Goal: Communication & Community: Answer question/provide support

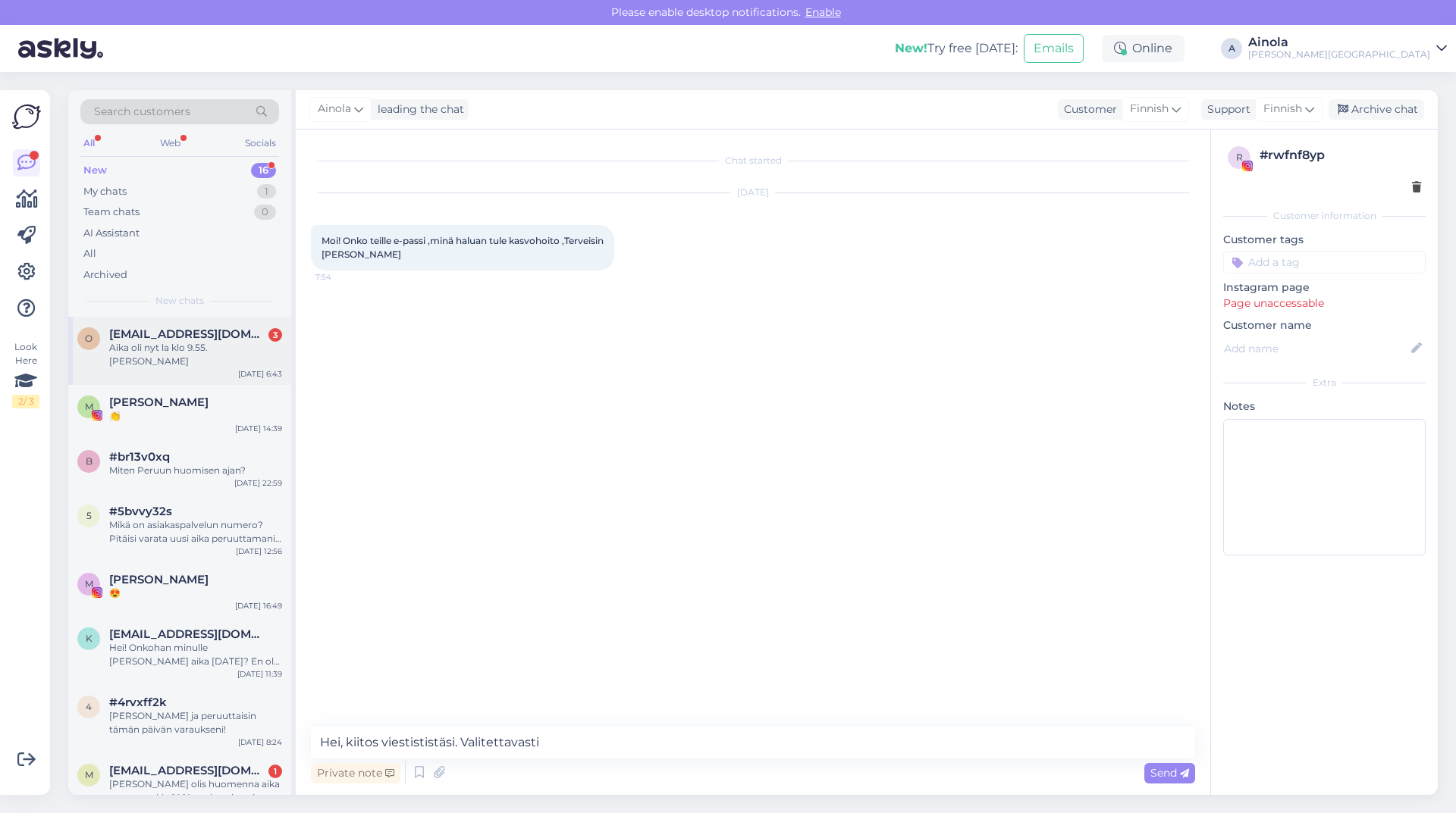
click at [176, 334] on span "[EMAIL_ADDRESS][DOMAIN_NAME]" at bounding box center [188, 335] width 158 height 14
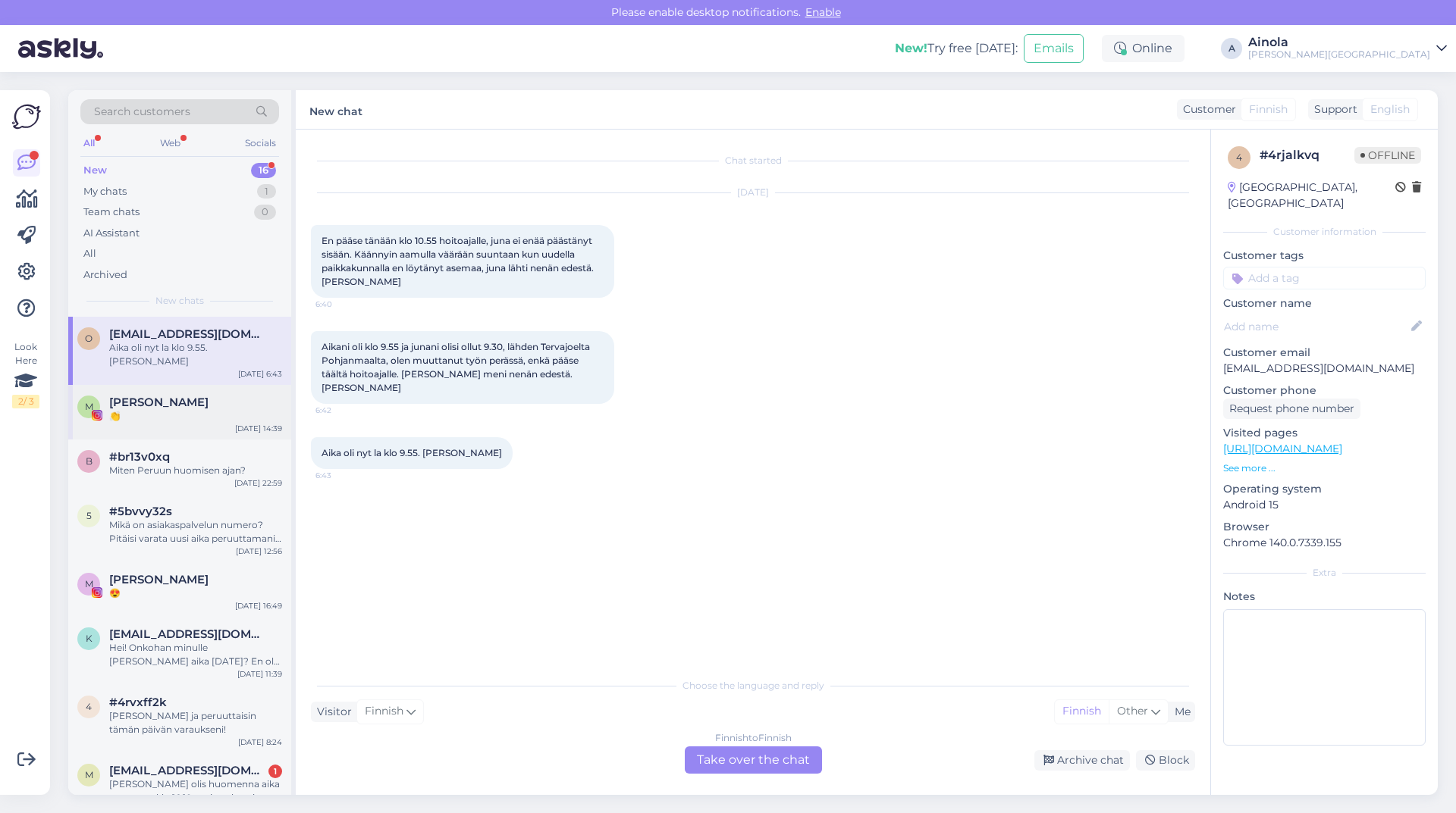
click at [122, 410] on div "👏" at bounding box center [196, 417] width 173 height 14
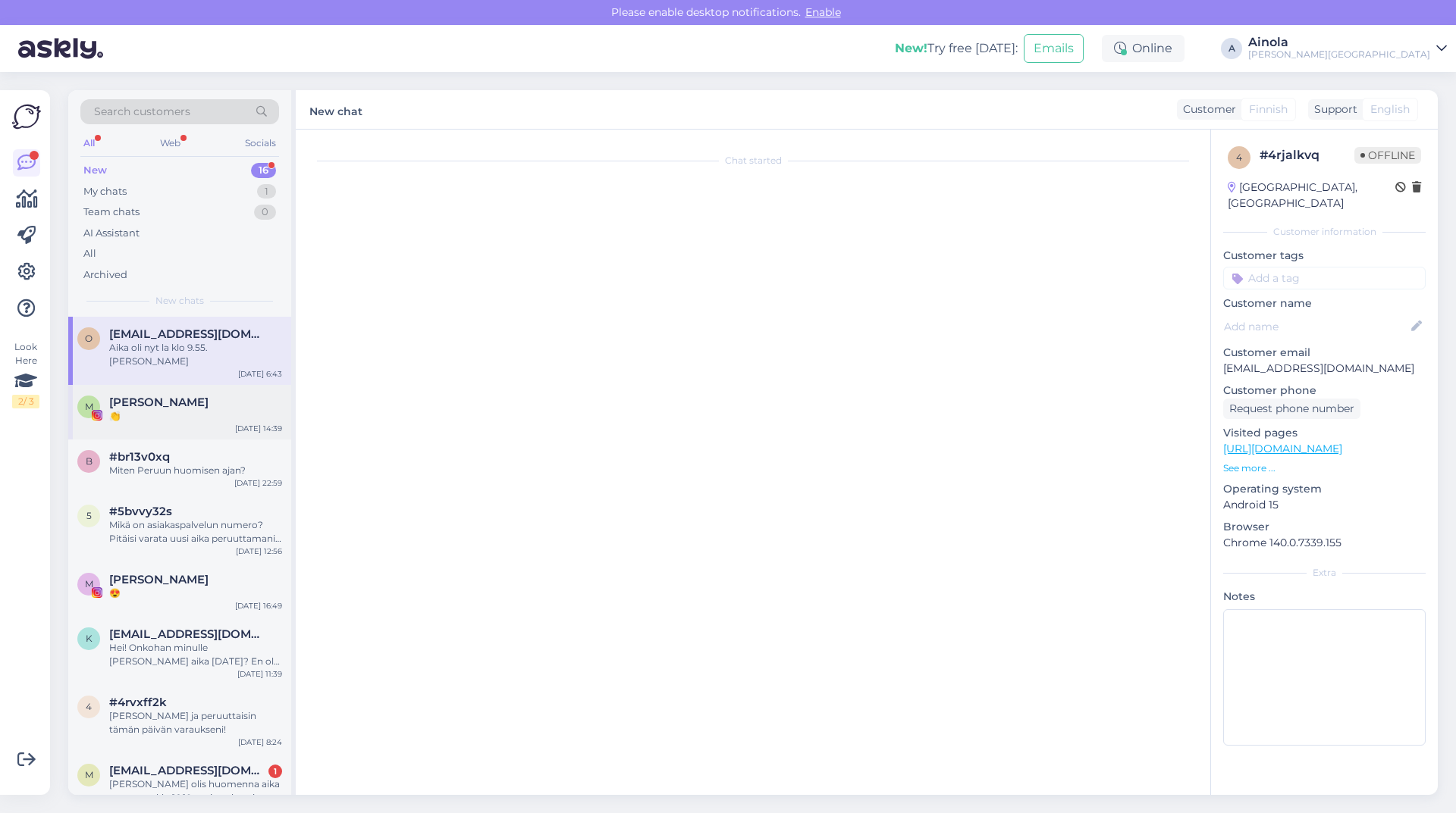
scroll to position [54, 0]
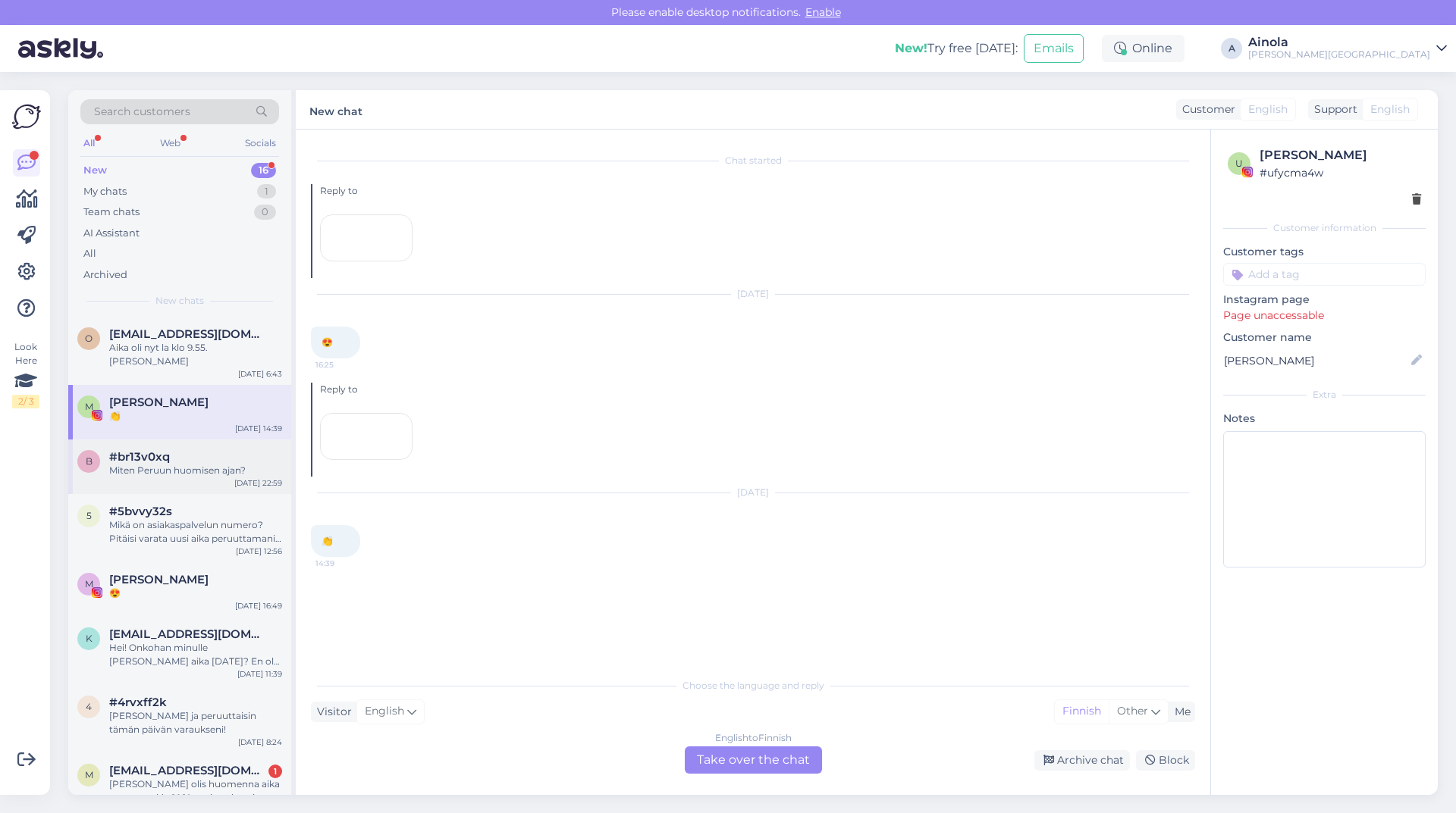
click at [155, 464] on div "Miten Peruun huomisen ajan?" at bounding box center [196, 471] width 173 height 14
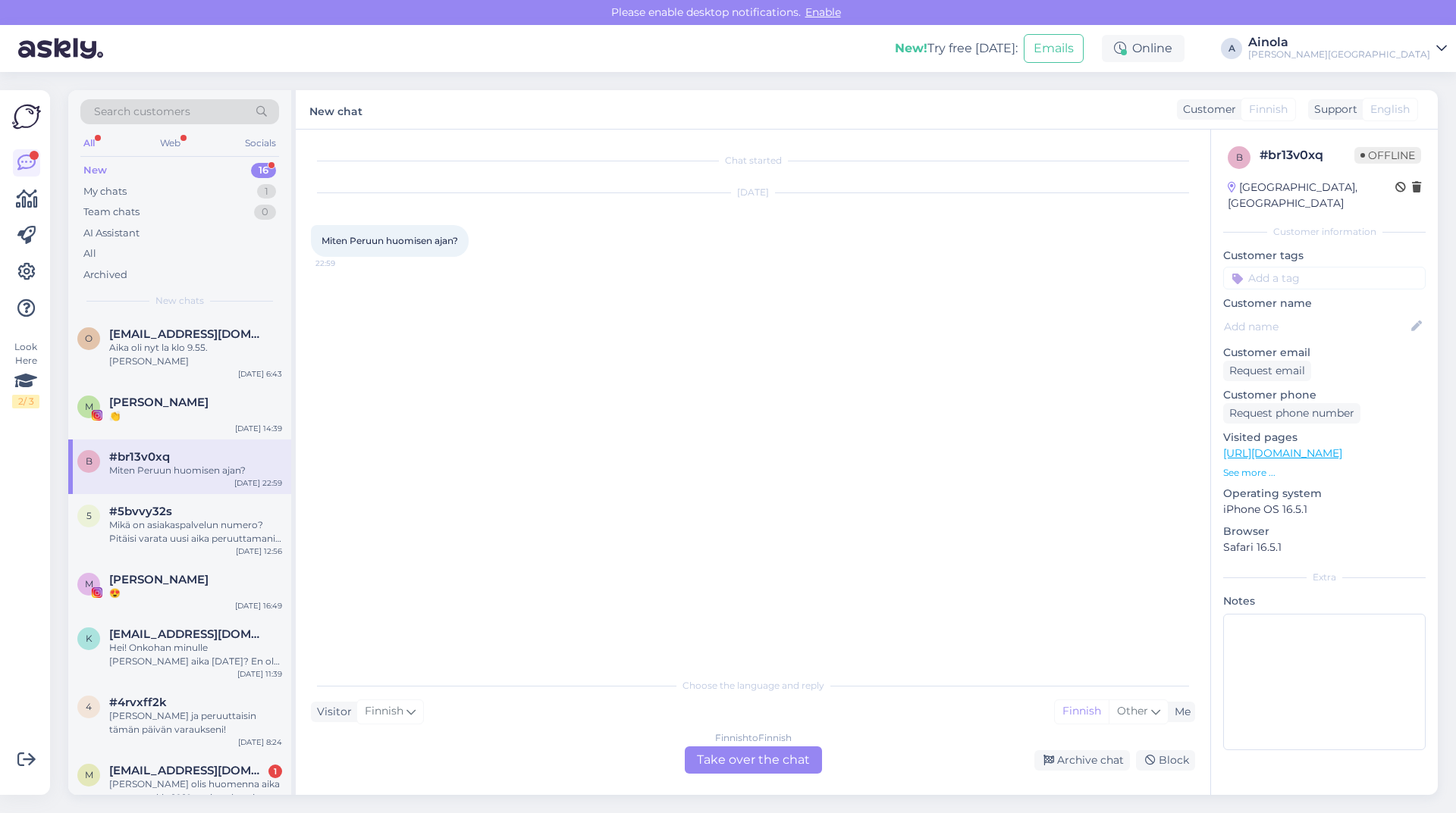
click at [803, 753] on div "Finnish to Finnish Take over the chat" at bounding box center [753, 760] width 137 height 27
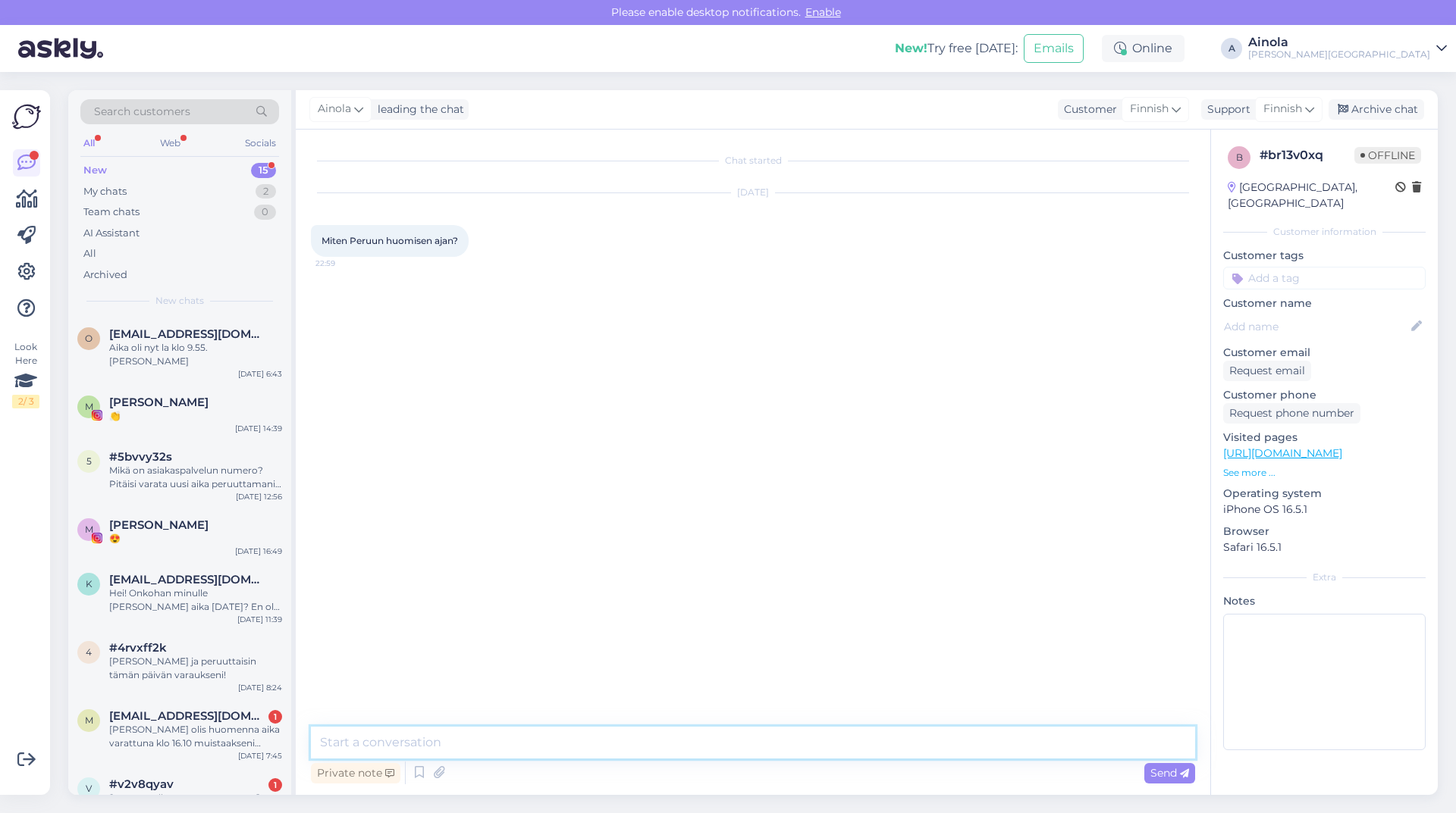
click at [414, 739] on textarea at bounding box center [752, 742] width 884 height 32
type textarea "Hei, saisinko vielä puhelinnumerosi jotta voin perua aikanne, kiitos. Ystävälli…"
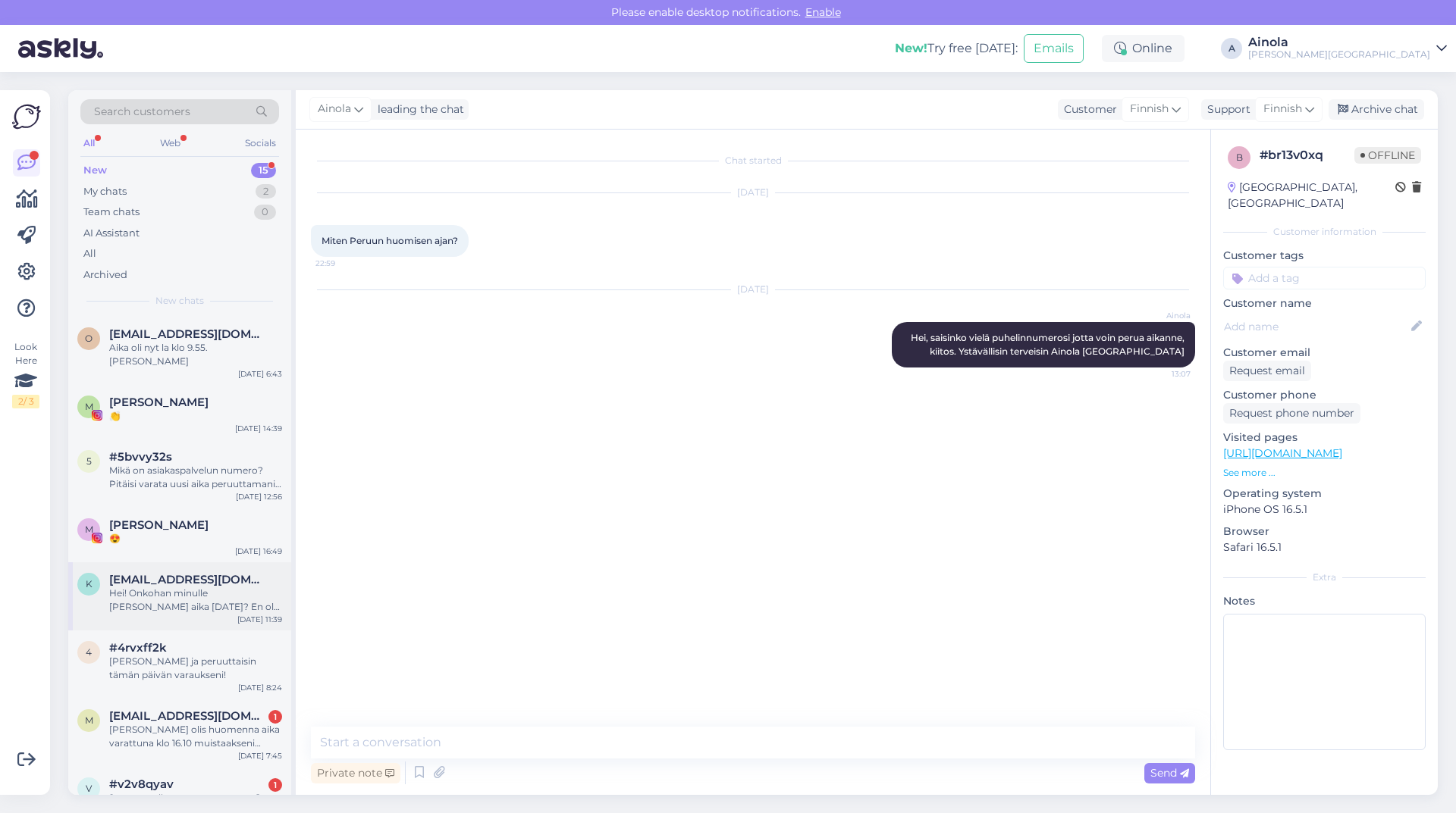
click at [180, 587] on div "Hei! Onkohan minulle [PERSON_NAME] aika [DATE]? En ole saanyt tästä kännykkääni…" at bounding box center [196, 600] width 173 height 27
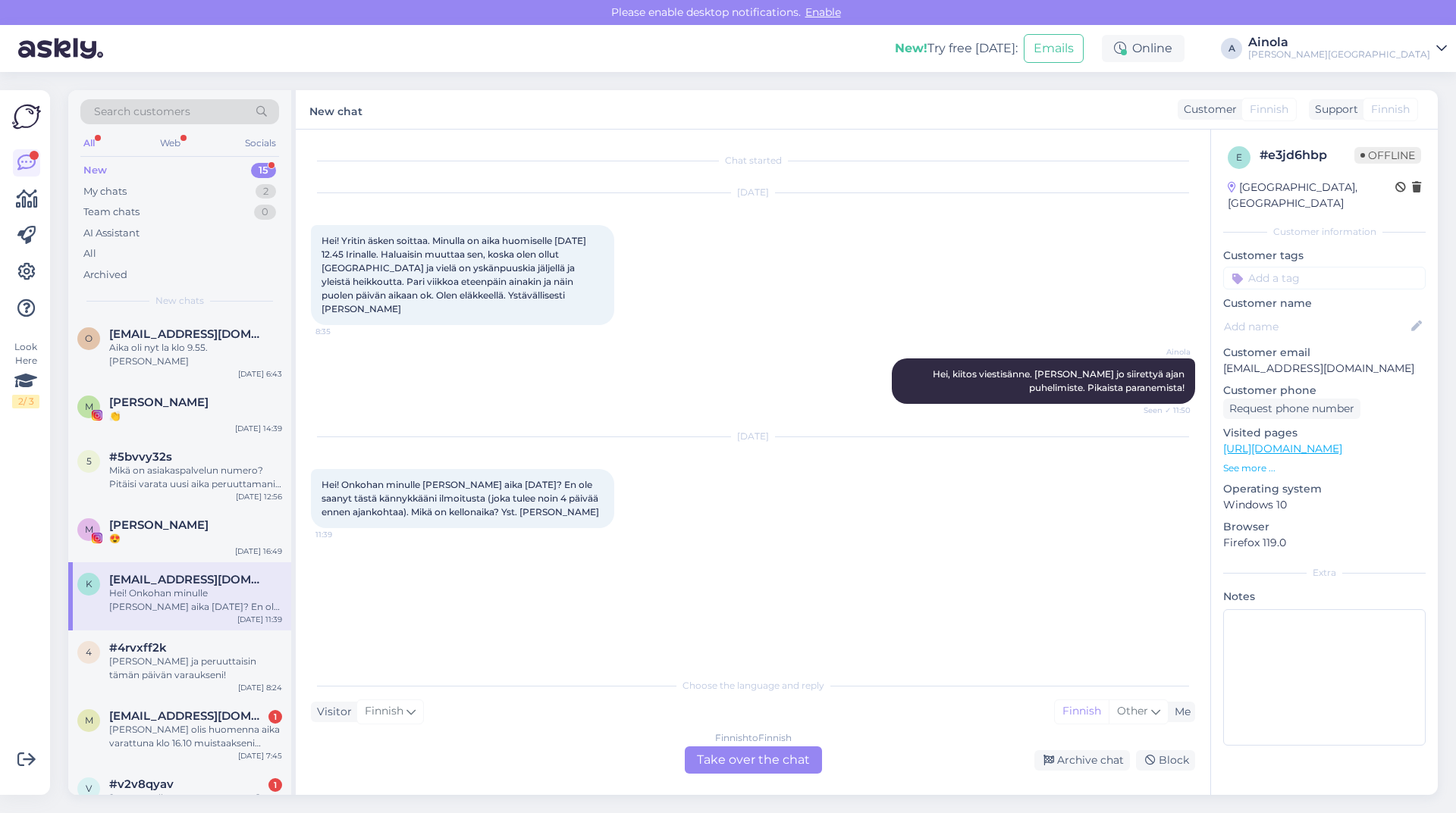
drag, startPoint x: 324, startPoint y: 484, endPoint x: 597, endPoint y: 514, distance: 274.6
click at [597, 514] on div "Hei! Onkohan minulle [PERSON_NAME] aika [DATE]? En ole saanyt tästä kännykkääni…" at bounding box center [462, 498] width 303 height 59
copy span "Hei! Onkohan minulle [PERSON_NAME] aika [DATE]? En ole saanyt tästä kännykkääni…"
click at [482, 546] on div "Chat started [DATE] Hei! Yritin äsken soittaa. Minulla on aika huomiselle [DATE…" at bounding box center [759, 400] width 898 height 512
click at [152, 655] on div "[PERSON_NAME] ja peruuttaisin tämän päivän varaukseni!" at bounding box center [196, 668] width 173 height 27
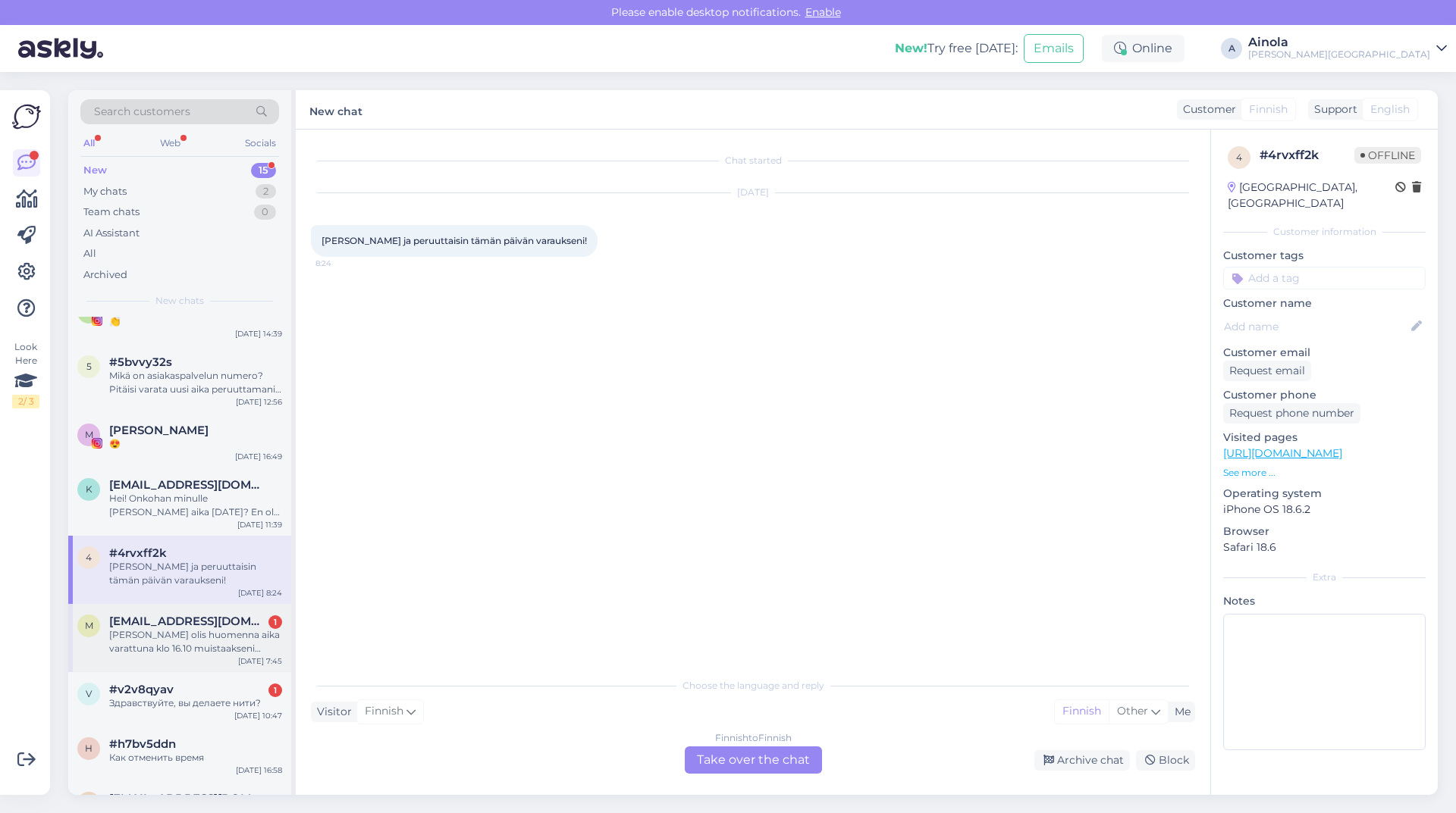
scroll to position [151, 0]
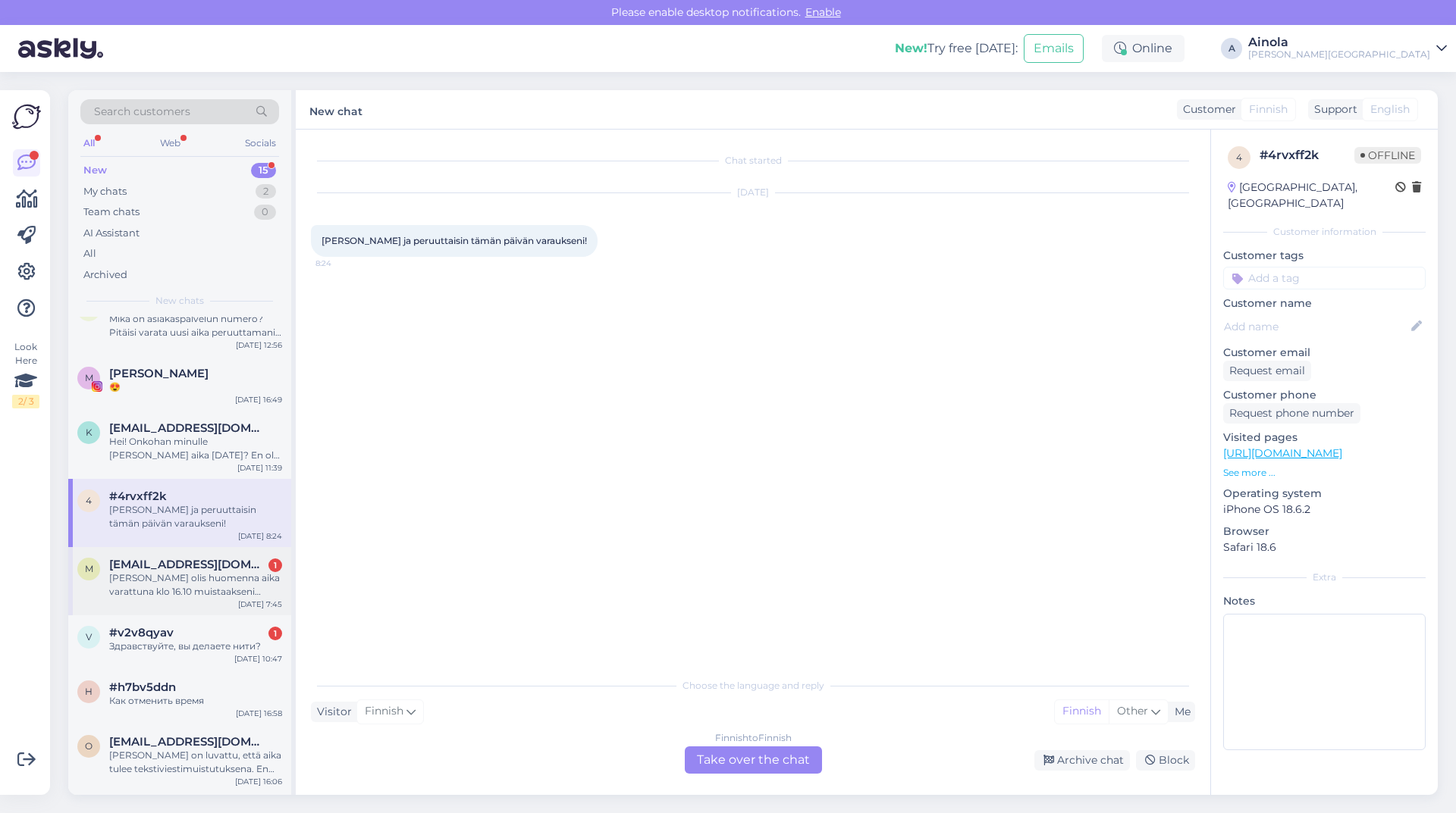
click at [162, 571] on div "[PERSON_NAME] olis huomenna aika varattuna klo 16.10 muistaakseni mutta olen tu…" at bounding box center [196, 584] width 173 height 27
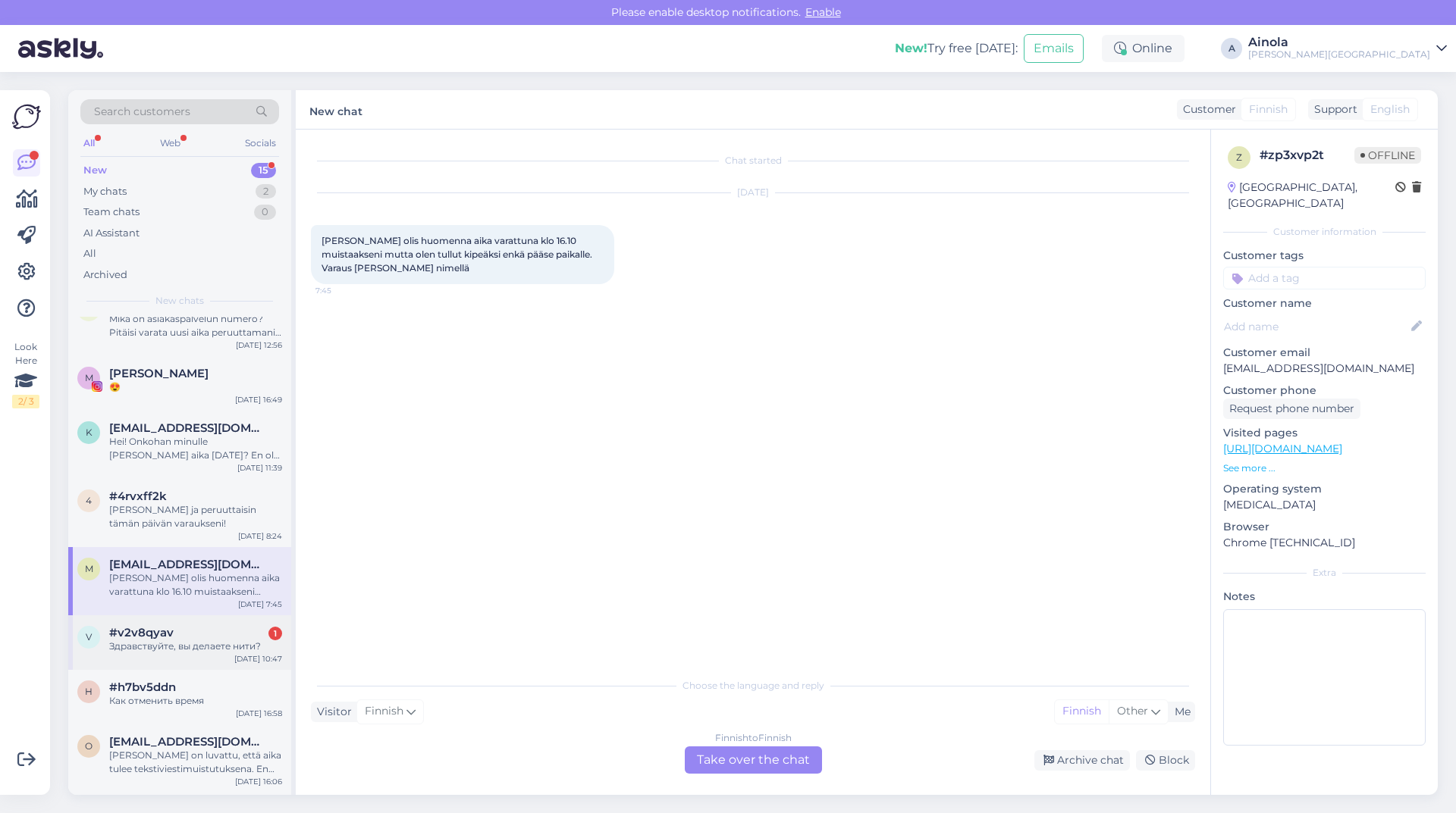
click at [204, 640] on div "Здравствуйте, вы делаете нити?" at bounding box center [196, 647] width 173 height 14
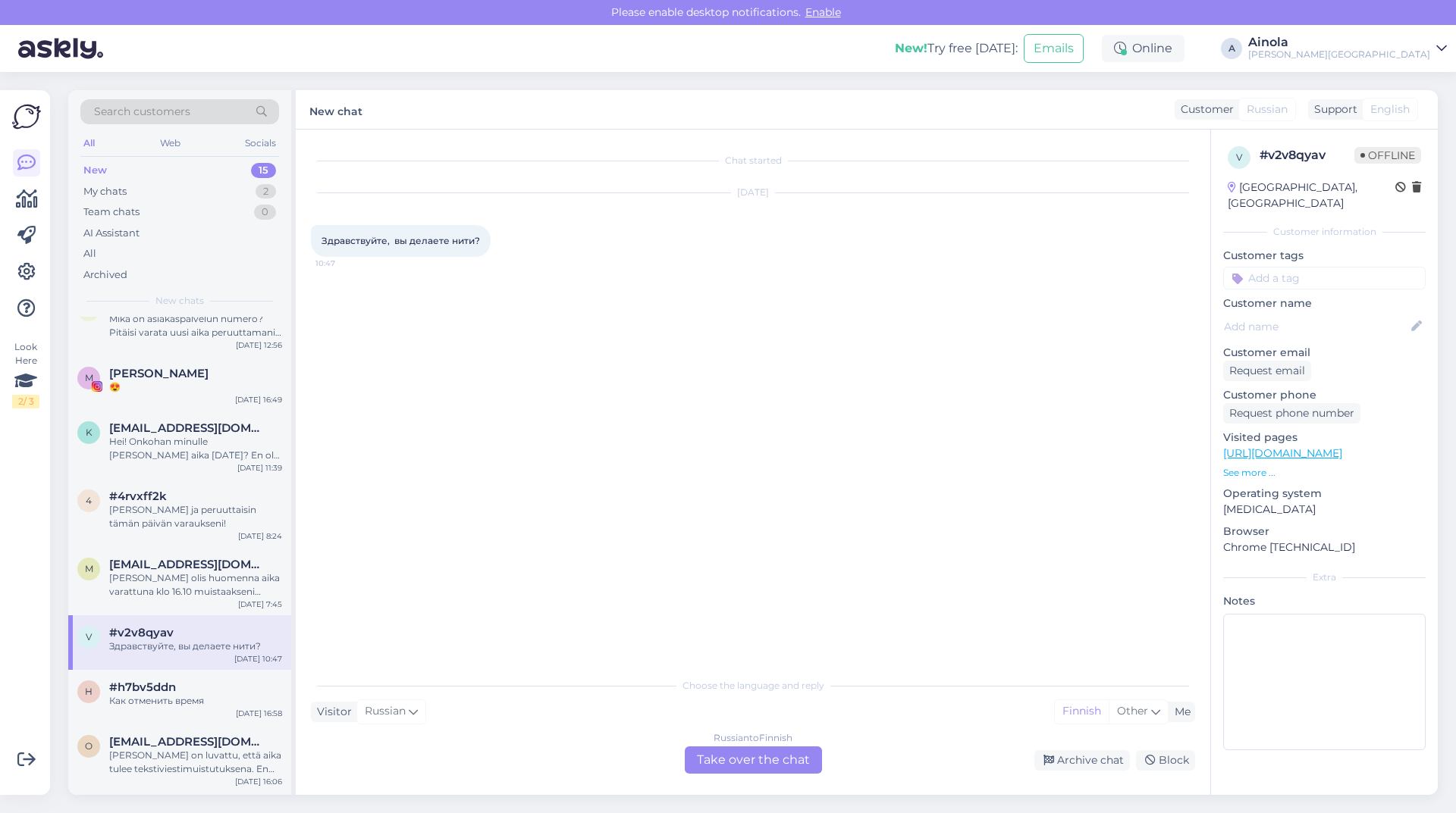
scroll to position [227, 0]
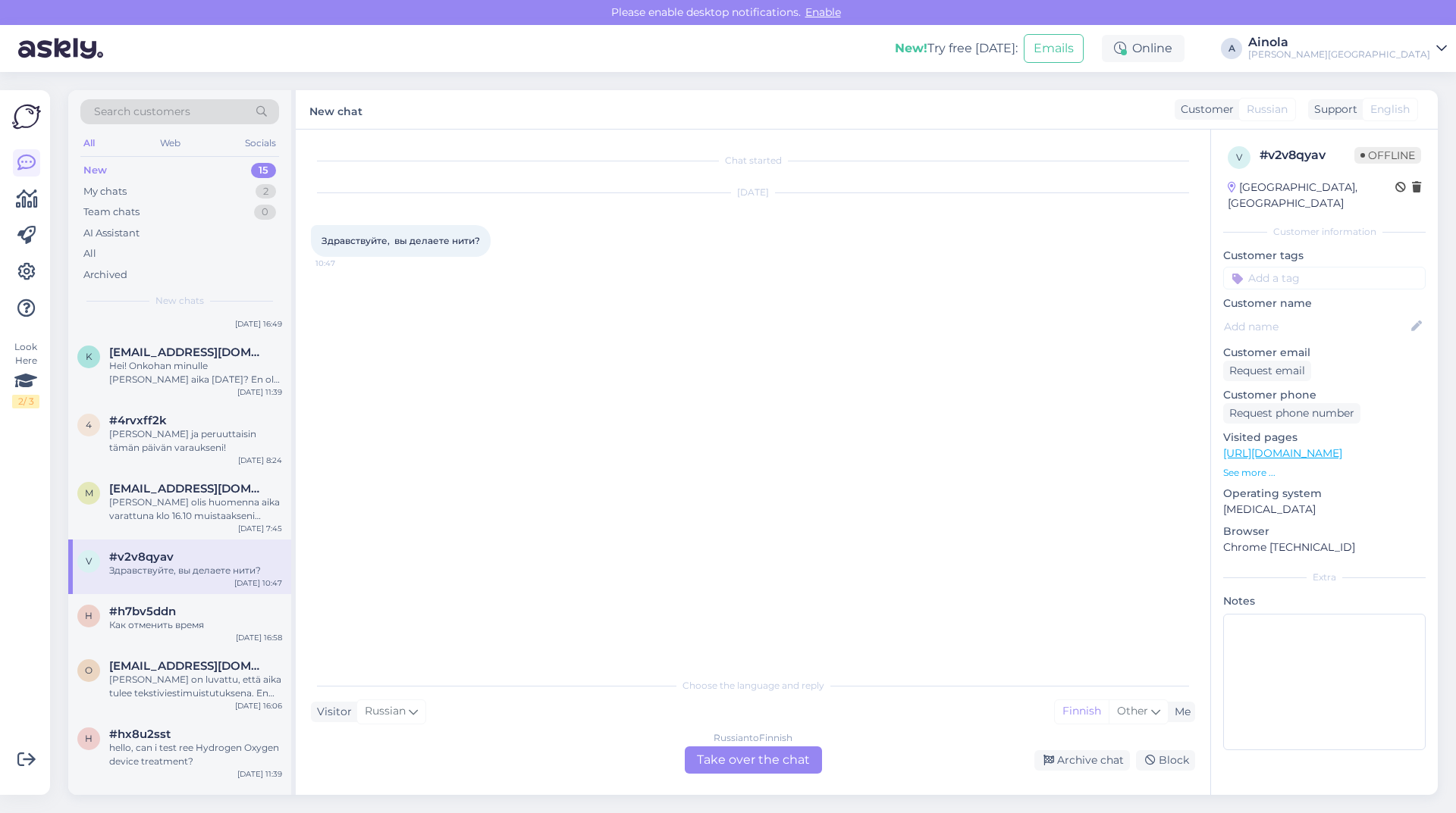
click at [745, 751] on div "Russian to Finnish Take over the chat" at bounding box center [753, 760] width 137 height 27
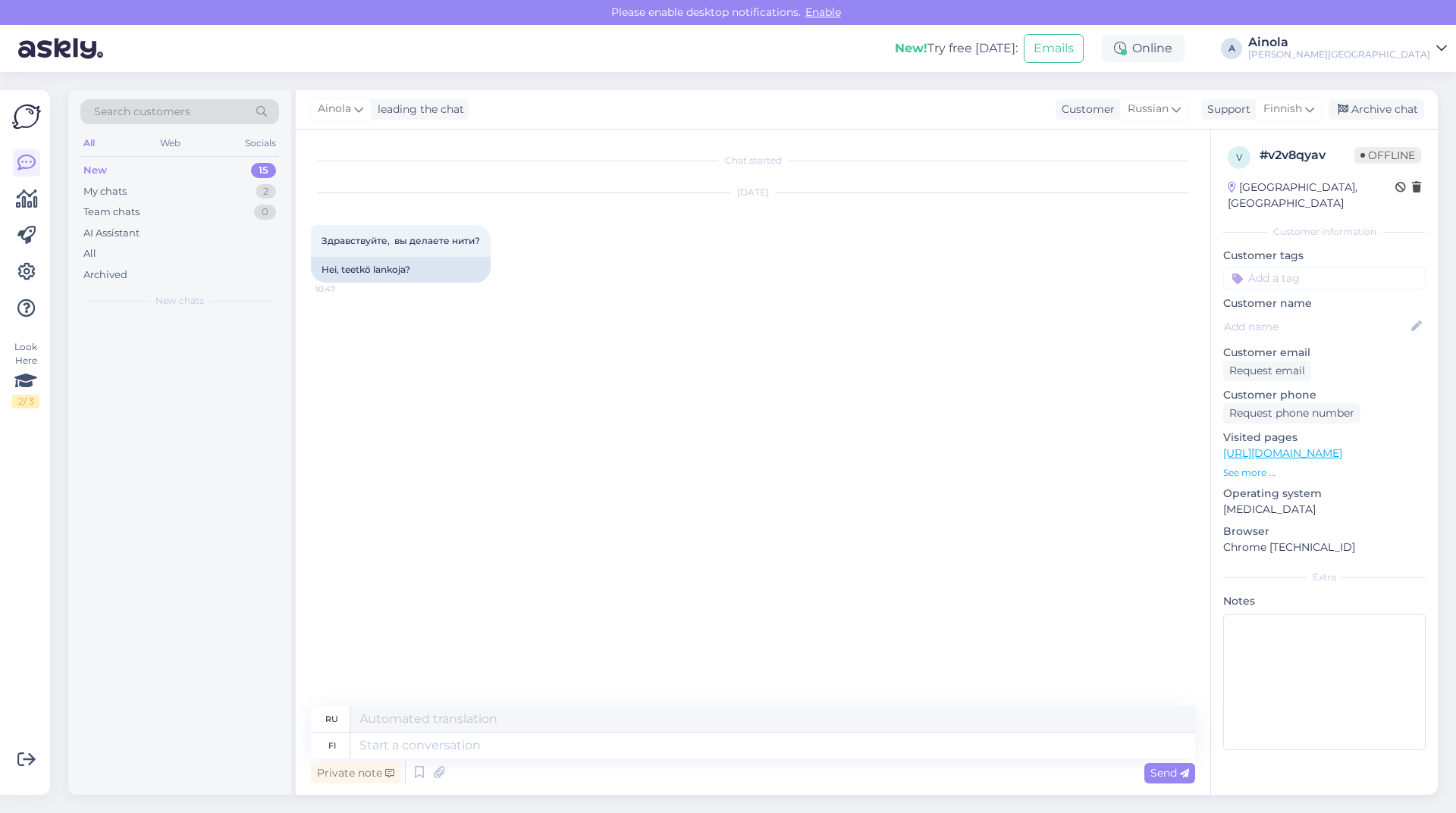
scroll to position [0, 0]
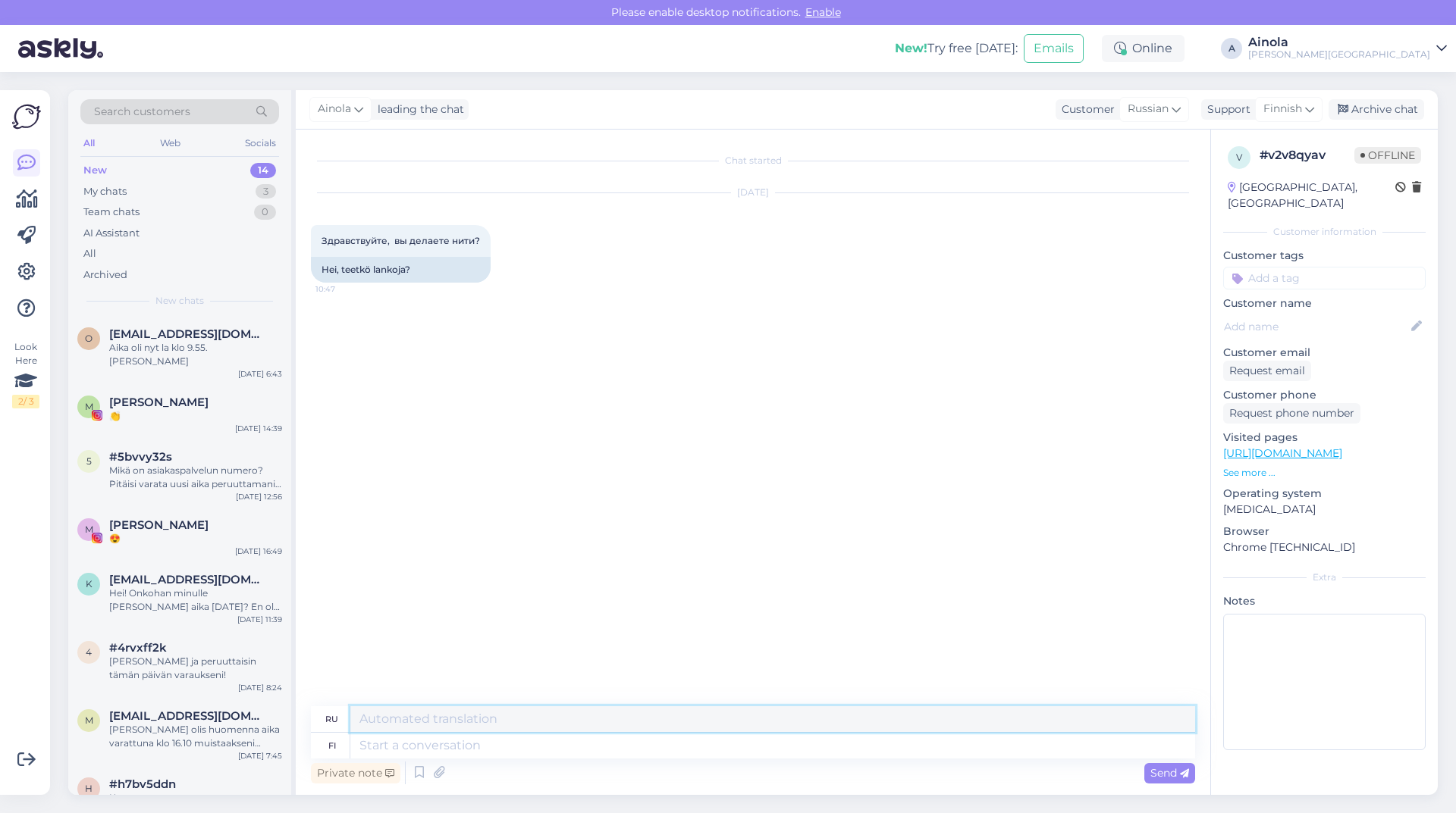
click at [415, 718] on textarea at bounding box center [772, 719] width 844 height 26
type textarea "Anteeksi, en ymmärrä, voinko auttaa teitä jotenkin? Ystävällisin terveisin Aino…"
click at [1178, 767] on span "Send" at bounding box center [1170, 773] width 39 height 14
click at [1179, 774] on span "Send" at bounding box center [1170, 773] width 39 height 14
click at [1179, 767] on span "Send" at bounding box center [1170, 773] width 39 height 14
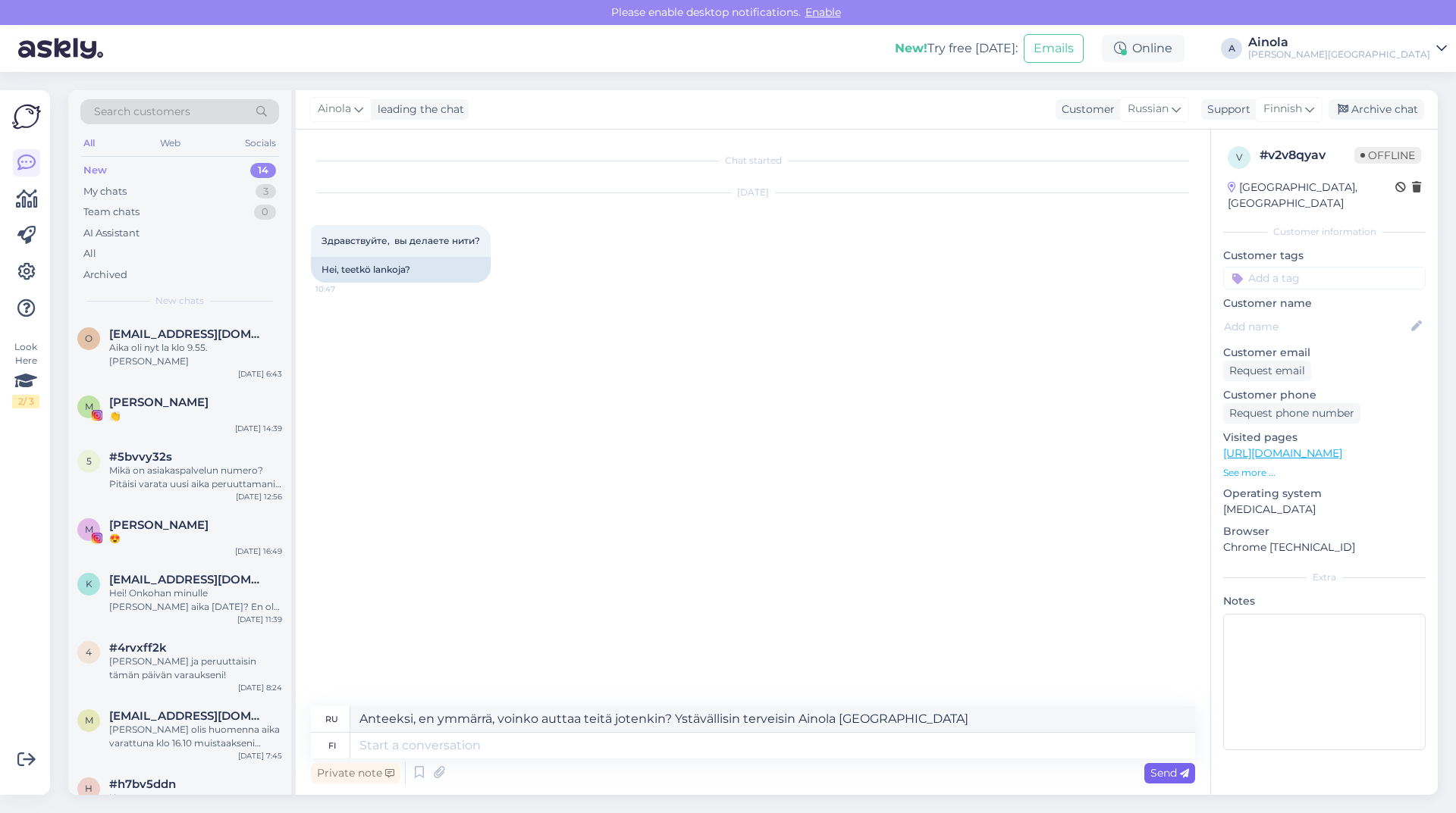
click at [1178, 763] on div "Send" at bounding box center [1170, 773] width 51 height 20
click at [1161, 770] on span "Send" at bounding box center [1170, 773] width 39 height 14
click at [558, 737] on textarea at bounding box center [772, 745] width 844 height 26
drag, startPoint x: 353, startPoint y: 719, endPoint x: 977, endPoint y: 735, distance: 624.2
click at [977, 735] on div "ru Anteeksi, en ymmärrä, voinko auttaa teitä jotenkin? Ystävällisin terveisin A…" at bounding box center [752, 733] width 884 height 53
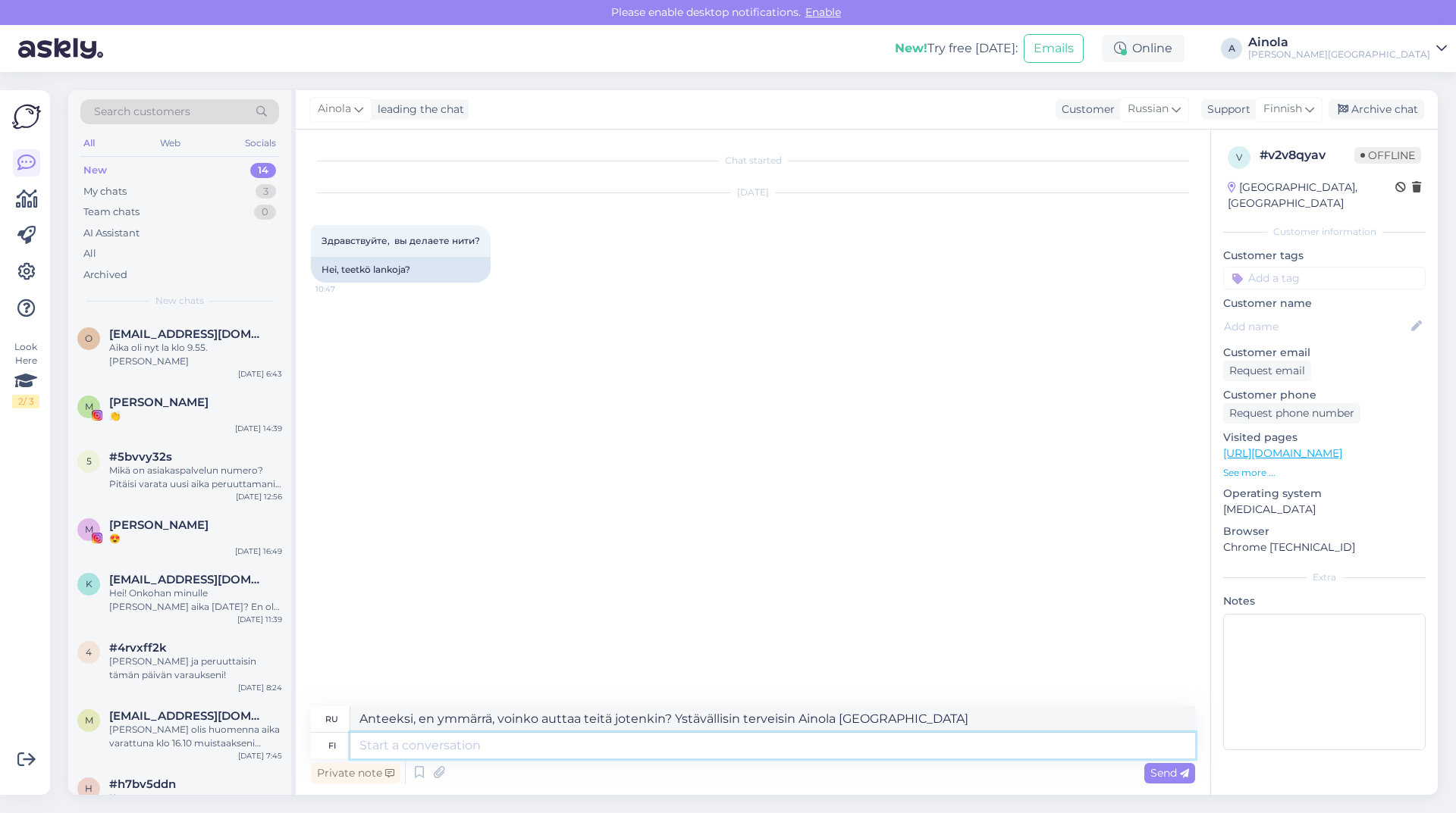
click at [563, 742] on textarea at bounding box center [772, 745] width 844 height 26
paste textarea "Anteeksi, en ymmärrä, voinko auttaa teitä jotenkin? Ystävällisin terveisin Aino…"
type textarea "Anteeksi, en ymmärrä, voinko auttaa teitä jotenkin? Ystävällisin terveisin Aino…"
type textarea "Извините, я не понимаю. Могу ли я вам чем-то помочь? С уважением, [PERSON_NAME]…"
type textarea "Anteeksi, en ymmärrä, voinko auttaa teitä jotenkin? Ystävällisin terveisin Aino…"
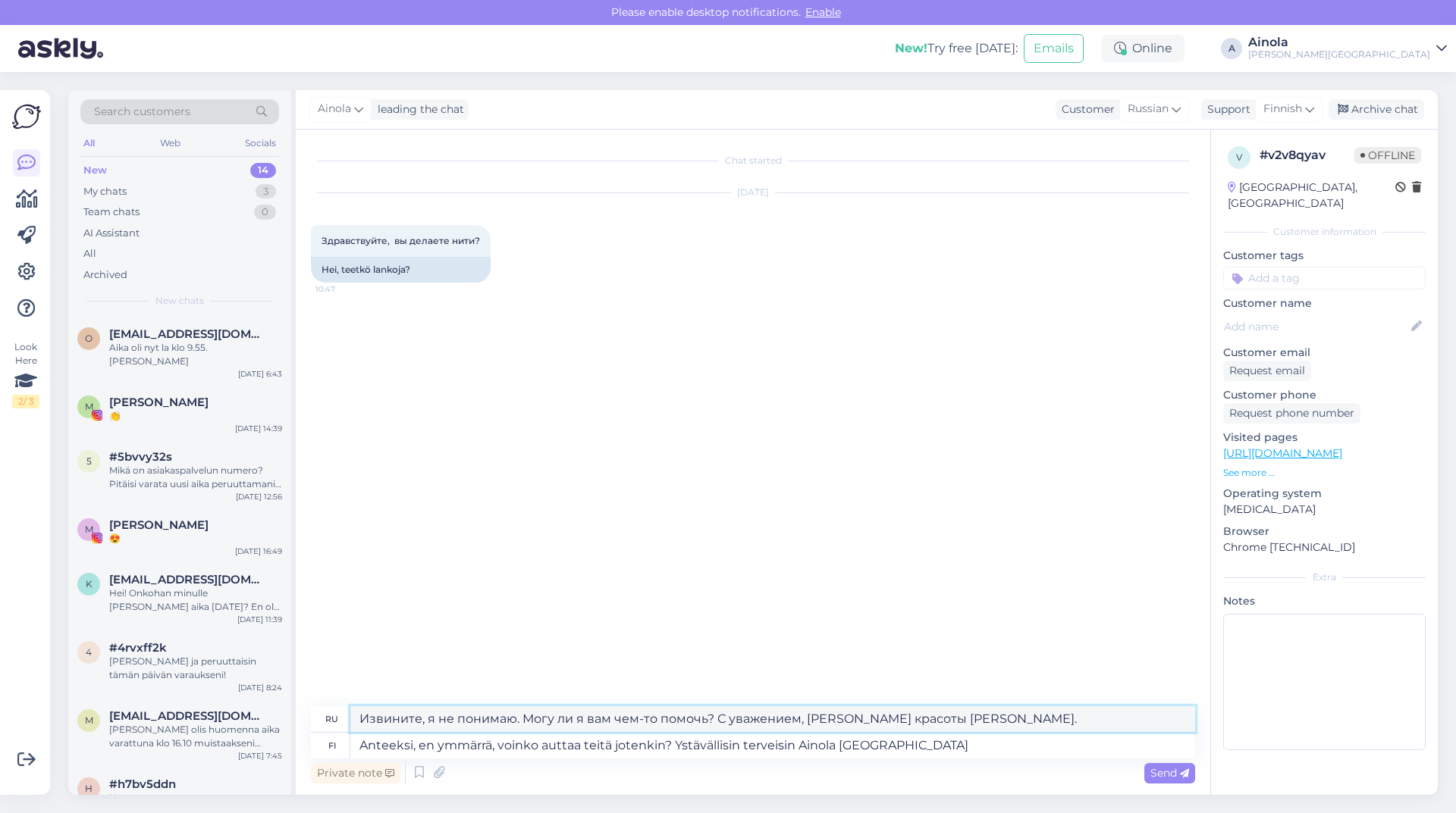
drag, startPoint x: 359, startPoint y: 716, endPoint x: 568, endPoint y: 716, distance: 209.0
click at [568, 716] on textarea "Извините, я не понимаю. Могу ли я вам чем-то помочь? С уважением, [PERSON_NAME]…" at bounding box center [772, 719] width 844 height 26
click at [1161, 775] on span "Send" at bounding box center [1170, 773] width 39 height 14
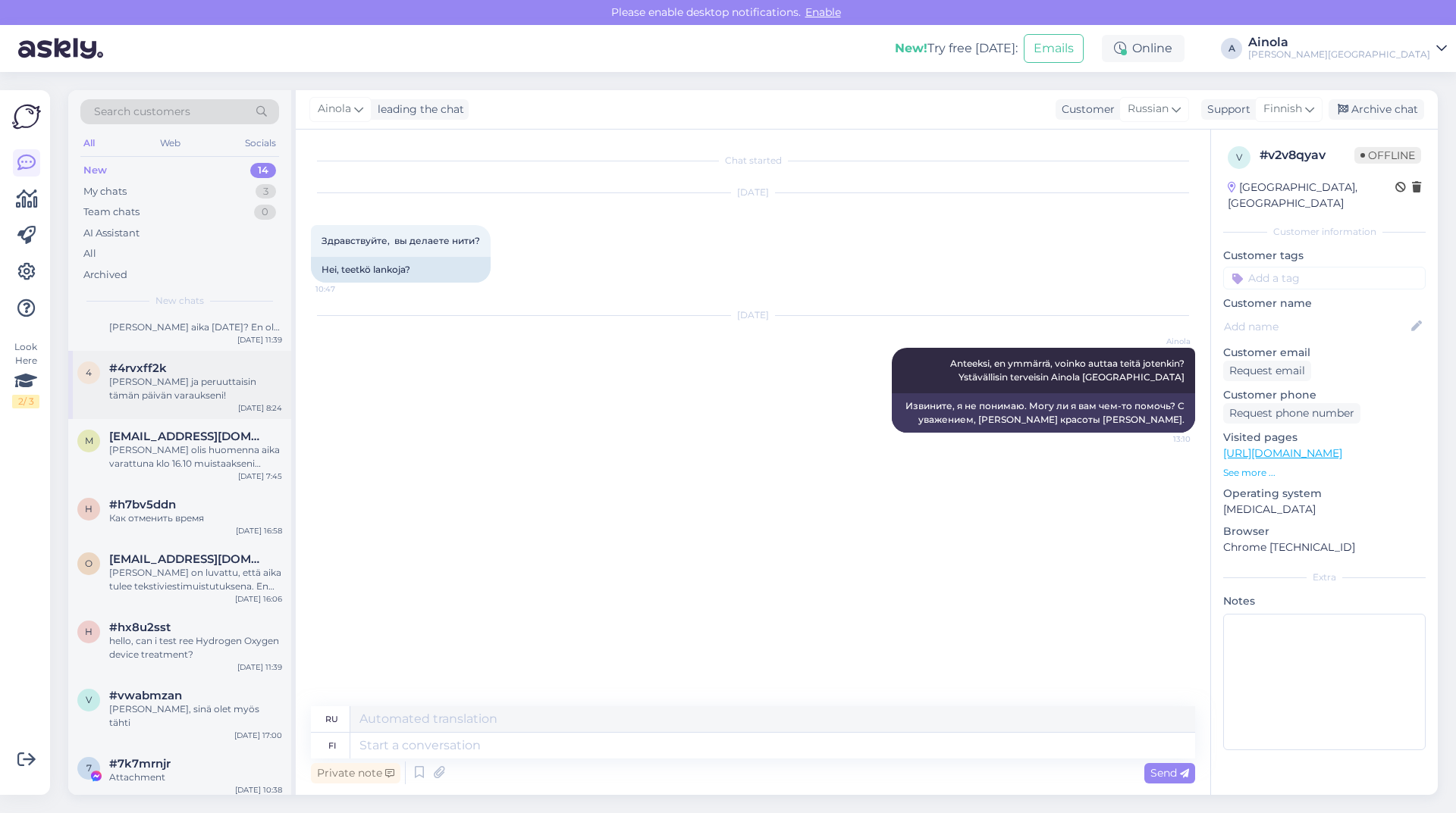
scroll to position [303, 0]
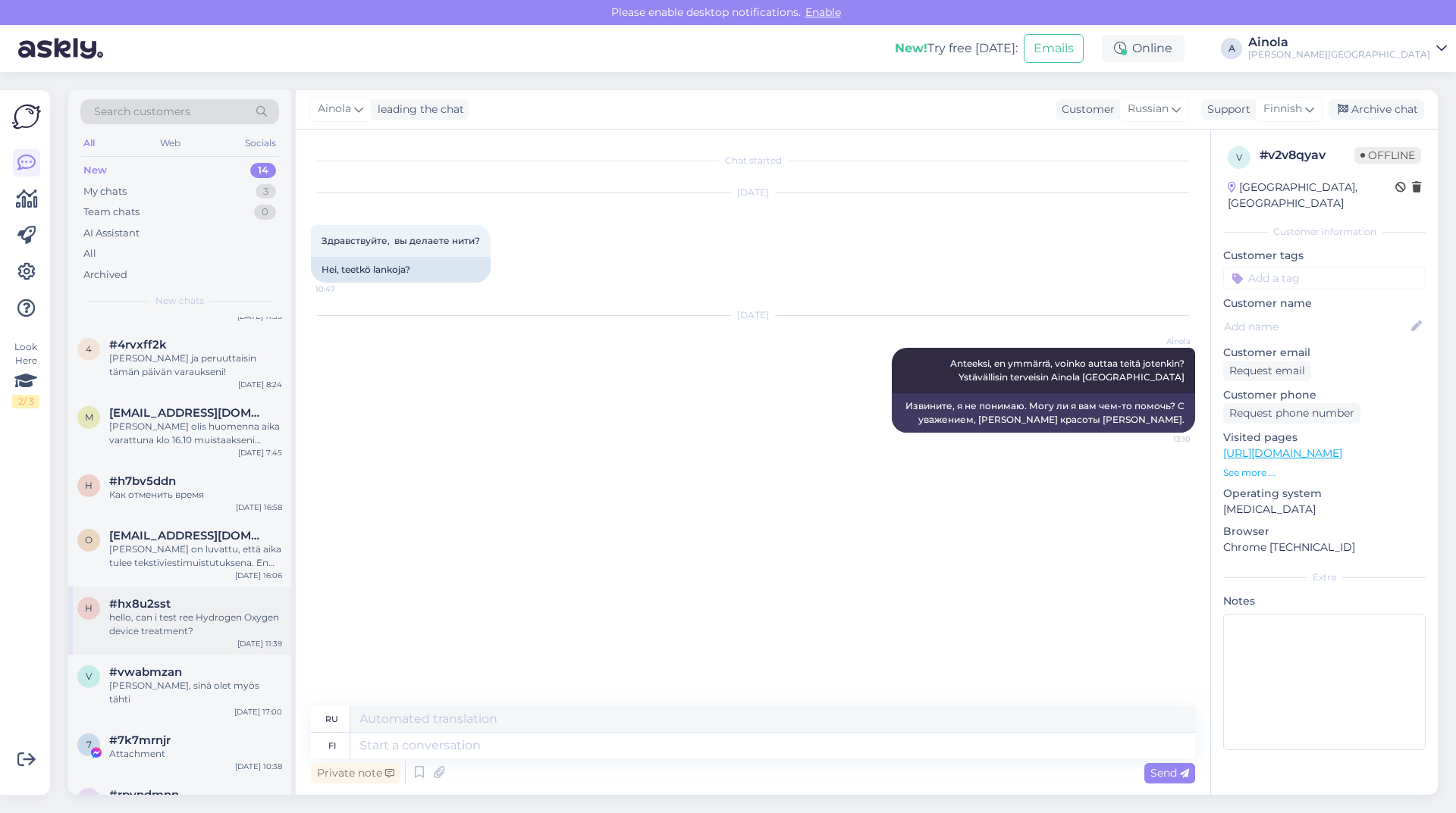
click at [206, 611] on div "hello, can i test ree Hydrogen Oxygen device treatment?" at bounding box center [196, 624] width 173 height 27
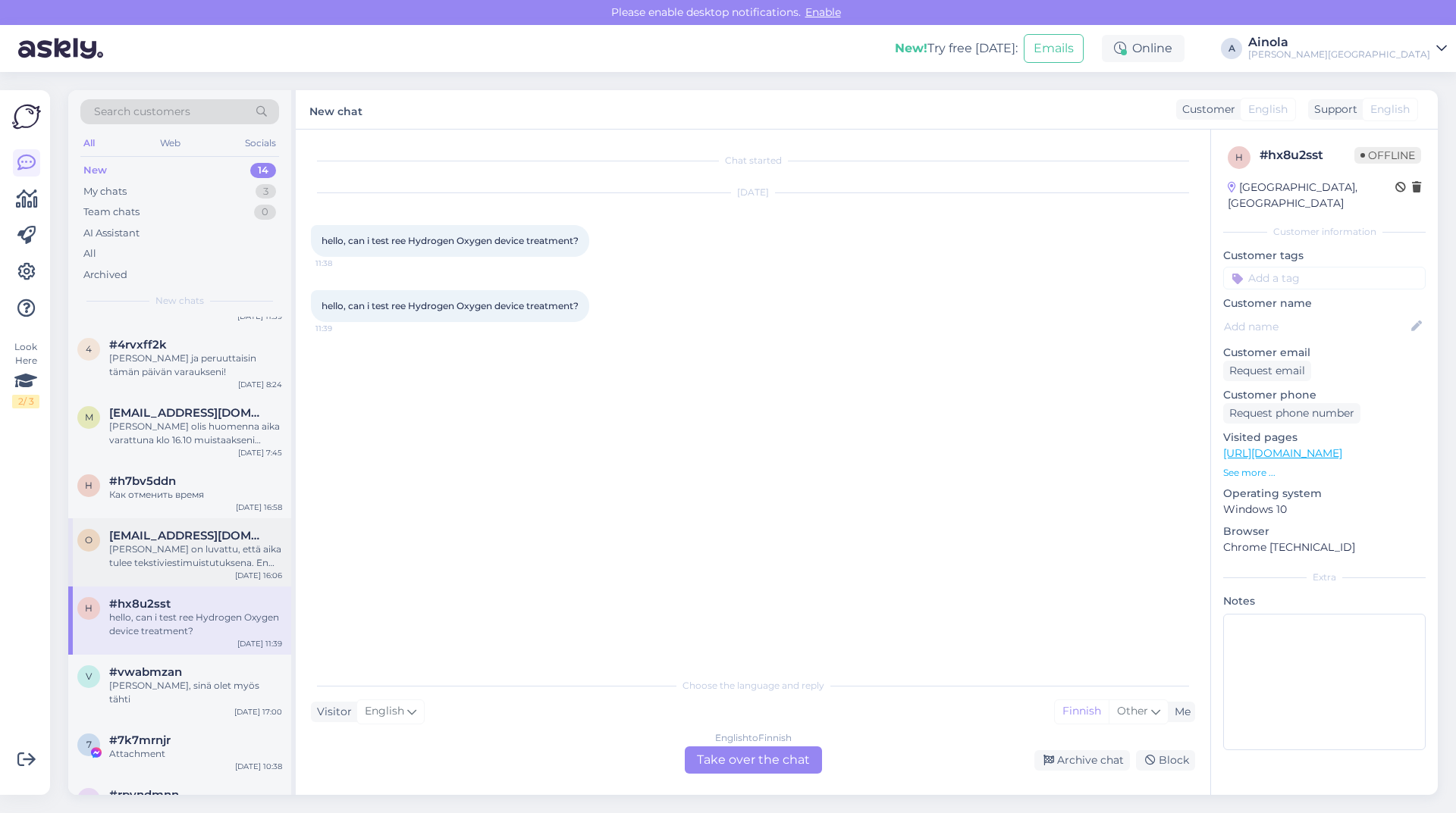
click at [198, 529] on span "[EMAIL_ADDRESS][DOMAIN_NAME]" at bounding box center [188, 536] width 158 height 14
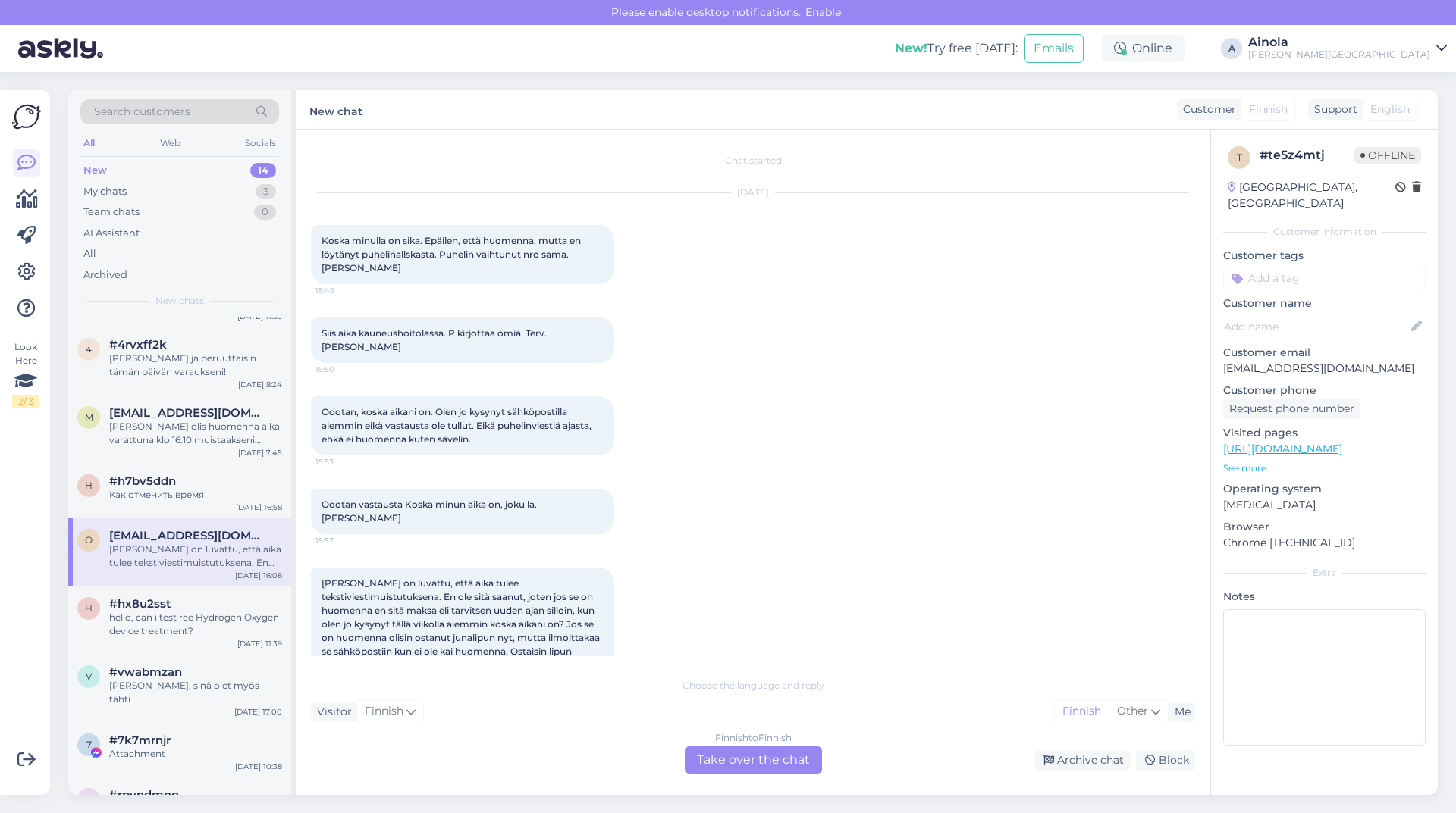
scroll to position [56, 0]
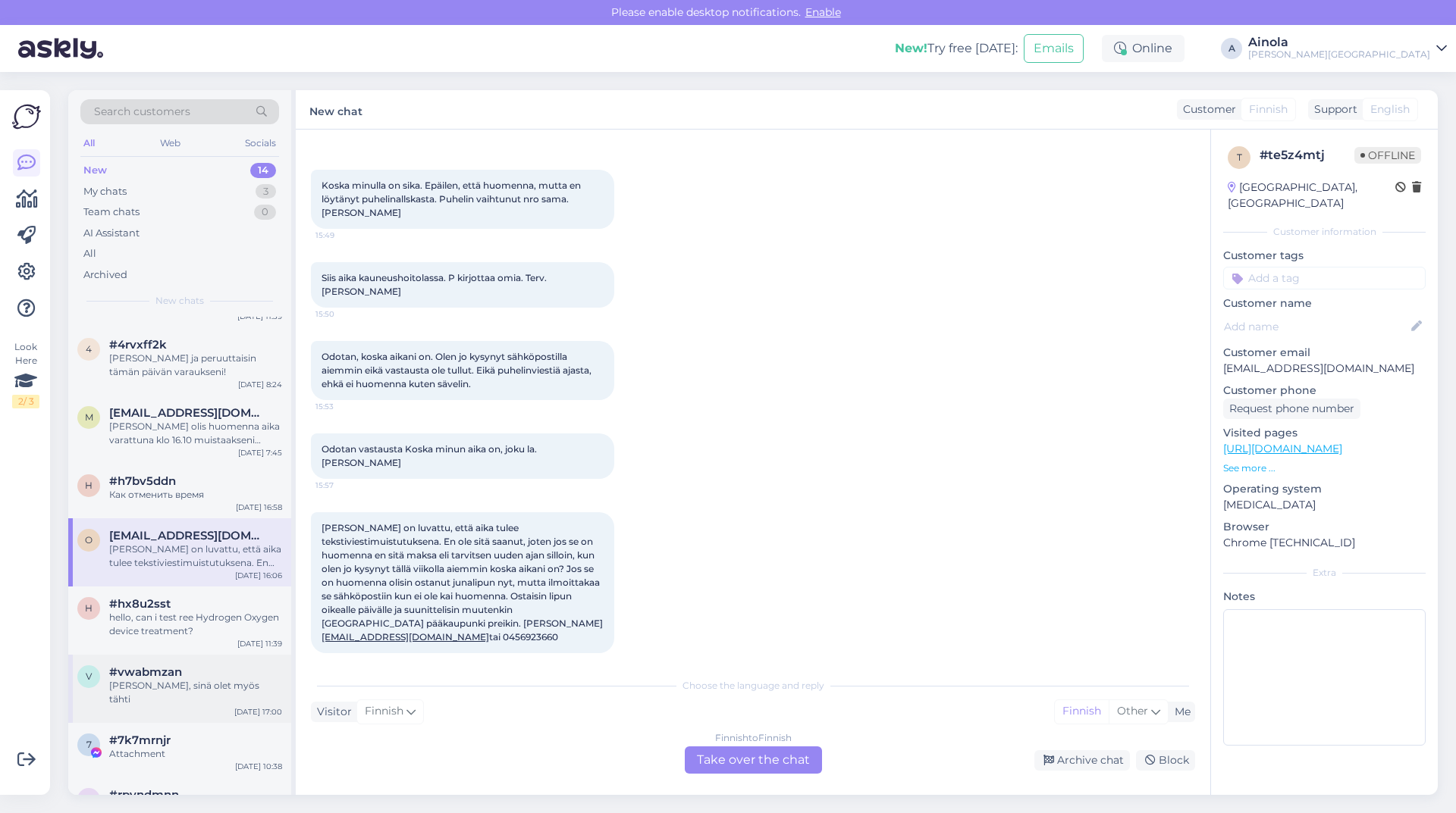
click at [187, 679] on div "[PERSON_NAME], sinä olet myös tähti" at bounding box center [196, 692] width 173 height 27
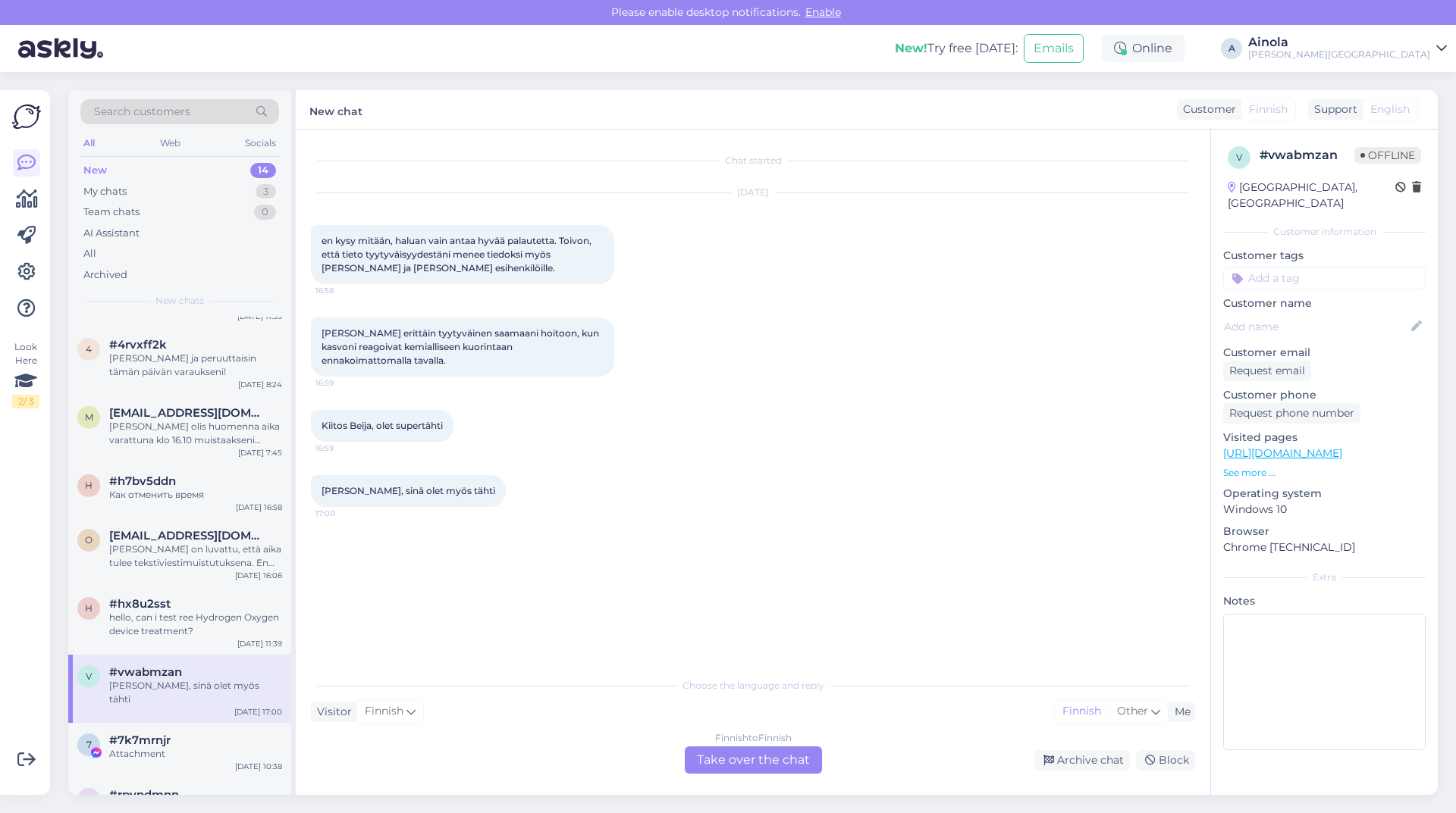
click at [746, 746] on div "Choose the language and reply Visitor Finnish Me Finnish Other Finnish to Finni…" at bounding box center [752, 722] width 884 height 104
click at [745, 761] on div "Finnish to Finnish Take over the chat" at bounding box center [753, 760] width 137 height 27
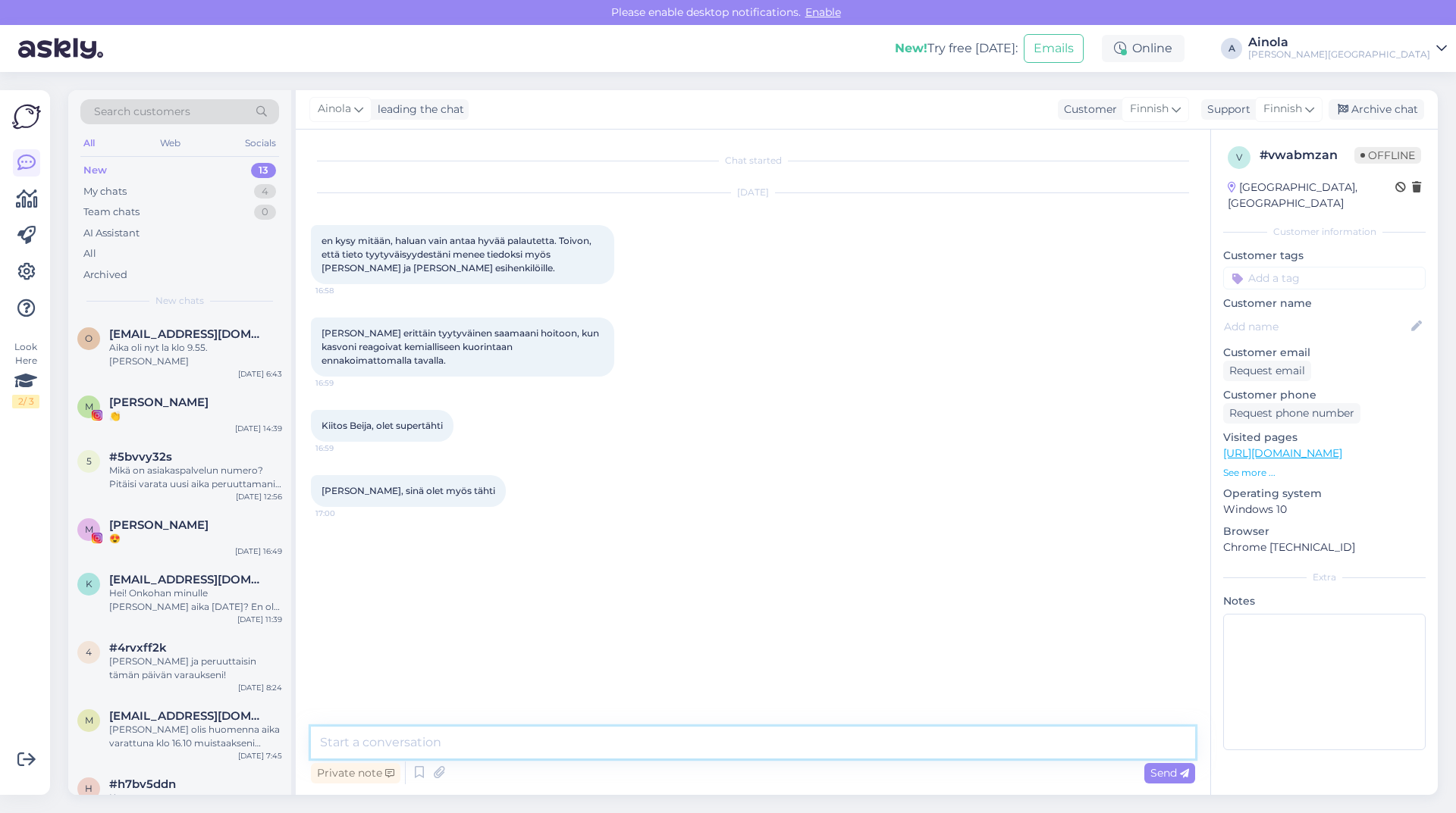
click at [430, 737] on textarea at bounding box center [752, 742] width 884 height 32
click at [705, 754] on textarea "Hei, Kiitos palautteestasi, se on [PERSON_NAME] sekä [PERSON_NAME]" at bounding box center [752, 742] width 884 height 32
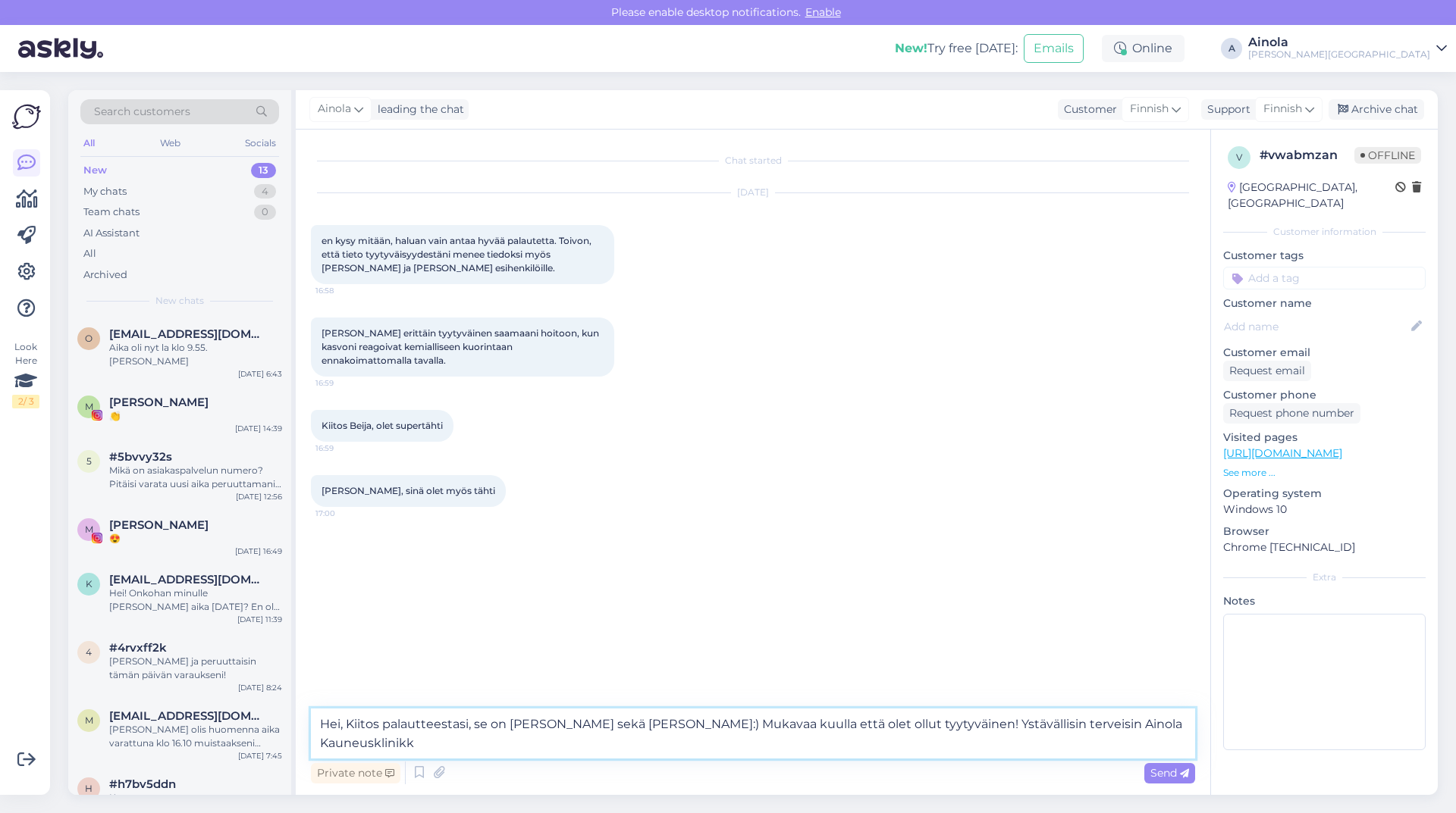
type textarea "Hei, Kiitos palautteestasi, se on [PERSON_NAME] sekä [PERSON_NAME]:) Mukavaa ku…"
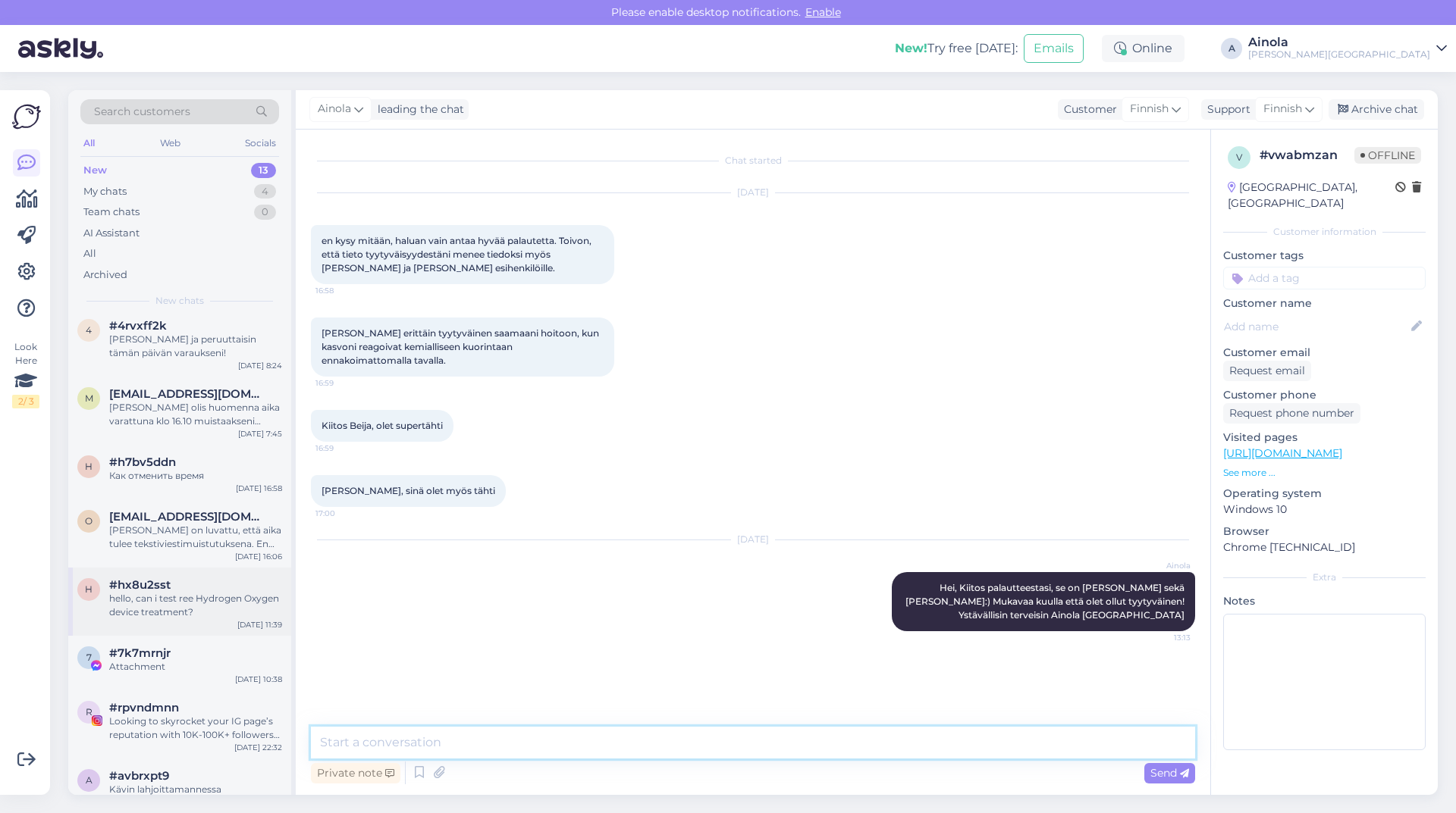
scroll to position [340, 0]
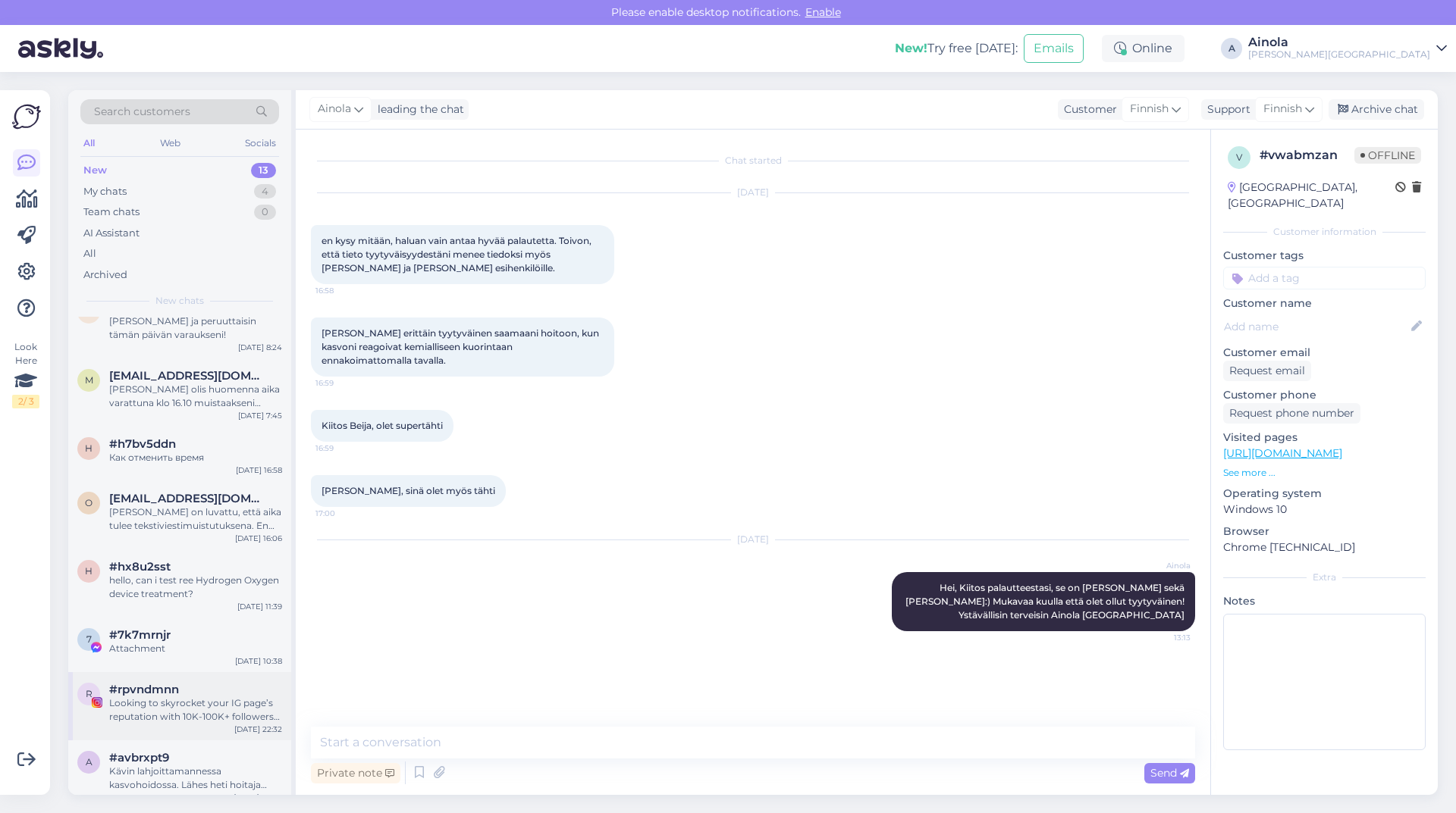
click at [220, 703] on div "Looking to skyrocket your IG page’s reputation with 10K-100K+ followers instant…" at bounding box center [196, 709] width 173 height 27
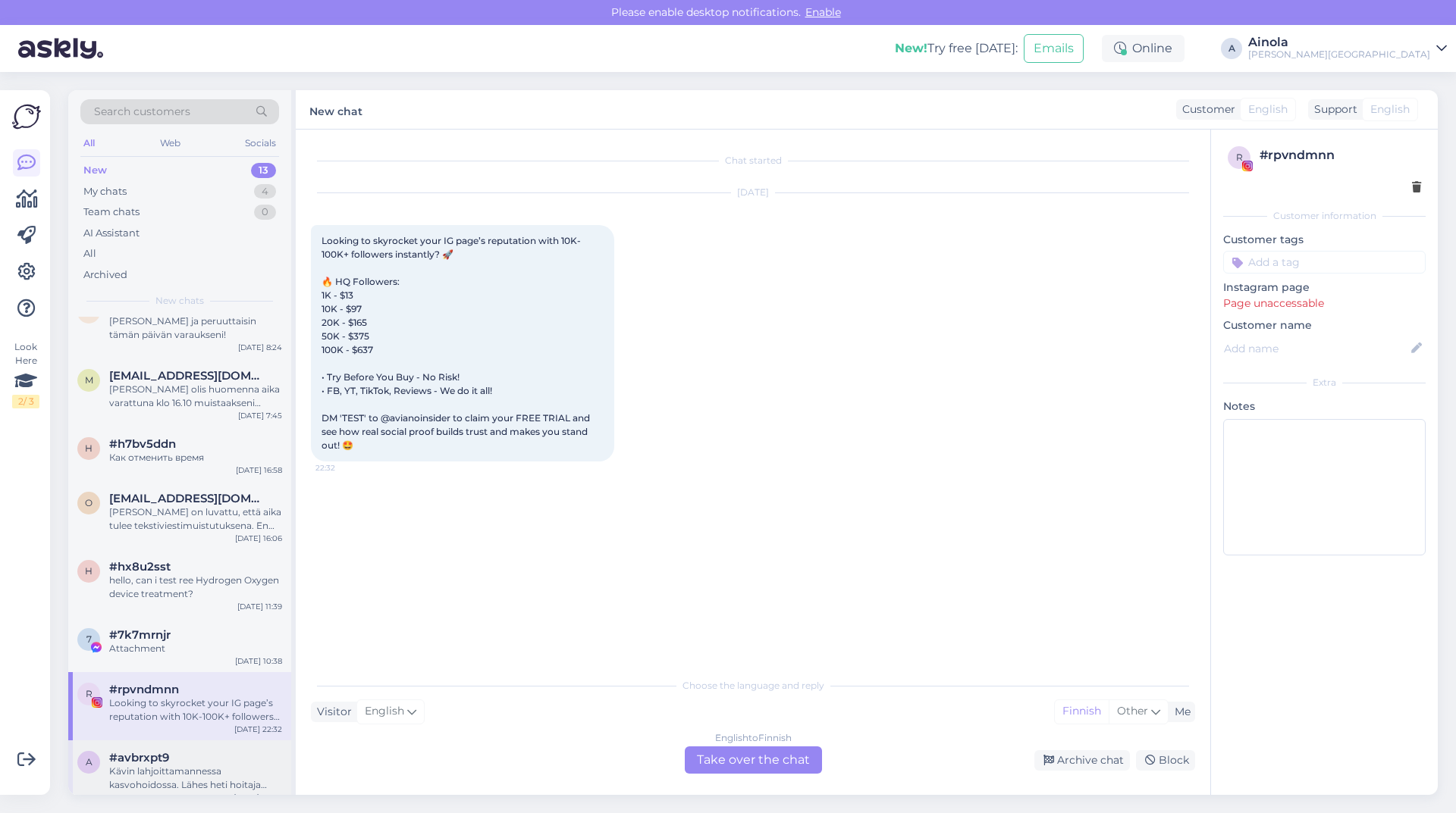
click at [225, 751] on div "#avbrxpt9" at bounding box center [196, 758] width 173 height 14
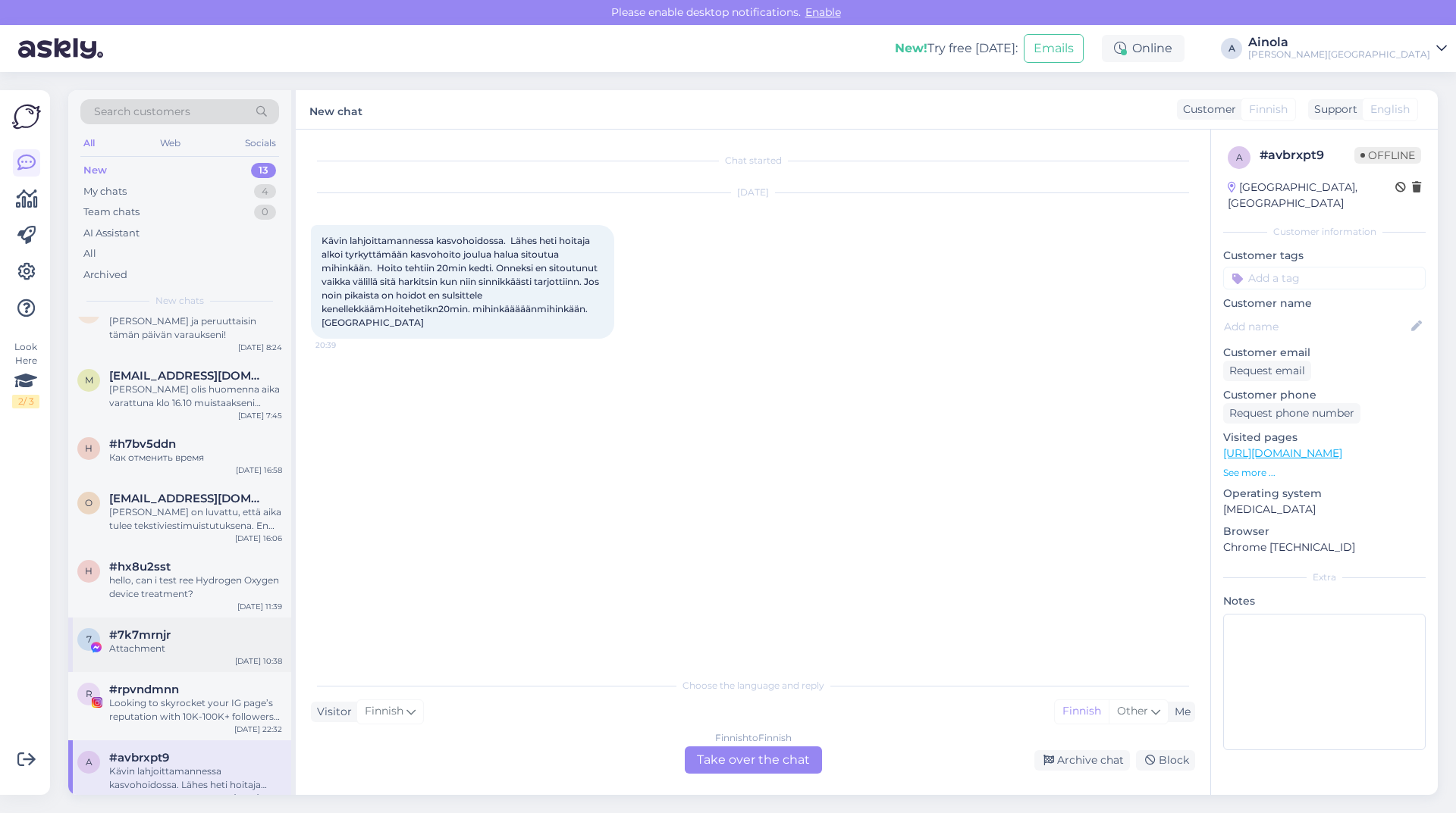
click at [162, 628] on span "#7k7mrnjr" at bounding box center [139, 635] width 61 height 14
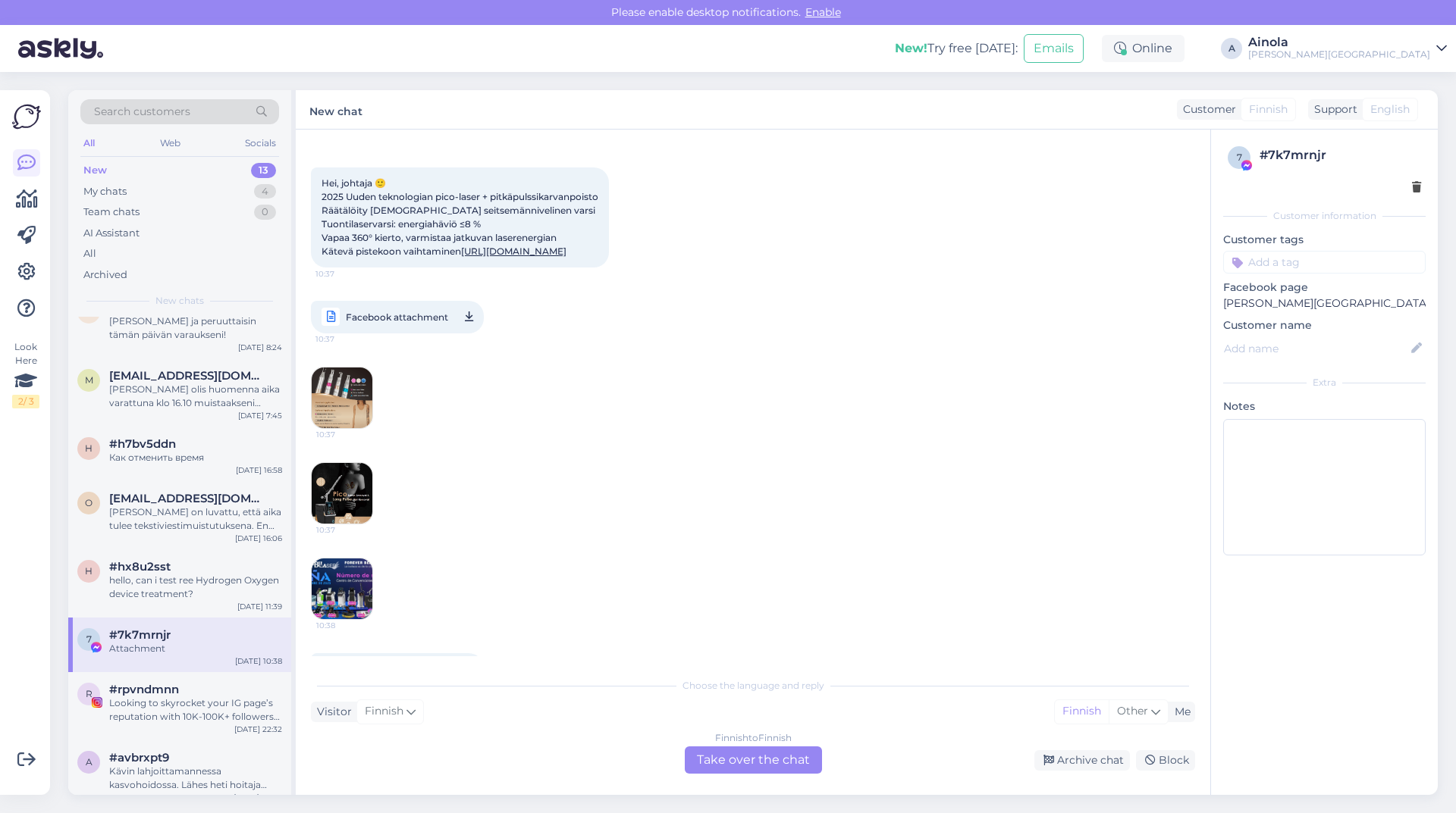
scroll to position [0, 0]
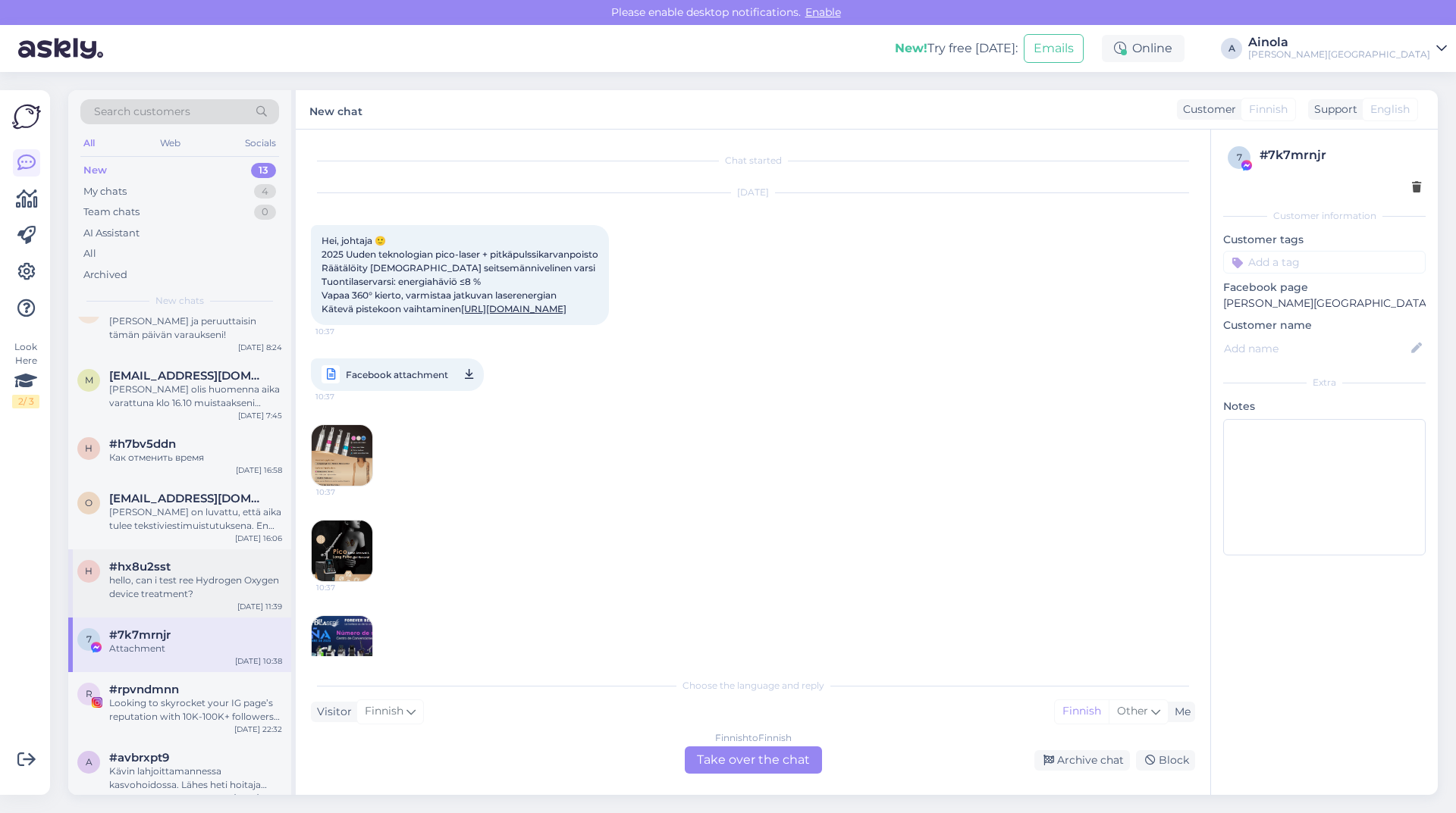
click at [219, 597] on div "h #hx8u2sst hello, can i test ree Hydrogen Oxygen device treatment? [DATE] 11:39" at bounding box center [179, 583] width 223 height 68
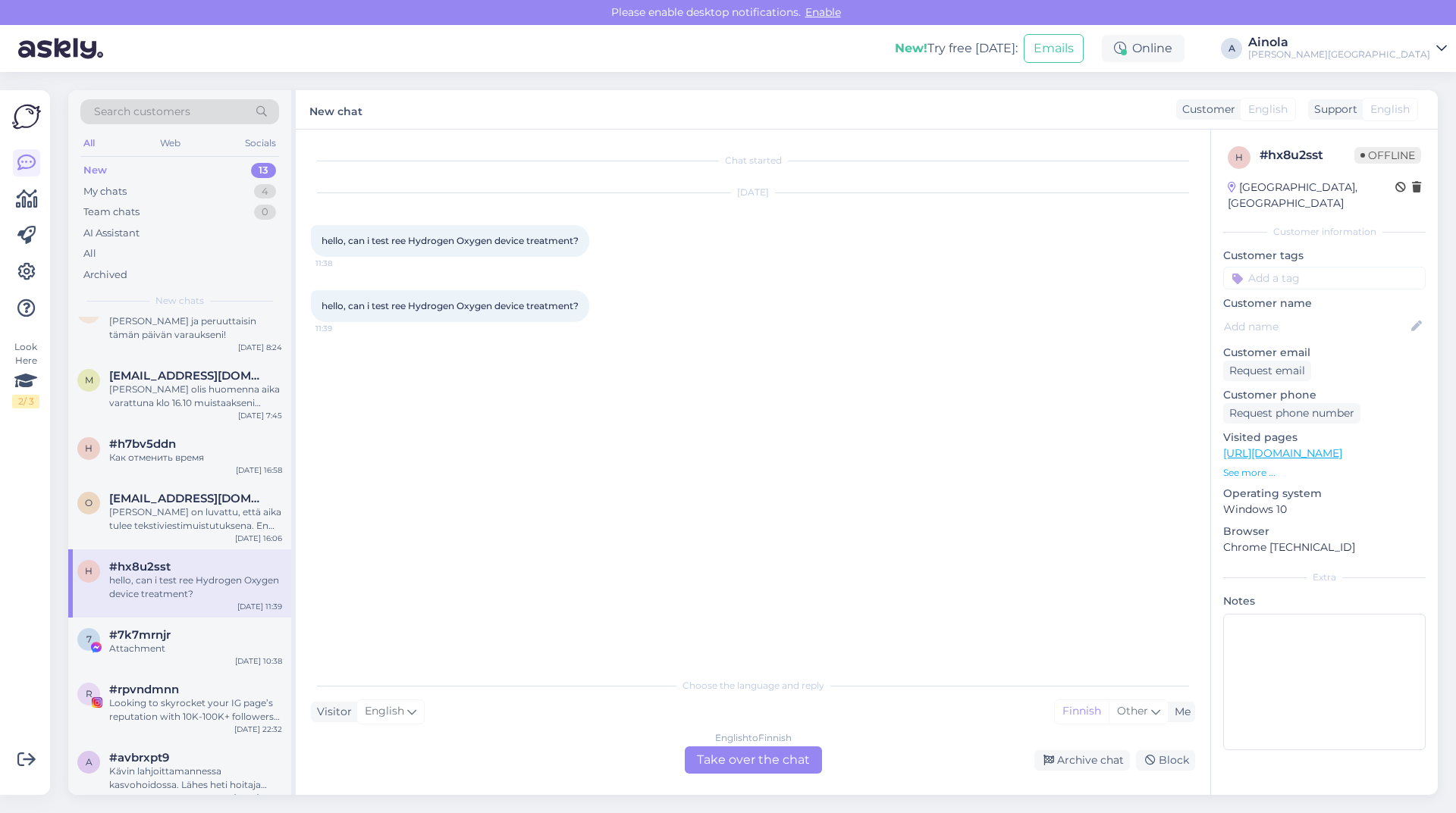
click at [766, 761] on div "English to Finnish Take over the chat" at bounding box center [753, 760] width 137 height 27
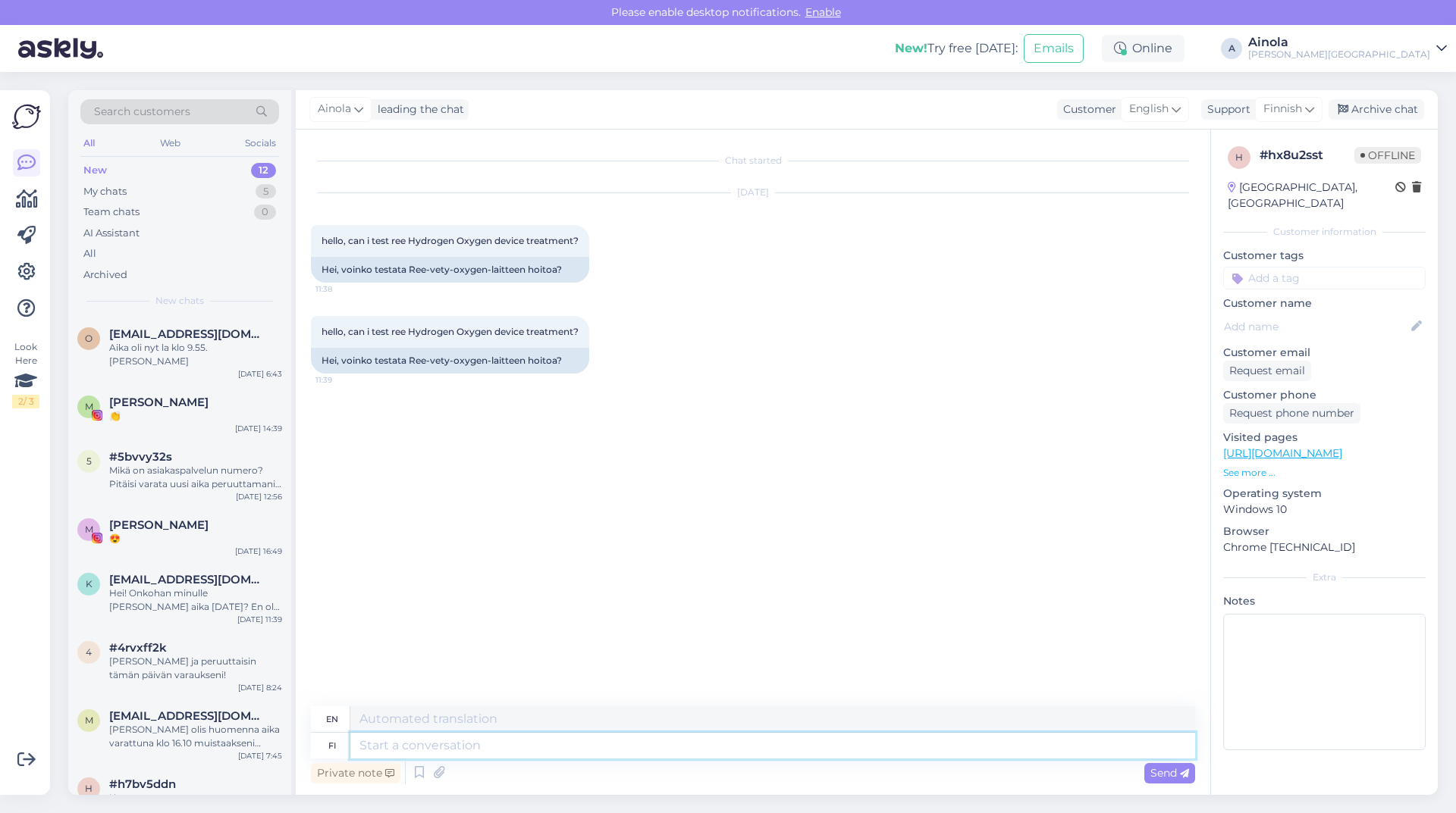
click at [455, 741] on textarea at bounding box center [772, 745] width 844 height 26
type textarea "Anteeksi,"
type textarea "Sorry,"
type textarea "Anteeksi, nyt"
type textarea "Sorry, now"
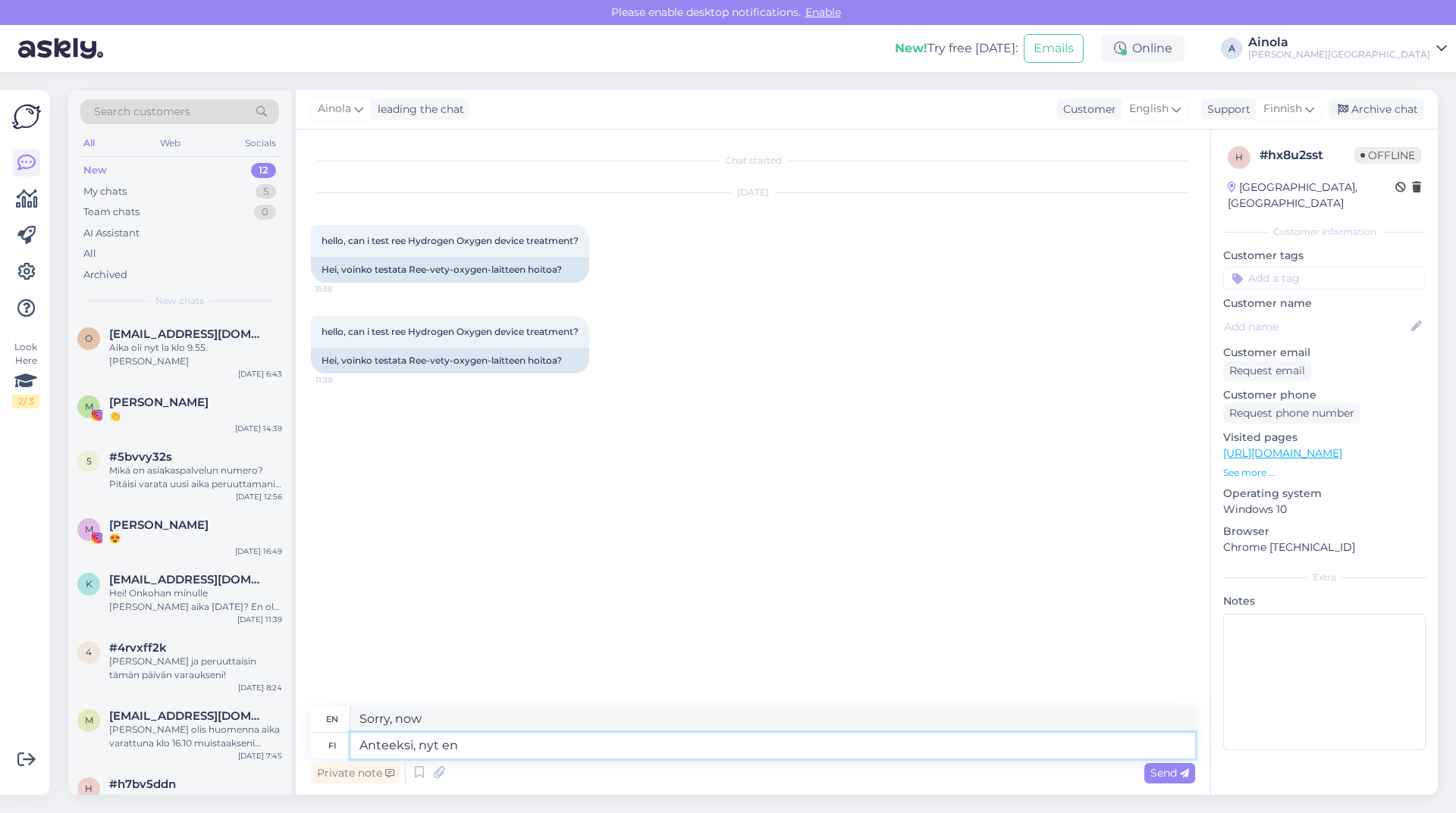
type textarea "Anteeksi, nyt en"
type textarea "Sorry, not now."
type textarea "Anteeksi, nyt en a"
type textarea "Sorry, I can't right now."
type textarea "Anteeksi, nyt en aivan"
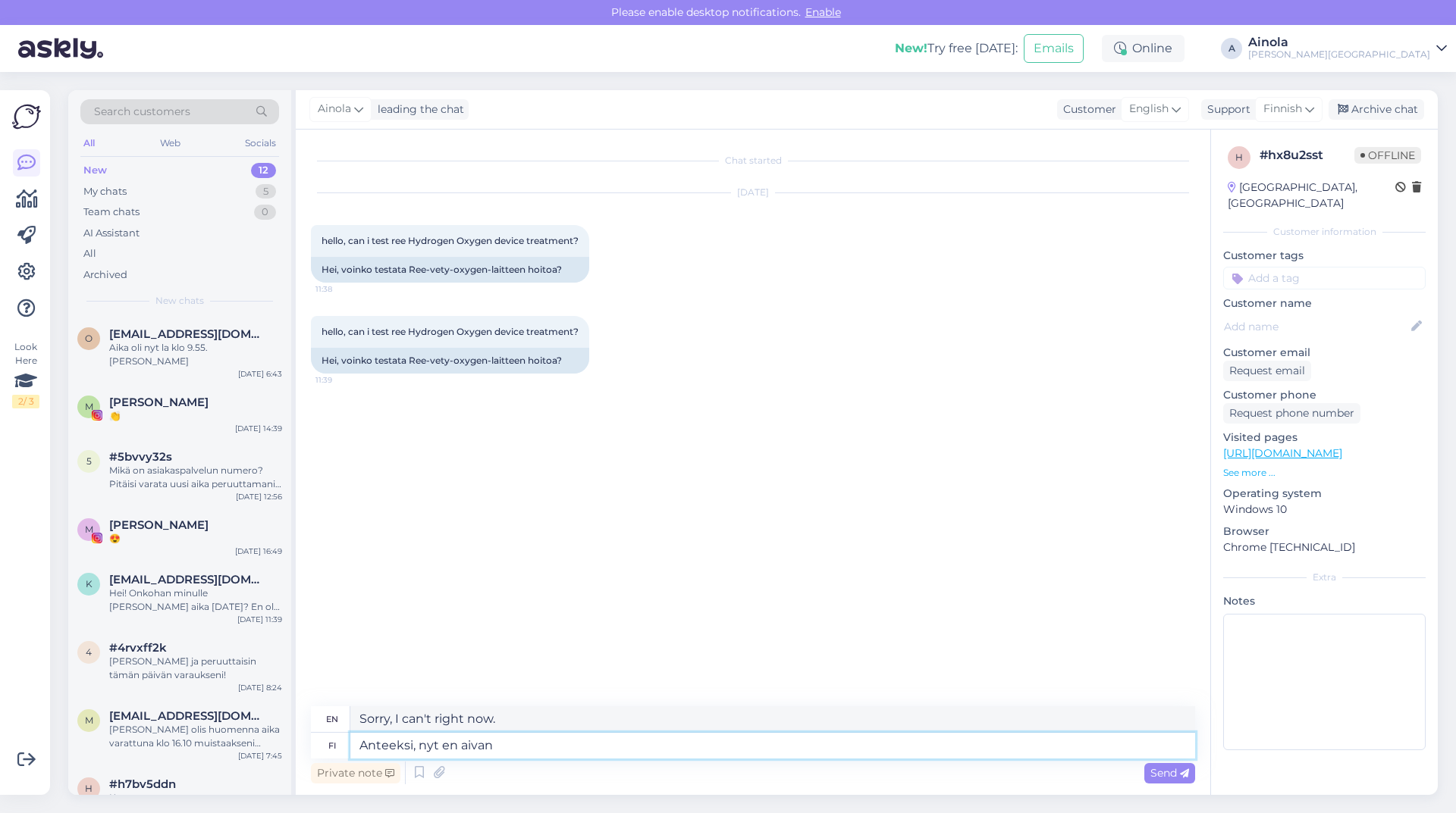
type textarea "Sorry, not quite now."
type textarea "Anteeksi, nyt en aivan ymmärrä"
type textarea "Sorry, I don't quite understand now."
type textarea "Anteeksi, nyt en aivan ymmärrä mitä"
type textarea "Sorry, I don't quite understand what"
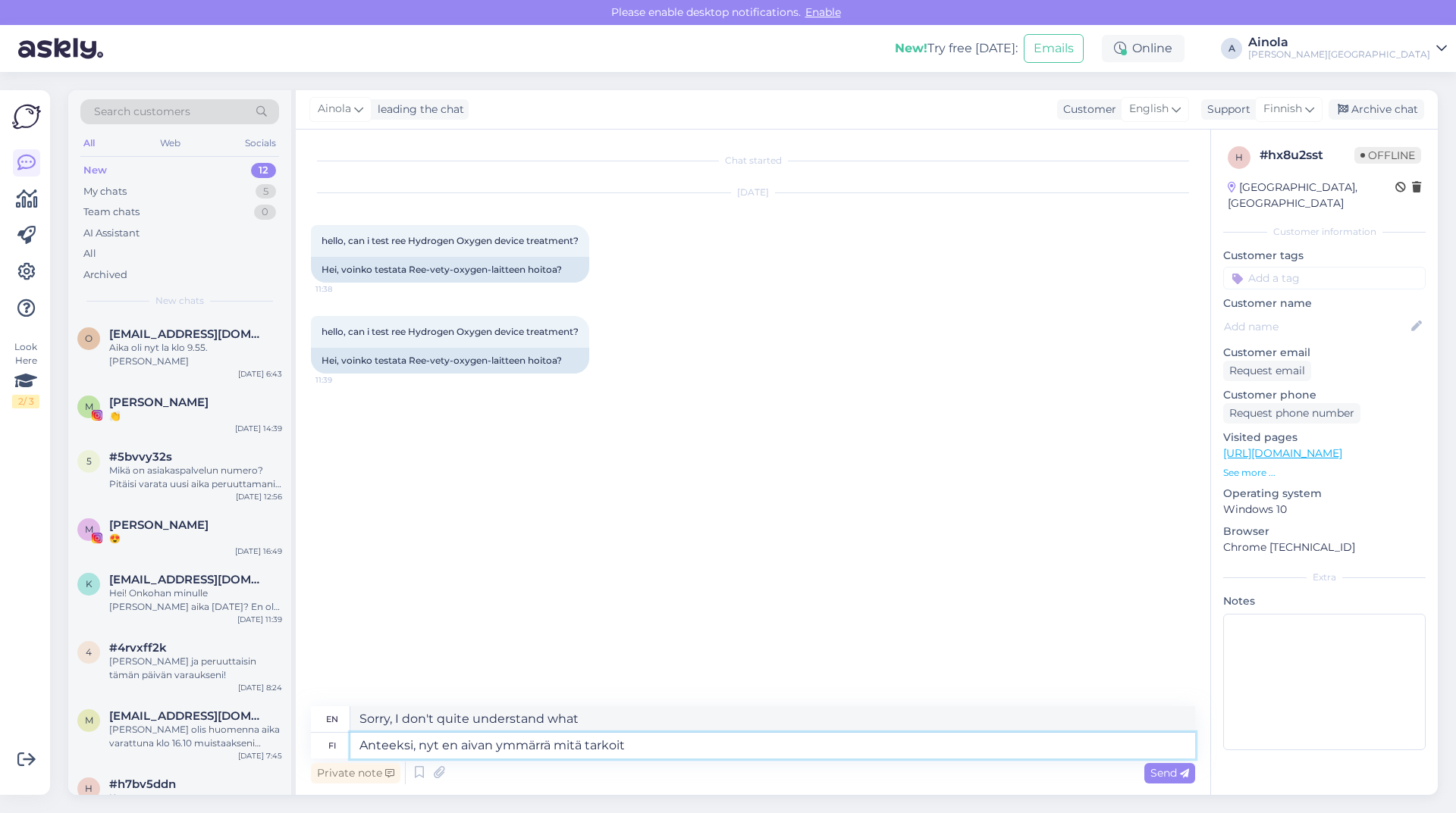
type textarea "Anteeksi, nyt en aivan ymmärrä mitä tarkoite"
type textarea "Sorry, now I don't quite understand what you mean."
type textarea "Anteeksi, nyt en aivan ymmärrä mitä tarkoitatte"
type textarea "Sorry, I don't quite understand what you mean now."
type textarea "Anteeksi, nyt en aivan ymmärrä mitä tarkoitatte. Voisitteko"
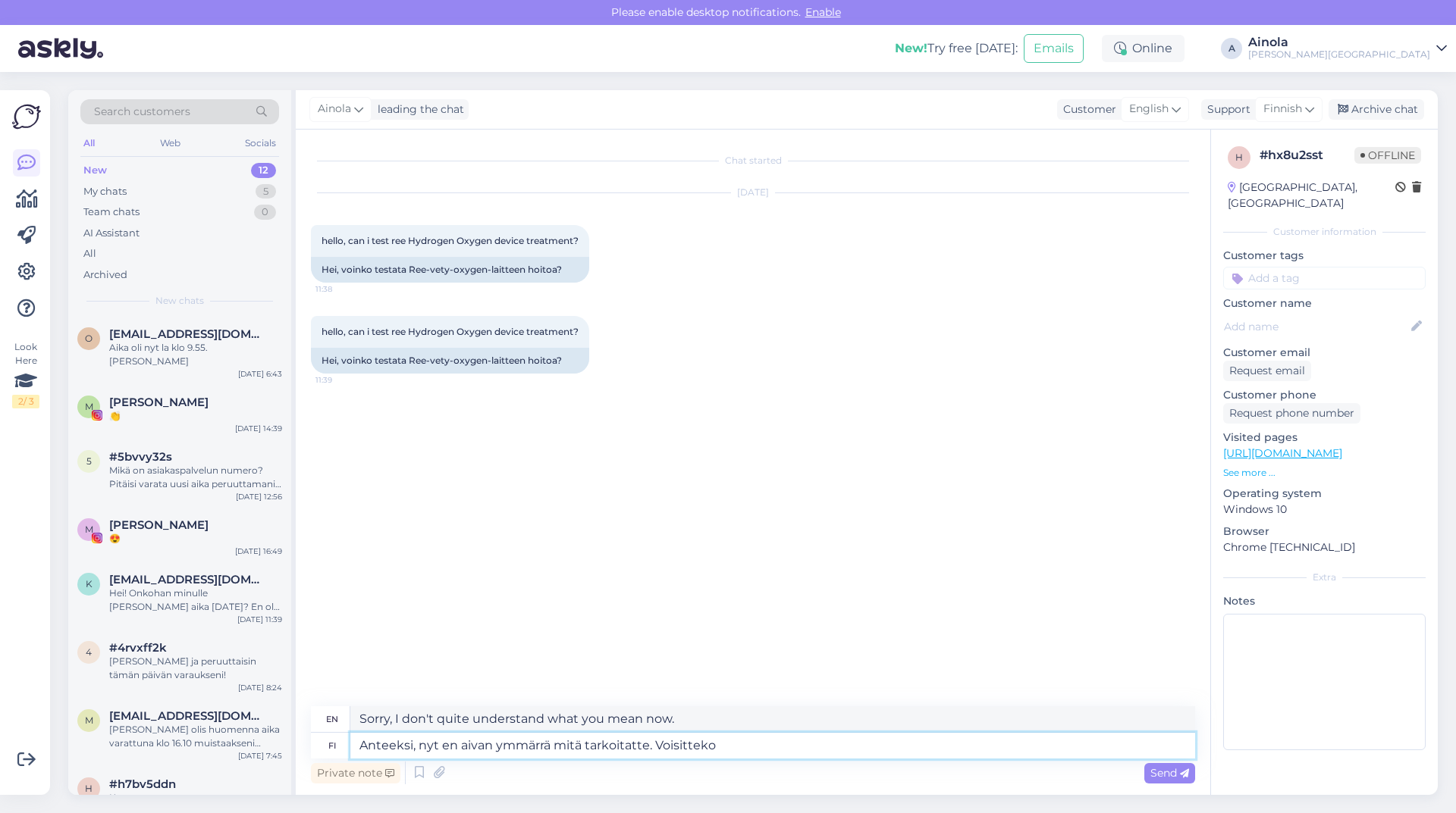
type textarea "Sorry, I don't quite understand what you mean. Could you"
type textarea "Anteeksi, nyt en aivan ymmärrä mitä tarkoitatte. Voisitteko hieman"
type textarea "Sorry, I don't quite understand what you mean. Could you explain a little?"
type textarea "Anteeksi, nyt en aivan ymmärrä mitä tarkoitatte. Voisitteko hieman selventää"
type textarea "Sorry, I don't quite understand what you mean. Could you clarify a bit?"
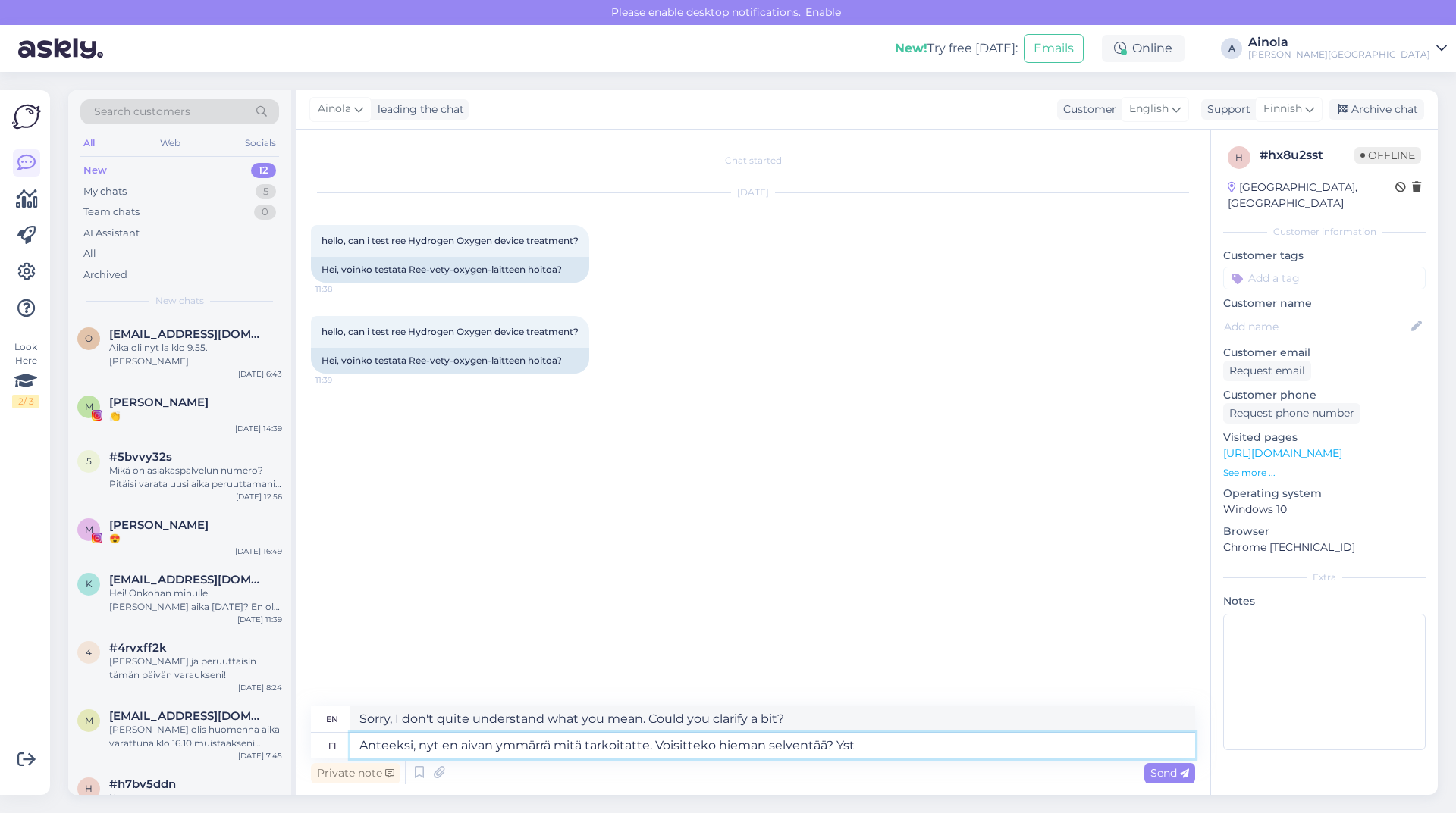
type textarea "Anteeksi, nyt en aivan ymmärrä mitä tarkoitatte. Voisitteko hieman selventää? Y…"
type textarea "Sorry, I don't quite understand what you mean. Could you clarify a bit? Yst"
type textarea "Anteeksi, nyt en aivan ymmärrä mitä tarkoitatte. Voisitteko hieman selventää? Y…"
type textarea "Sorry, I don't quite understand what you mean. Could you clarify a bit? Kind re…"
type textarea "Anteeksi, nyt en aivan ymmärrä mitä tarkoitatte. Voisitteko hieman selventää? Y…"
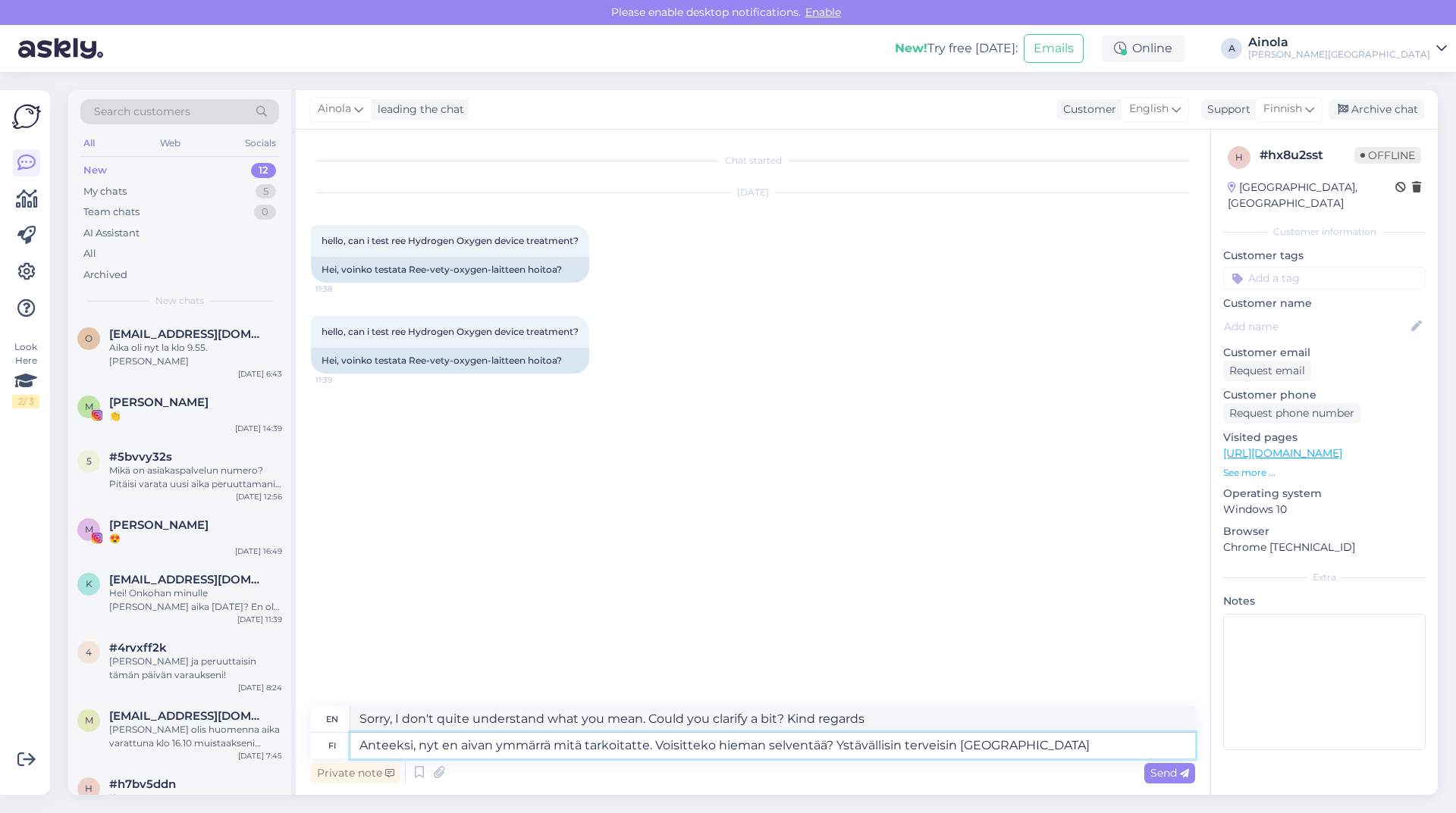
type textarea "Sorry, I don't quite understand what you mean. Could you clarify a bit? Kind re…"
type textarea "Anteeksi, nyt en aivan ymmärrä mitä tarkoitatte. Voisitteko hieman selventää? Y…"
type textarea "Sorry, I don't quite understand what you mean. Could you clarify a bit? Kind re…"
type textarea "Anteeksi, nyt en aivan ymmärrä mitä tarkoitatte. Voisitteko hieman selventää? Y…"
click at [1182, 773] on icon at bounding box center [1185, 774] width 9 height 9
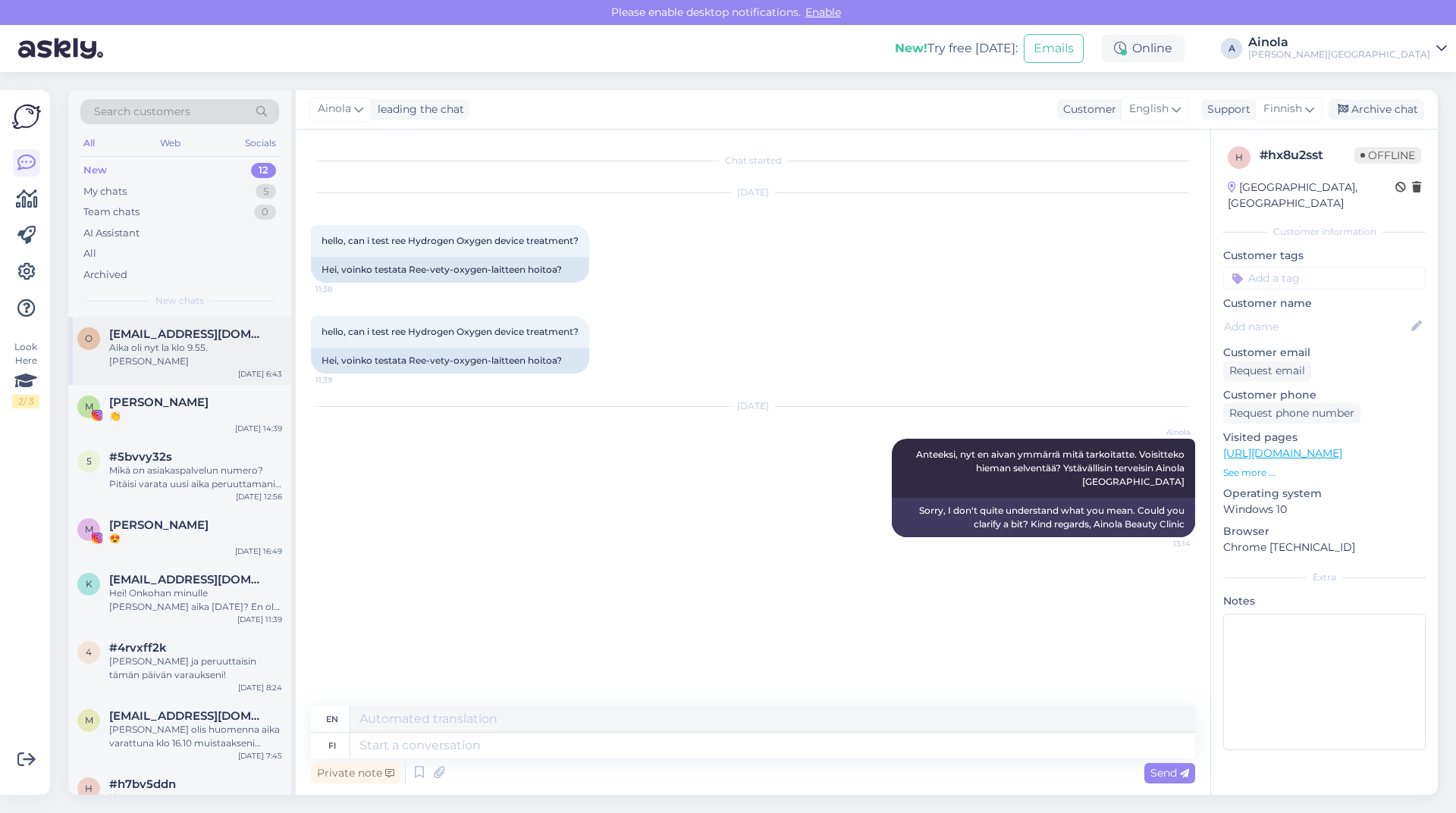
click at [169, 350] on div "Aika oli nyt la klo 9.55. [PERSON_NAME]" at bounding box center [196, 354] width 173 height 27
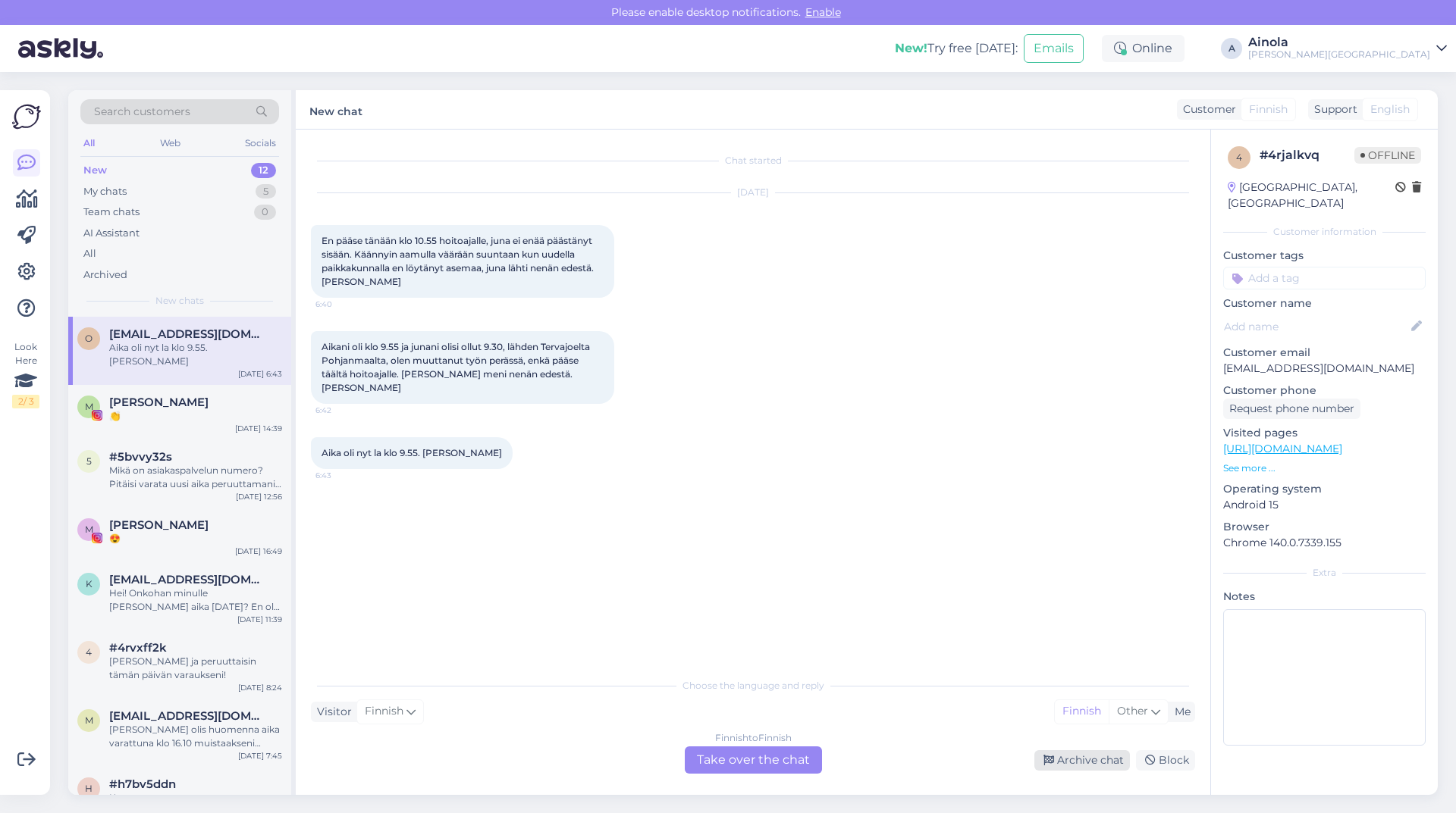
click at [1116, 760] on div "Archive chat" at bounding box center [1083, 760] width 96 height 20
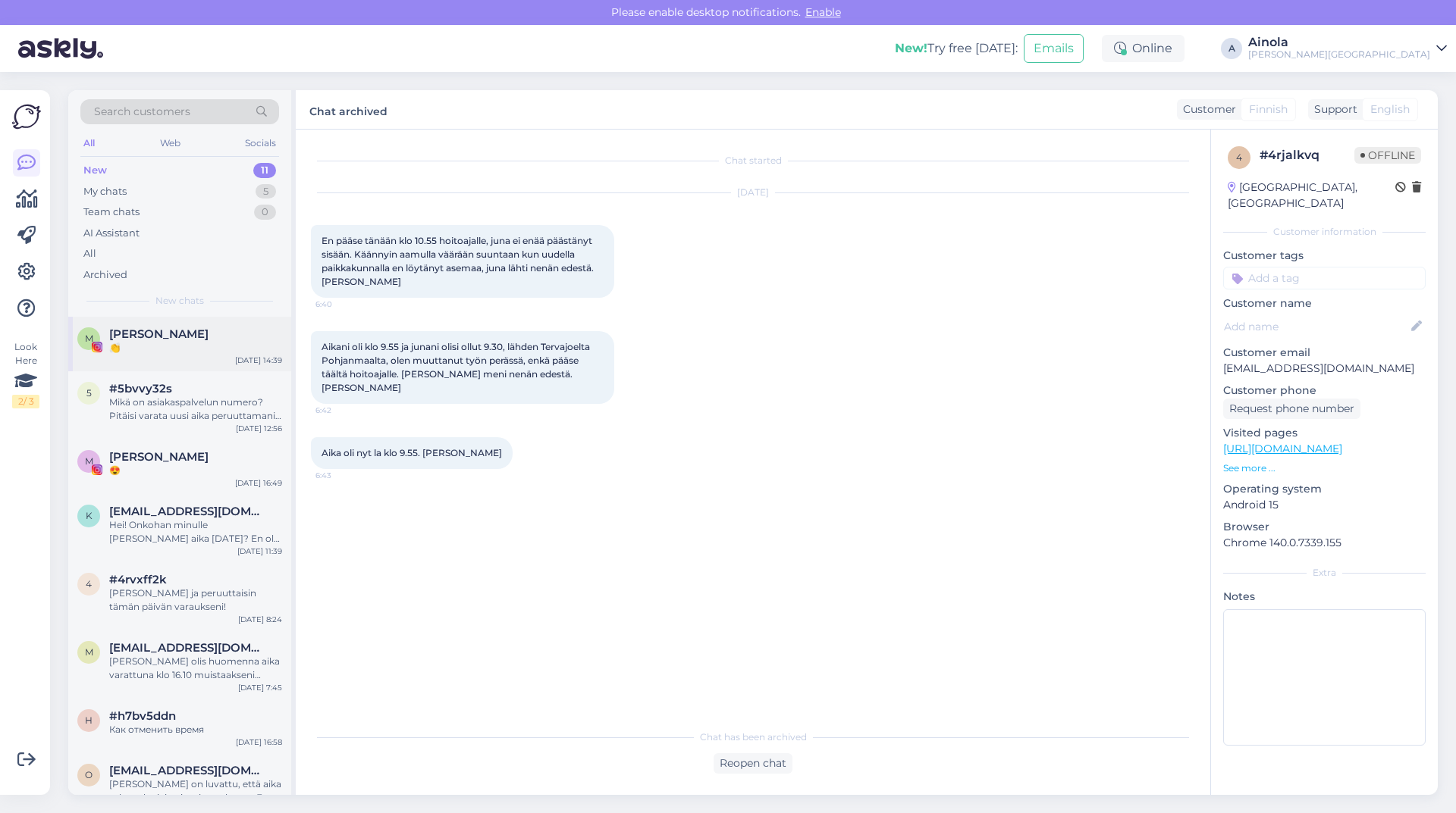
click at [135, 342] on div "👏" at bounding box center [196, 348] width 173 height 14
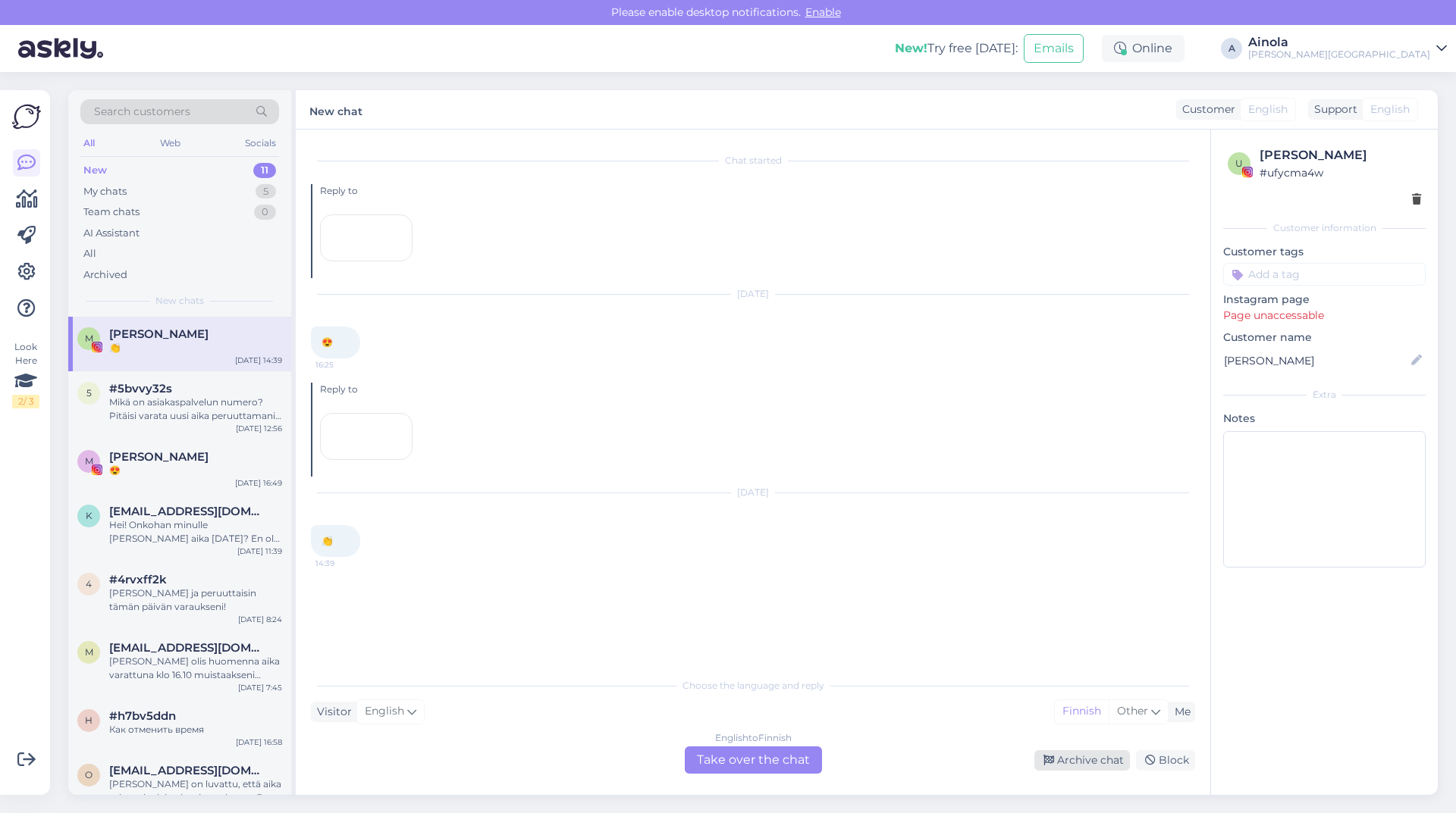
click at [1079, 754] on div "Archive chat" at bounding box center [1083, 760] width 96 height 20
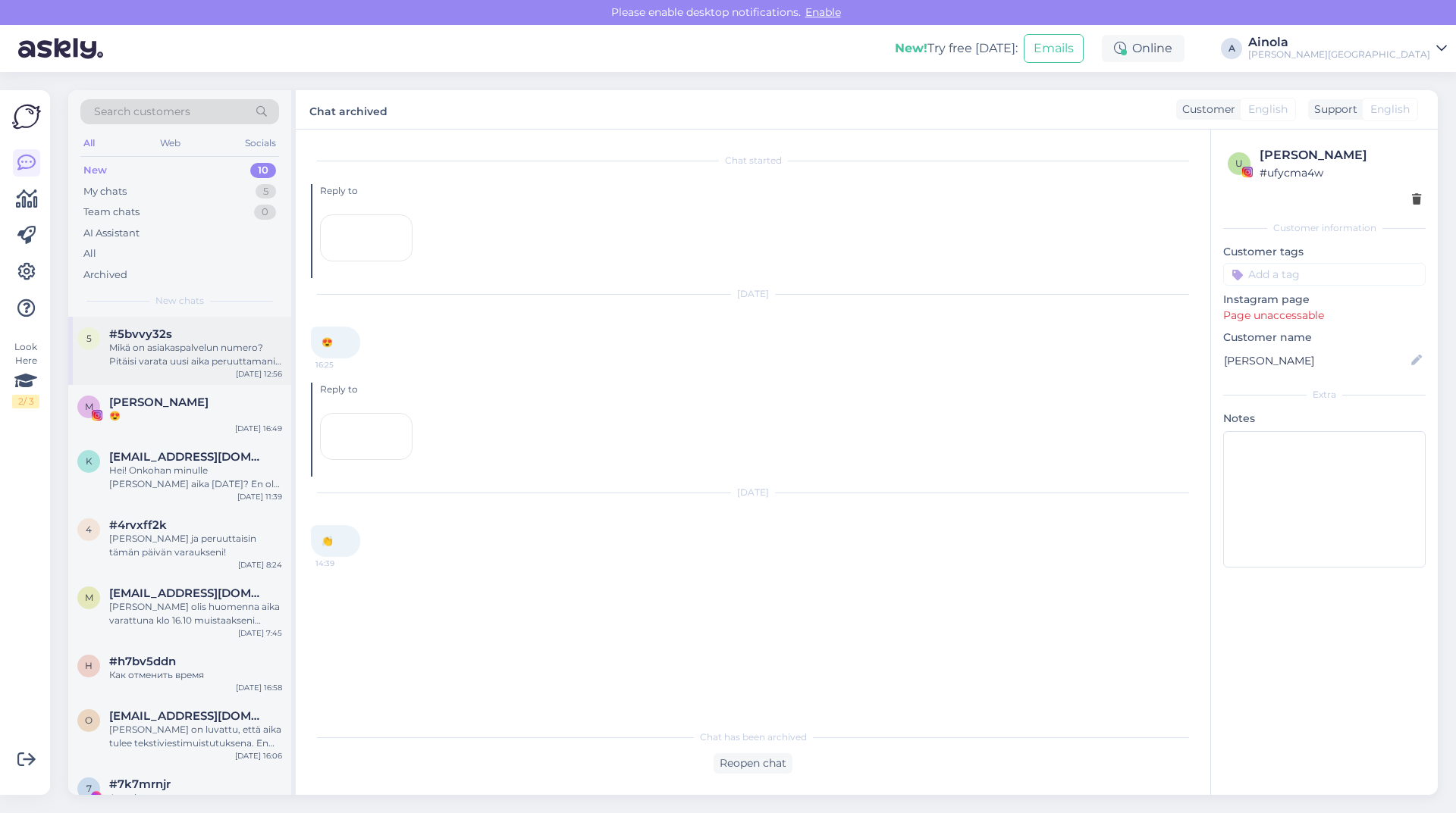
click at [234, 349] on div "Mikä on asiakaspalvelun numero? Pitäisi varata uusi aika peruuttamani tilalle." at bounding box center [196, 354] width 173 height 27
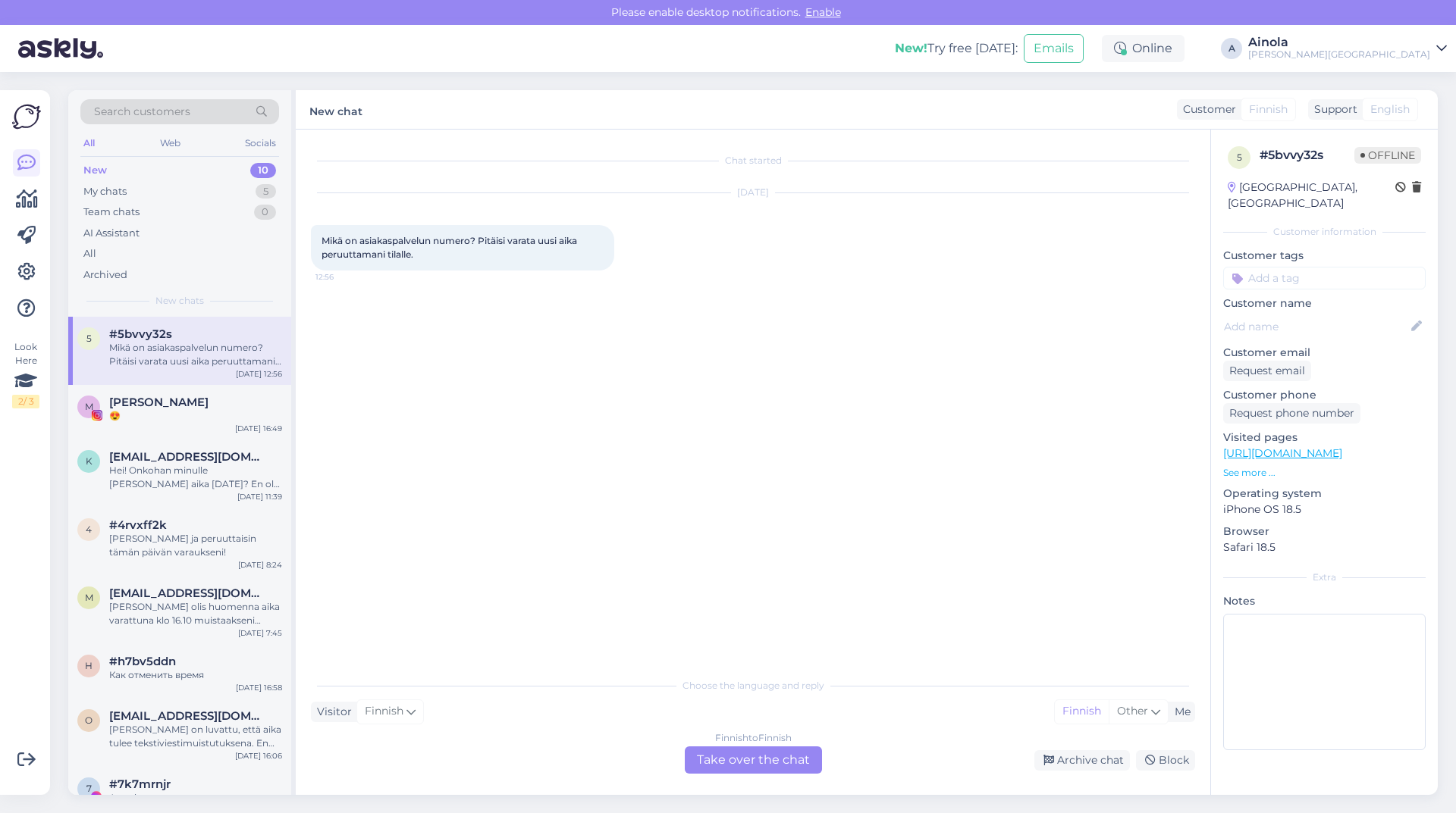
click at [756, 754] on div "Finnish to Finnish Take over the chat" at bounding box center [753, 760] width 137 height 27
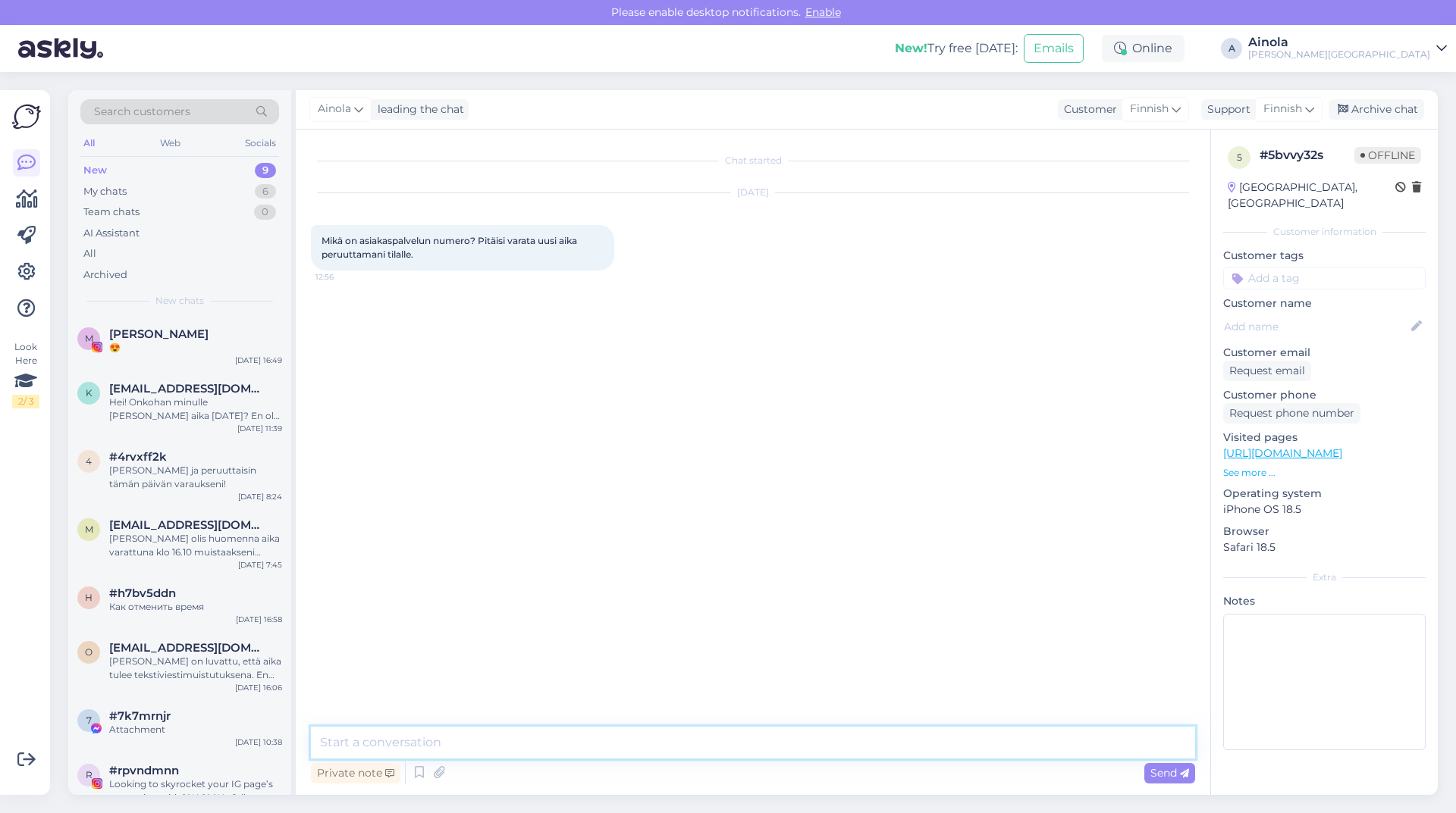
click at [361, 736] on textarea at bounding box center [752, 742] width 884 height 32
type textarea "Hei ja kiitos viestistänne, voitte soittaa numeroon 040 940 2285. Ystävällisin …"
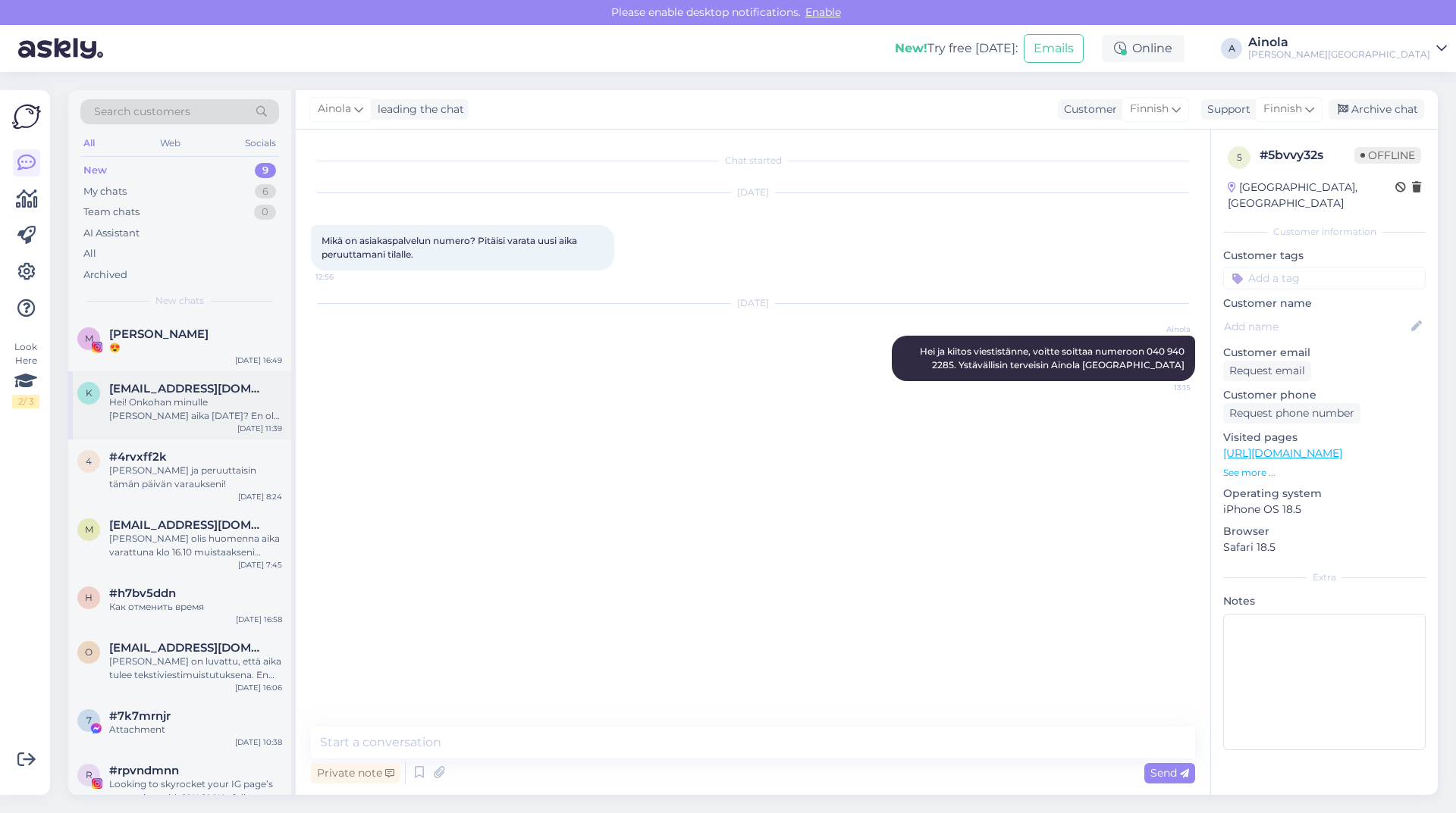
click at [176, 405] on div "Hei! Onkohan minulle [PERSON_NAME] aika [DATE]? En ole saanyt tästä kännykkääni…" at bounding box center [196, 409] width 173 height 27
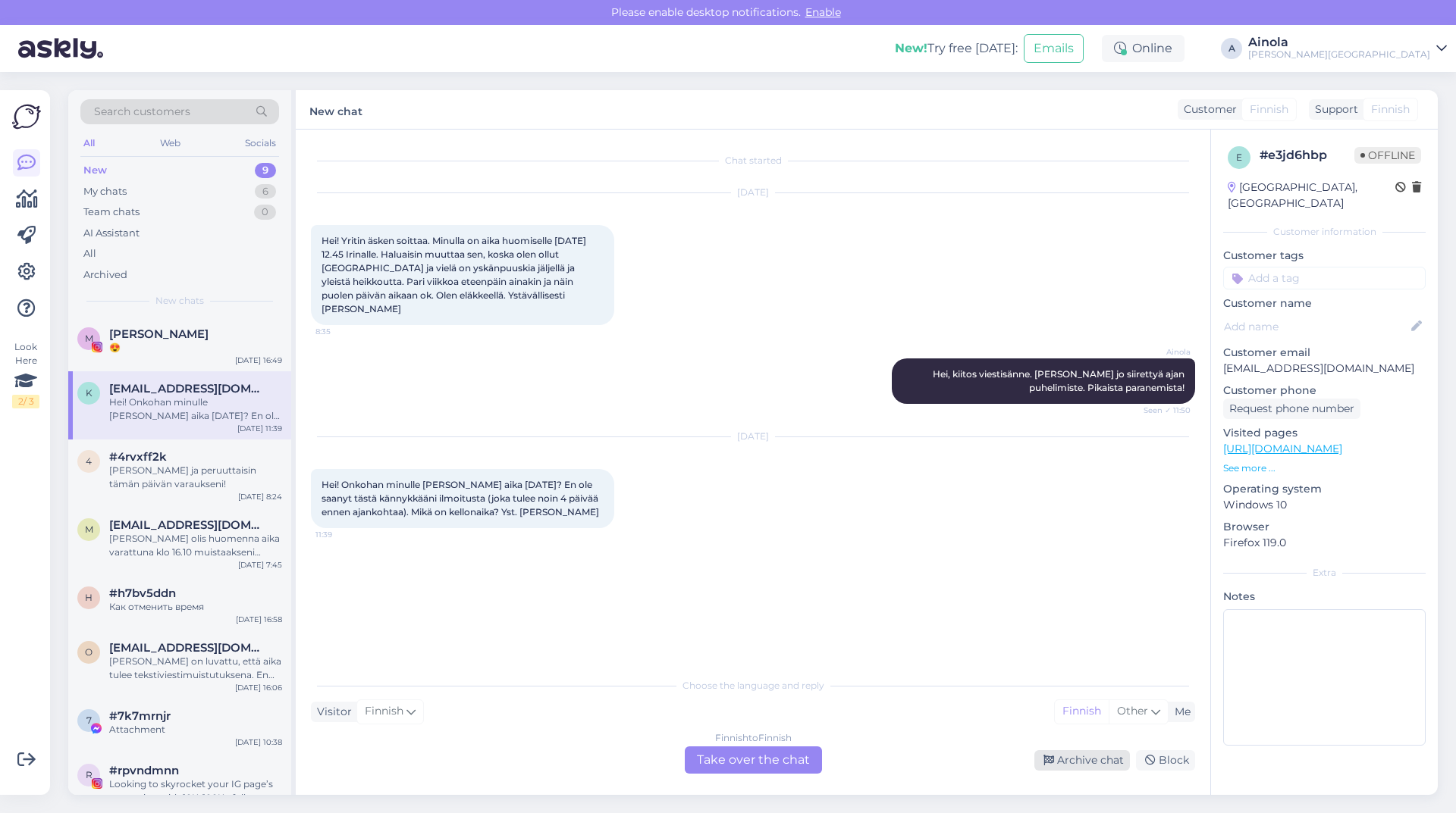
click at [1115, 758] on div "Archive chat" at bounding box center [1083, 760] width 96 height 20
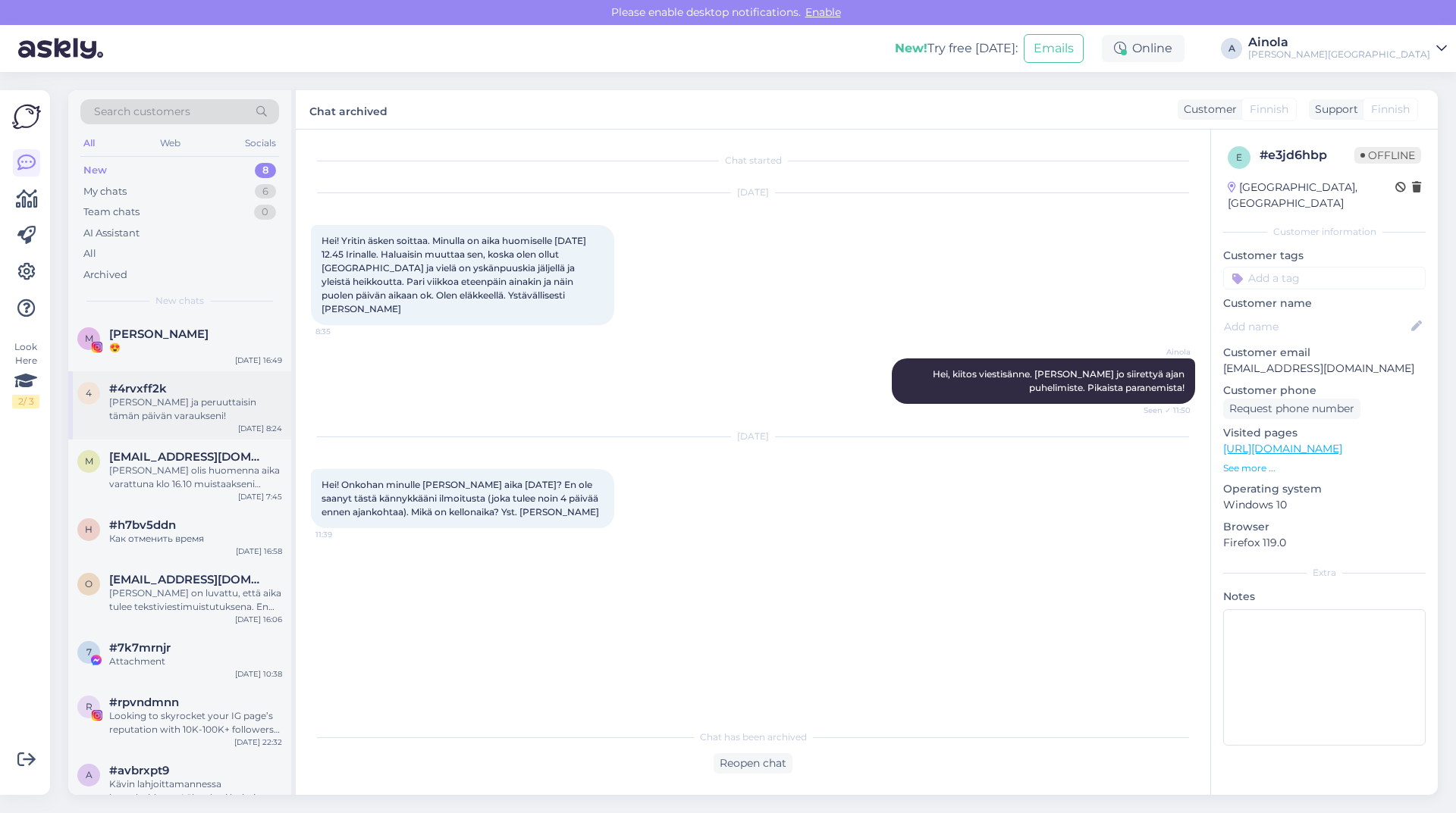
click at [180, 398] on div "[PERSON_NAME] ja peruuttaisin tämän päivän varaukseni!" at bounding box center [196, 409] width 173 height 27
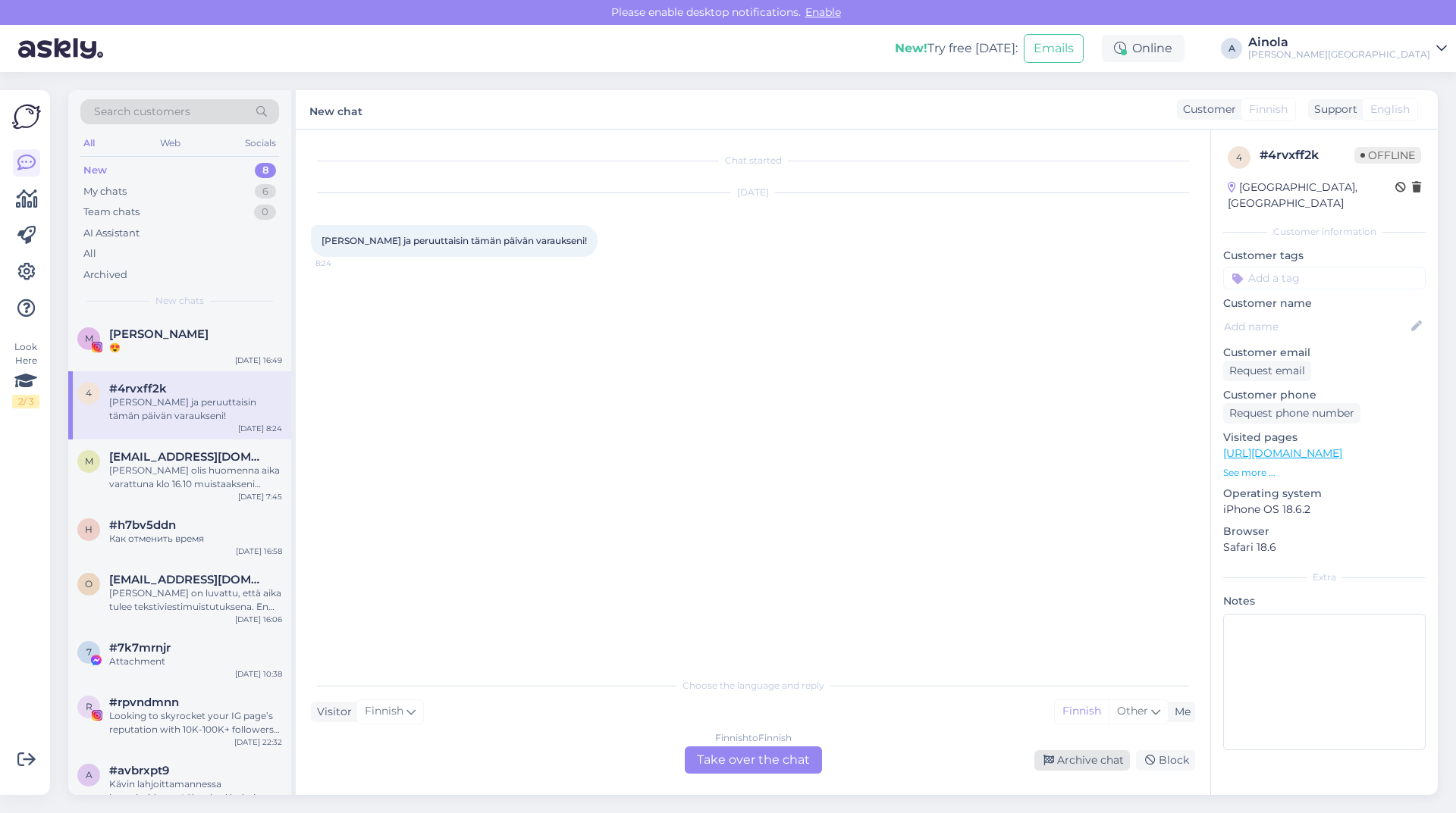
click at [1084, 756] on div "Archive chat" at bounding box center [1083, 760] width 96 height 20
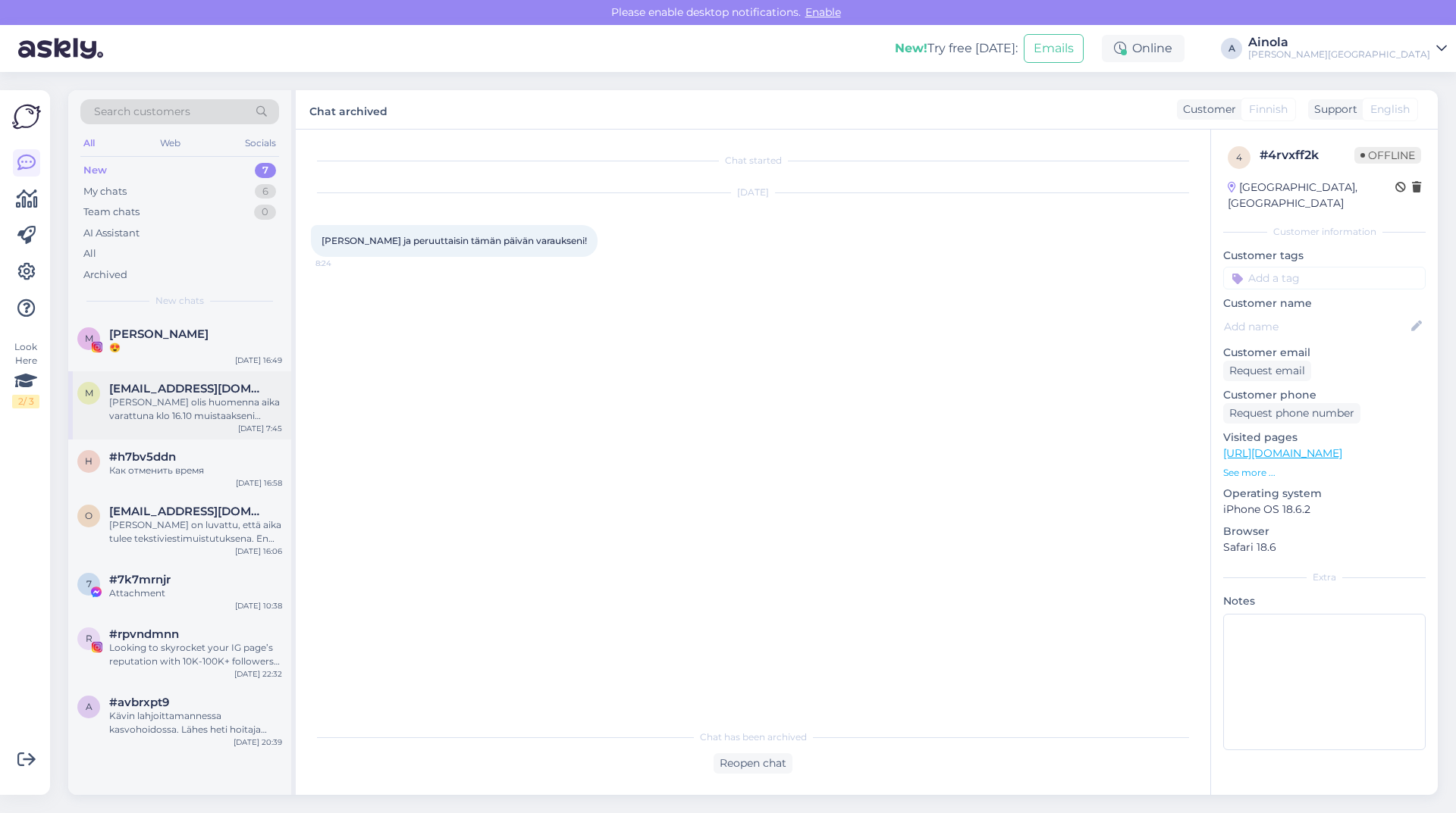
click at [203, 426] on div "m [EMAIL_ADDRESS][DOMAIN_NAME] Mulla olis huomenna aika varattuna klo 16.10 mui…" at bounding box center [179, 406] width 223 height 68
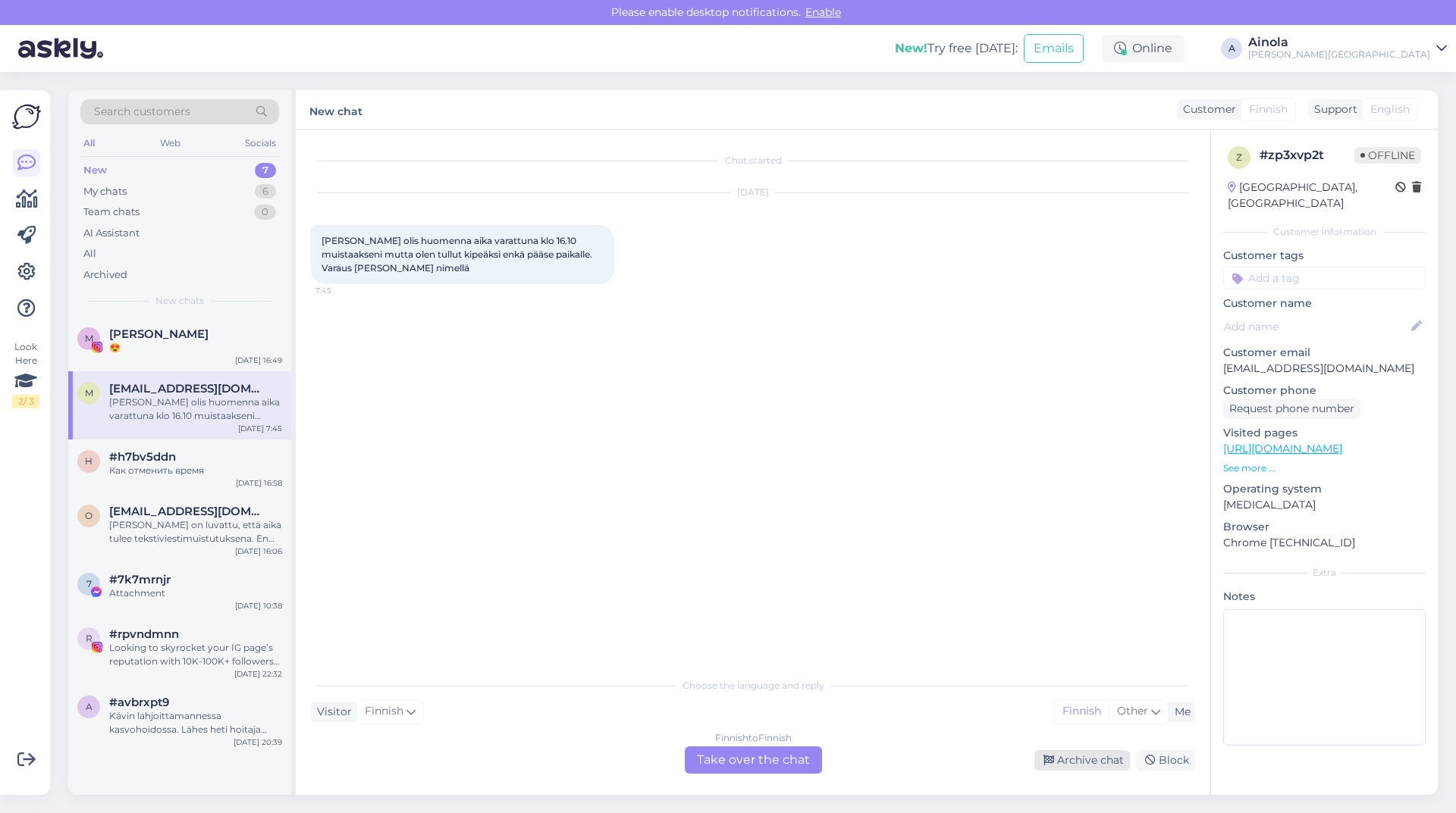
click at [1101, 757] on div "Archive chat" at bounding box center [1083, 760] width 96 height 20
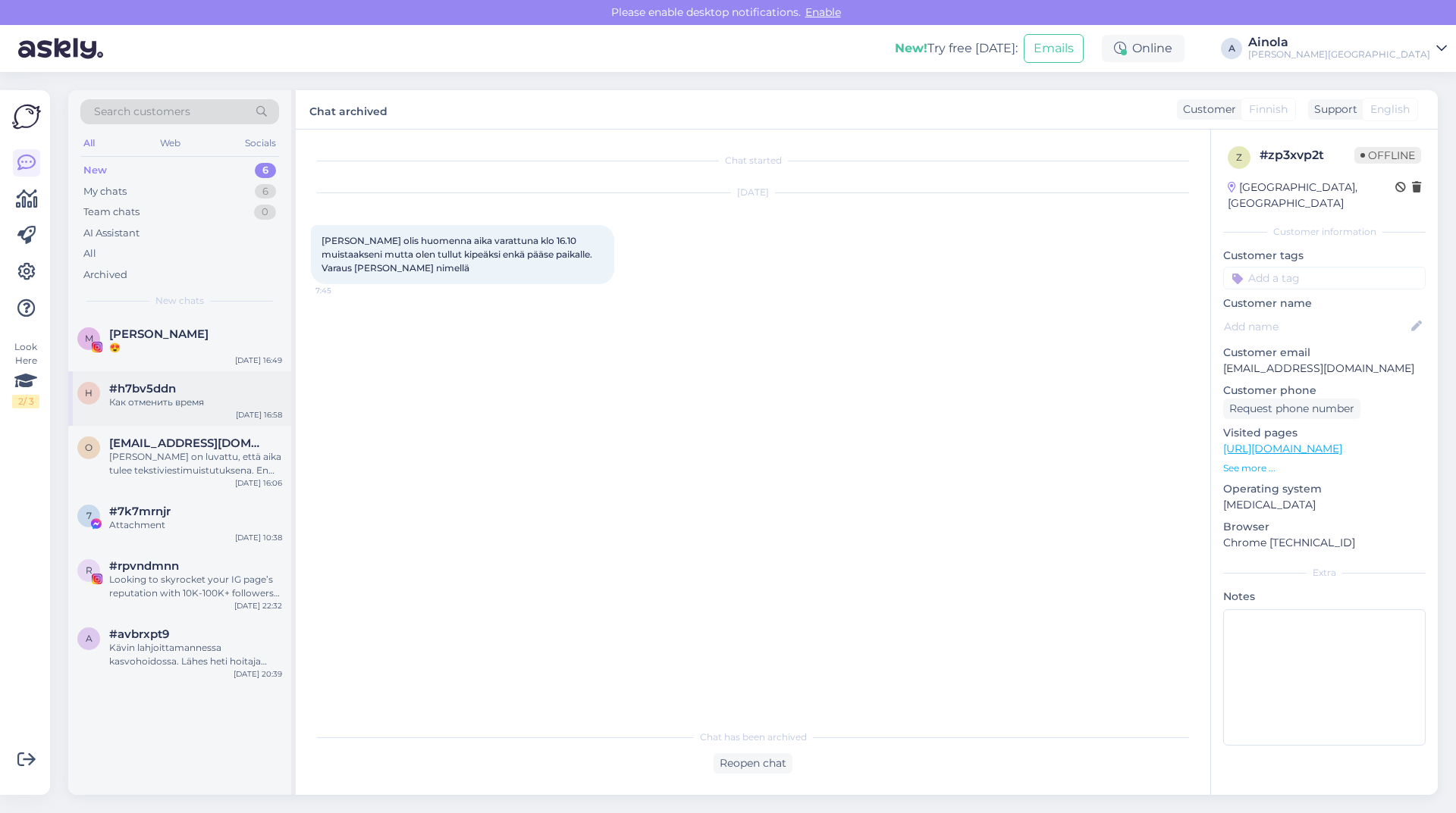
click at [223, 411] on div "h #h7bv5ddn Как отменить время [DATE] 16:58" at bounding box center [179, 399] width 223 height 55
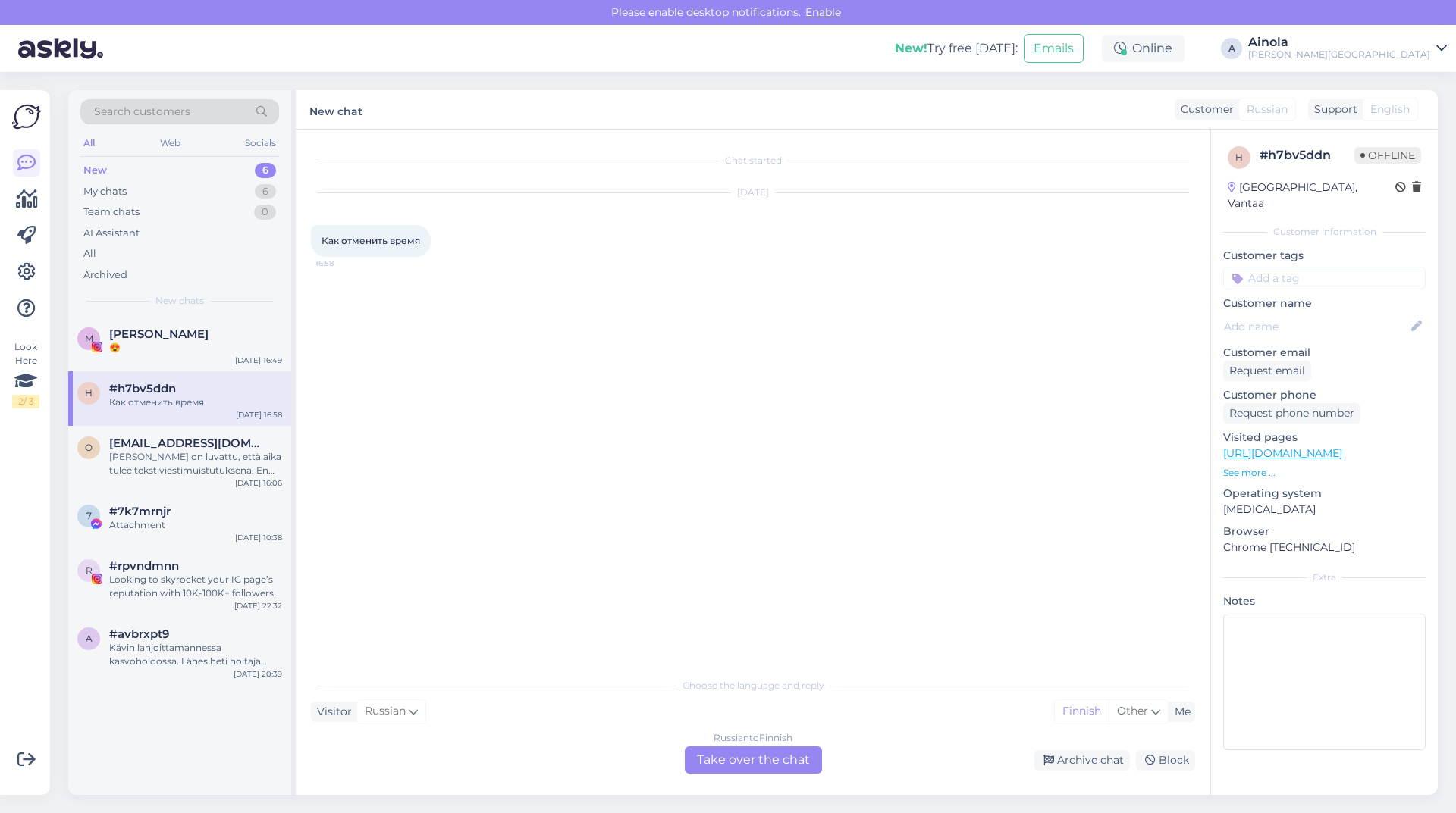
click at [784, 760] on div "Russian to Finnish Take over the chat" at bounding box center [753, 760] width 137 height 27
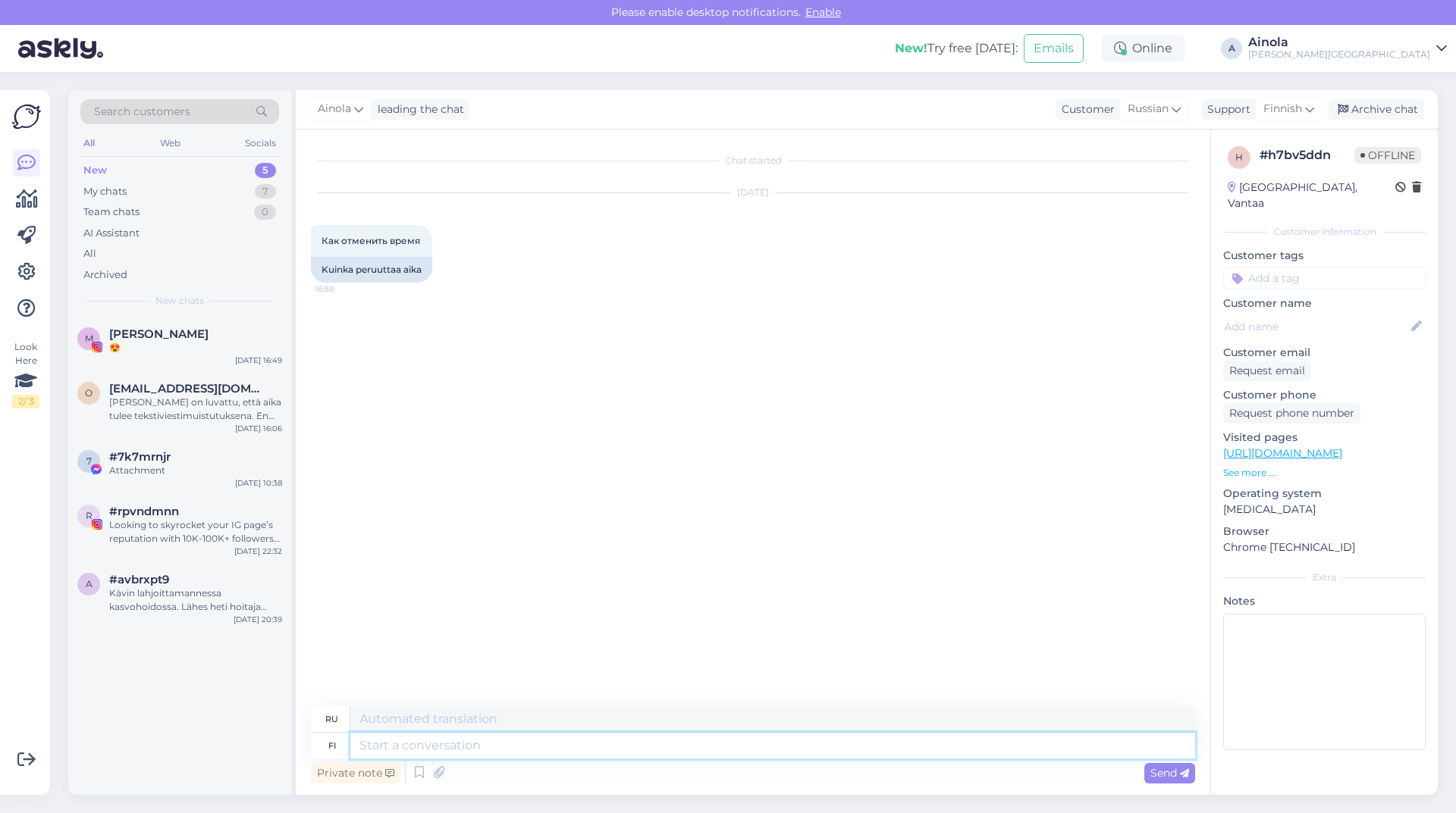
click at [459, 751] on textarea at bounding box center [772, 745] width 844 height 26
type textarea "Hei,"
type textarea "Привет,"
type textarea "Hei, voitte"
type textarea "Эй, ты можешь"
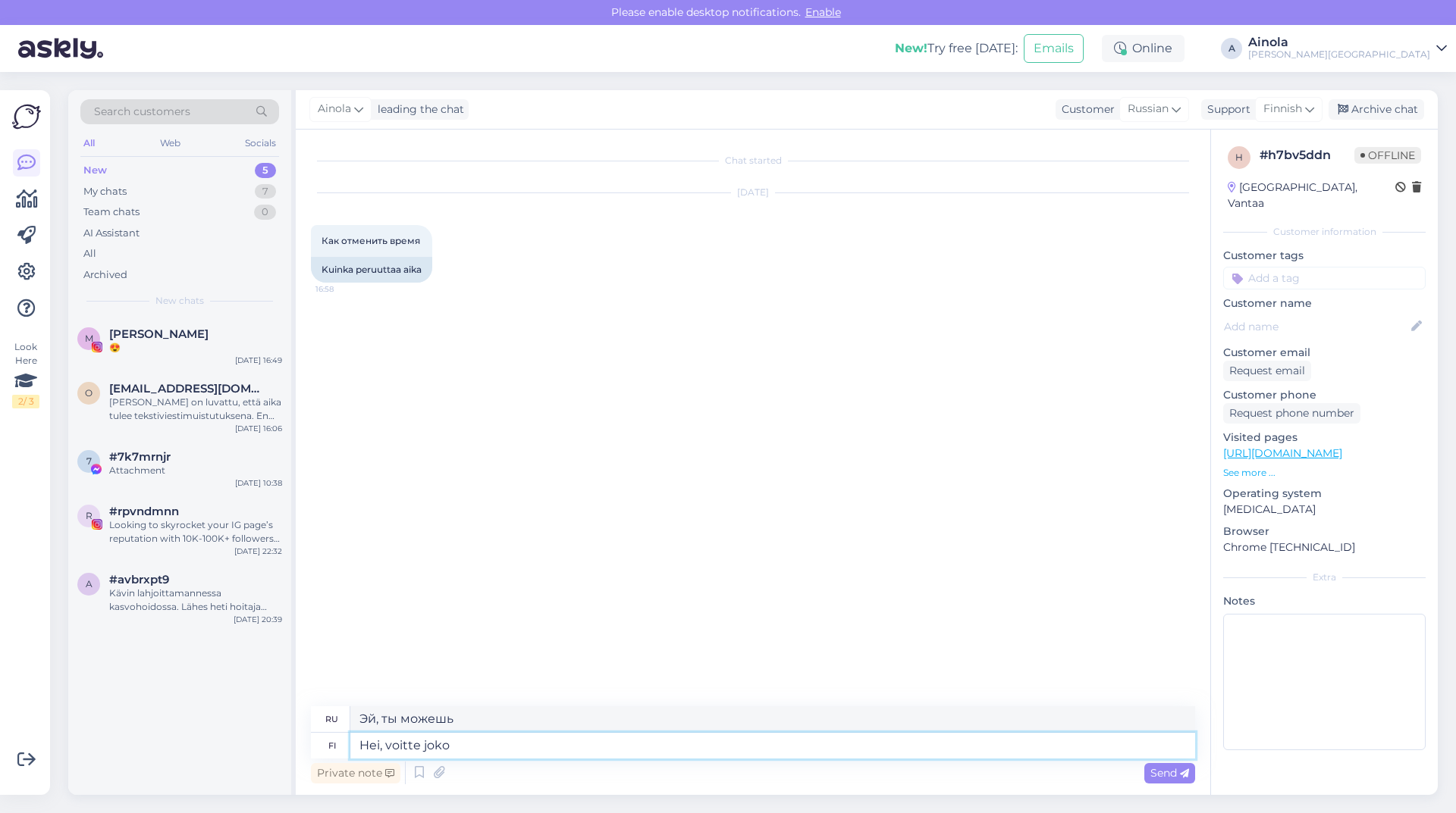
type textarea "Hei, voitte joko"
type textarea "Привет, ты можешь либо"
type textarea "[PERSON_NAME], voitte [PERSON_NAME] soittaa"
type textarea "Привет, вы можете позвонить"
type textarea "[PERSON_NAME], voitte joko soittaa numeroon:"
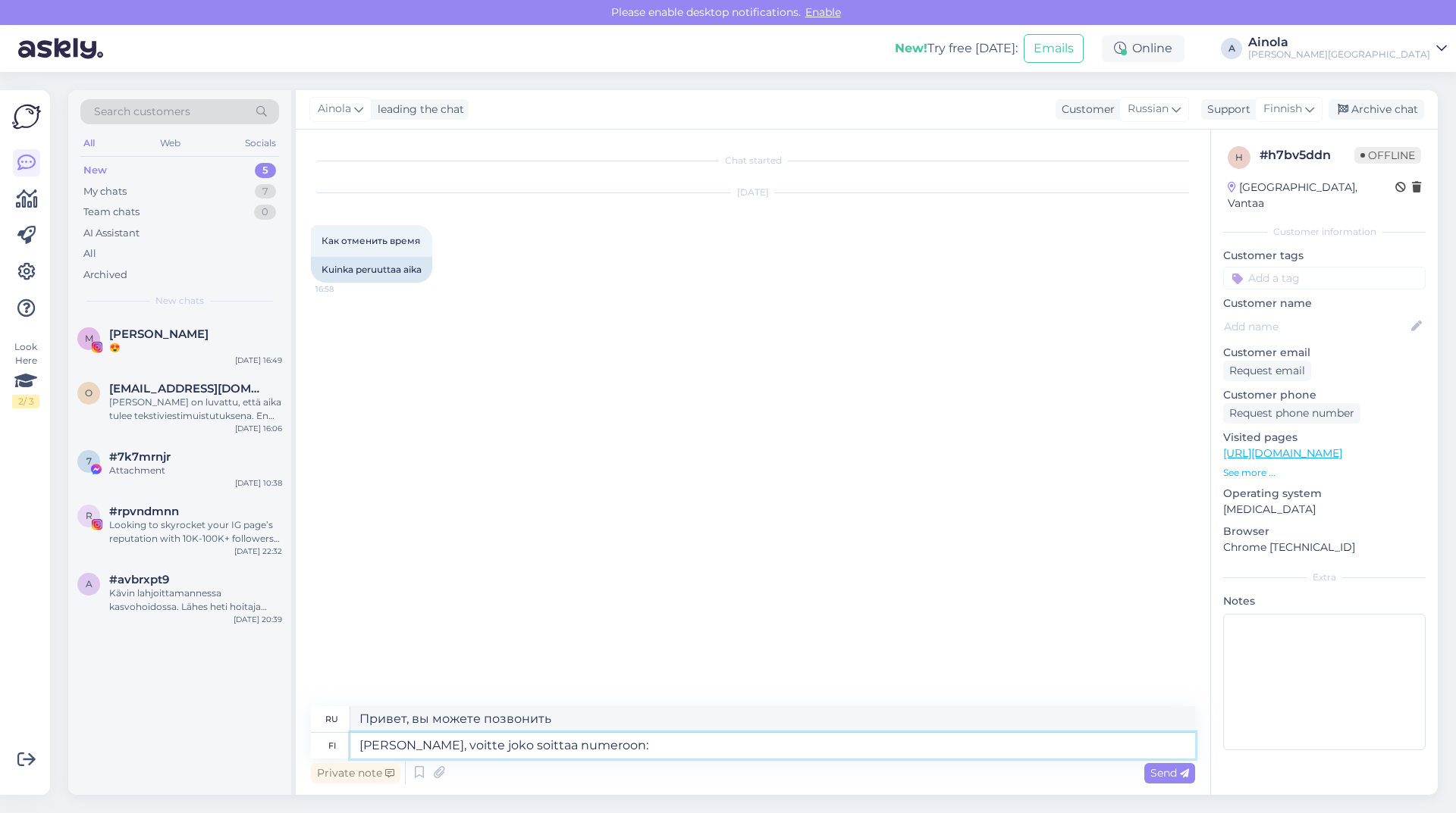
type textarea "Здравствуйте, вы можете позвонить:"
type textarea "[PERSON_NAME], voitte joko soittaa numeroon: 040"
type textarea "Здравствуйте, вы можете позвонить по номеру: 040"
type textarea "[PERSON_NAME], voitte joko soittaa numeroon: 040 940"
type textarea "Здравствуйте, вы можете позвонить по номеру: 040 940"
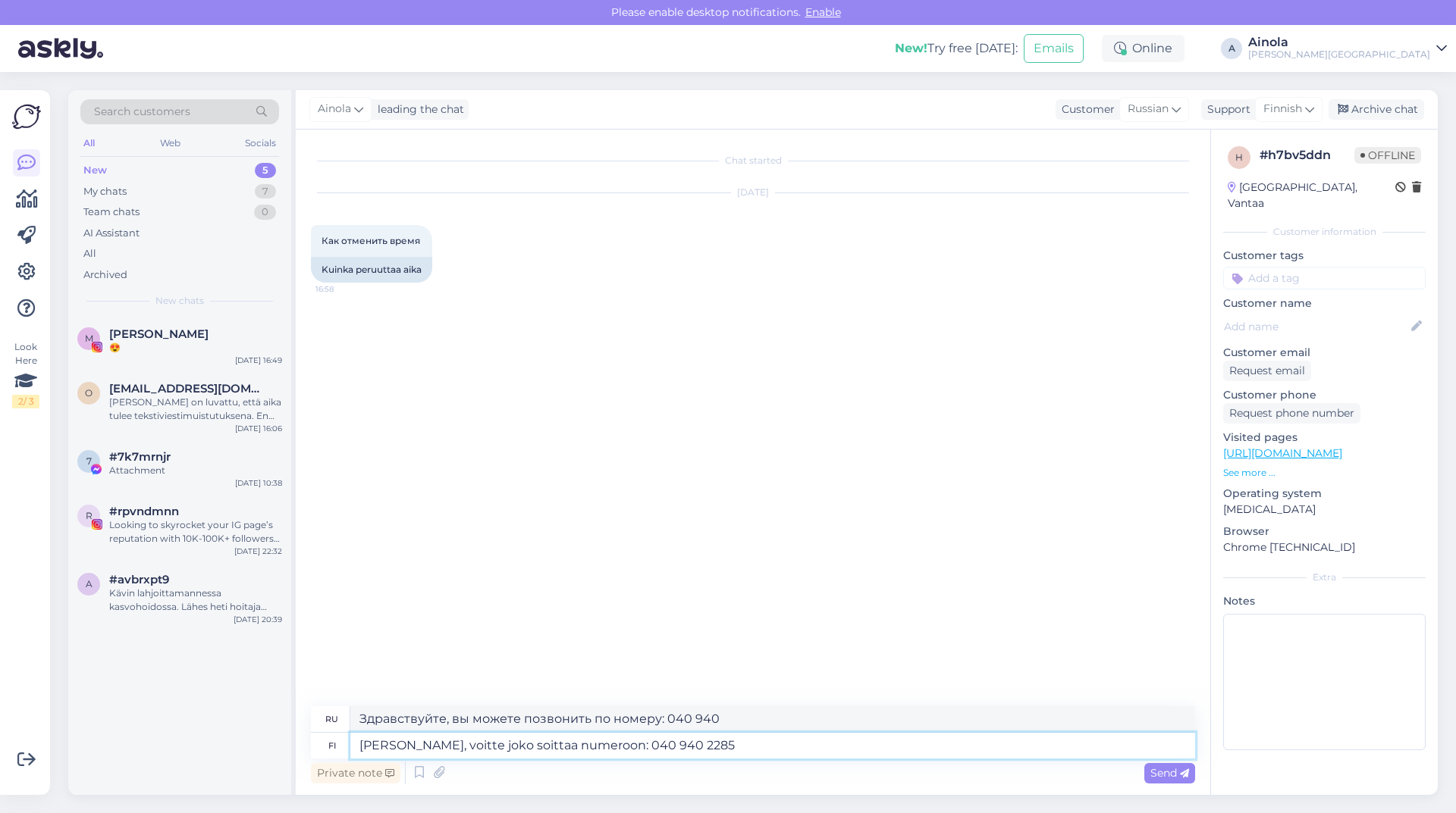
type textarea "[PERSON_NAME], voitte joko soittaa numeroon: 040 940 2285"
type textarea "Здравствуйте, вы можете позвонить по номеру: 040 940 2285"
type textarea "[PERSON_NAME], voitte joko soittaa numeroon: 040 940 2285 ajan"
type textarea "Здравствуйте, вы можете позвонить по номеру: 040 940 2285 для"
type textarea "[PERSON_NAME], voitte joko soittaa numeroon: 040 940 2285"
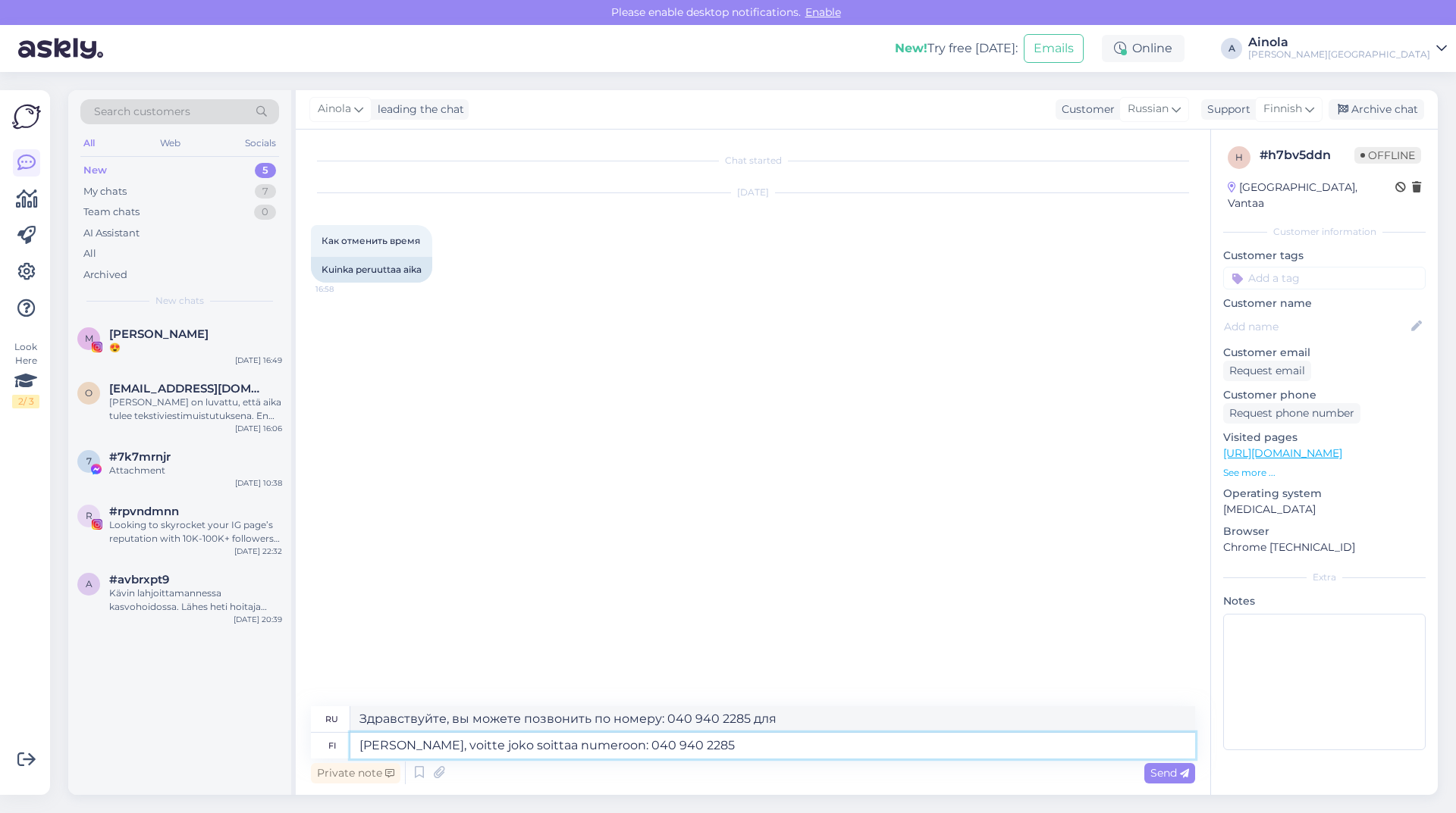
type textarea "Здравствуйте, вы можете позвонить по номеру: 040 940 2285"
type textarea "[PERSON_NAME], voitte joko soittaa numeroon: 040 940 2285 tai"
type textarea "Здравствуйте, вы можете позвонить по номеру: 040 940 2285 или"
type textarea "[PERSON_NAME], voitte joko soittaa numeroon: 040 940 2285 tai kertoa"
type textarea "Здравствуйте, вы можете позвонить по номеру: 040 940 2285 или сказать"
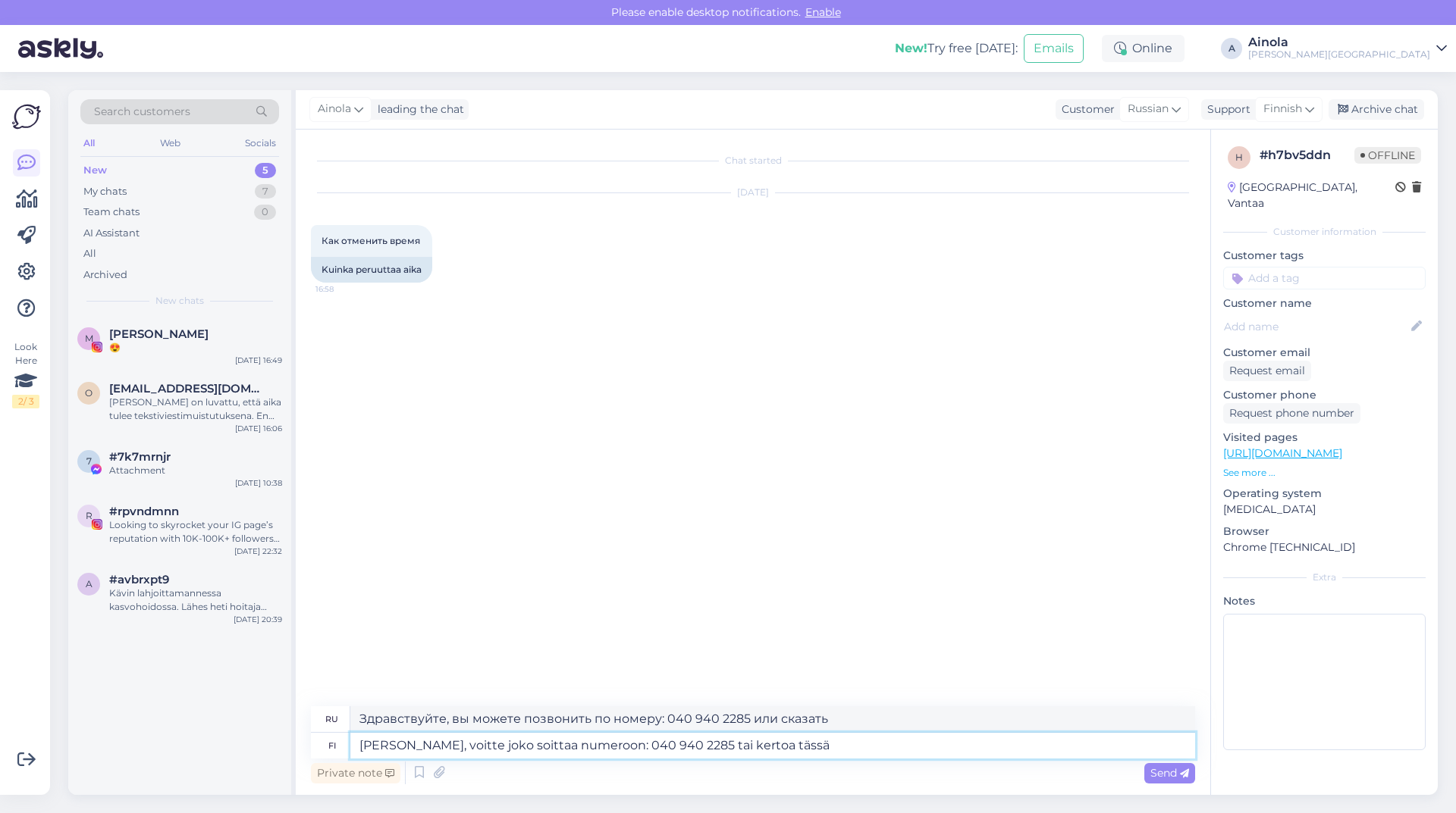
type textarea "[PERSON_NAME], voitte joko soittaa numeroon: 040 940 2285 tai kertoa tässä"
type textarea "Здравствуйте, вы можете позвонить по номеру: 040 940 2285 или сообщить нам здес…"
type textarea "[PERSON_NAME], voitte joko soittaa numeroon: 040 940 2285 tai kertoa tässä chat…"
type textarea "Привет, вы можете позвонить по номеру: 040 940 2285 или написать нам в этом чат…"
type textarea "[PERSON_NAME], voitte joko soittaa numeroon: 040 940 2285 tai kertoa tässä chat…"
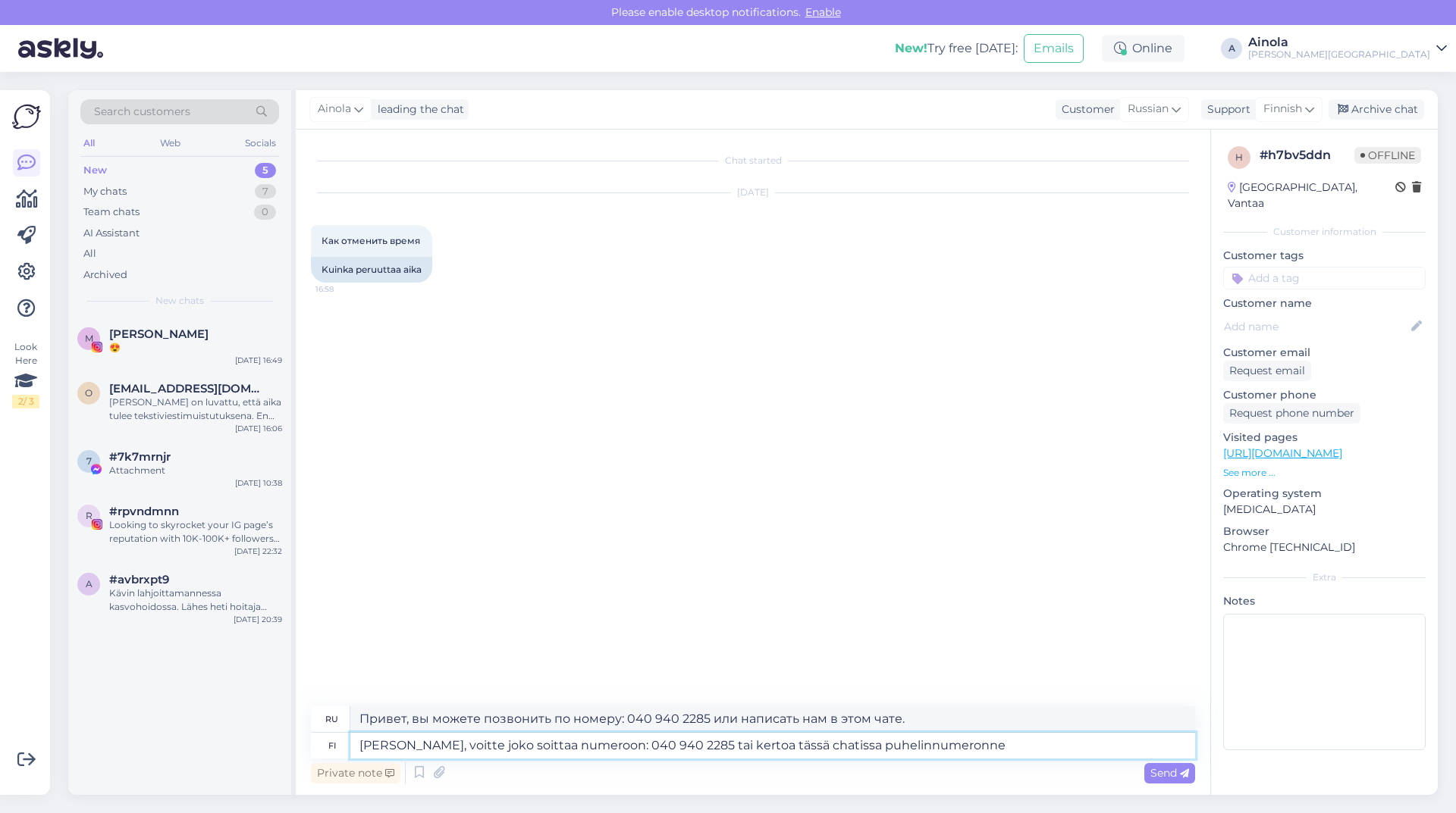
type textarea "Здравствуйте, вы можете позвонить по номеру: 040 940 2285 или сообщить нам свой…"
type textarea "[PERSON_NAME], voitte joko soittaa numeroon: 040 940 2285 tai kertoa tässä chat…"
type textarea "Привет, вы можете позвонить по номеру: 040 940 2285 или сообщить нам свой номер…"
type textarea "[PERSON_NAME], voitte joko soittaa numeroon: 040 940 2285 tai kertoa tässä chat…"
type textarea "Привет, вы можете позвонить по номеру: 040 940 2285 или сообщить мне свой номер…"
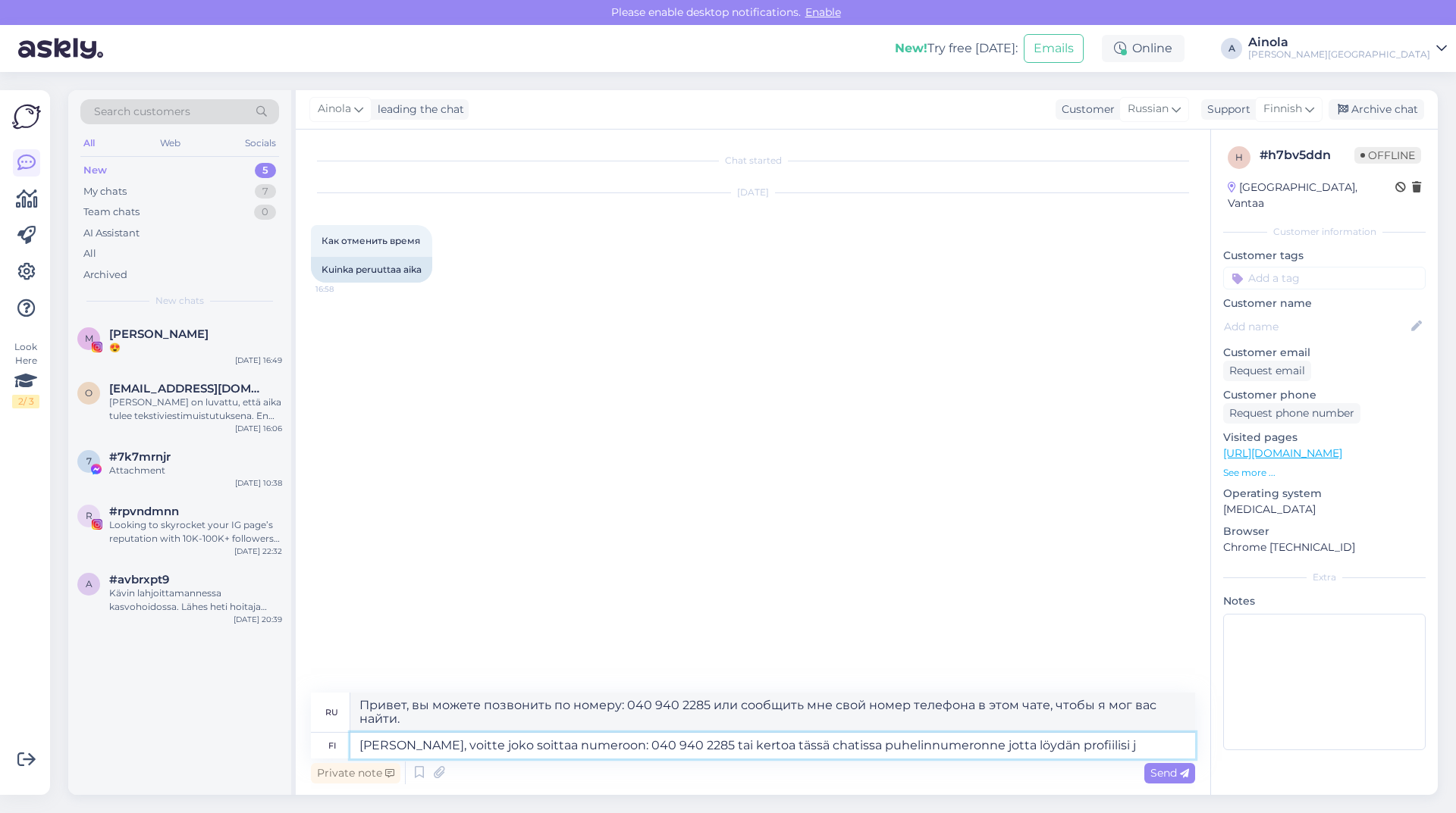
type textarea "[PERSON_NAME], voitte joko soittaa numeroon: 040 940 2285 tai kertoa tässä chat…"
type textarea "Привет, вы можете позвонить по номеру: 040 940 2285 или сообщить мне свой номер…"
type textarea "[PERSON_NAME], voitte joko soittaa numeroon: 040 940 2285 tai kertoa tässä chat…"
type textarea "Привет, вы можете позвонить по номеру: 040 940 2285 или сообщить мне свой номер…"
type textarea "[PERSON_NAME], voitte joko soittaa numeroon: 040 940 2285 tai kertoa tässä chat…"
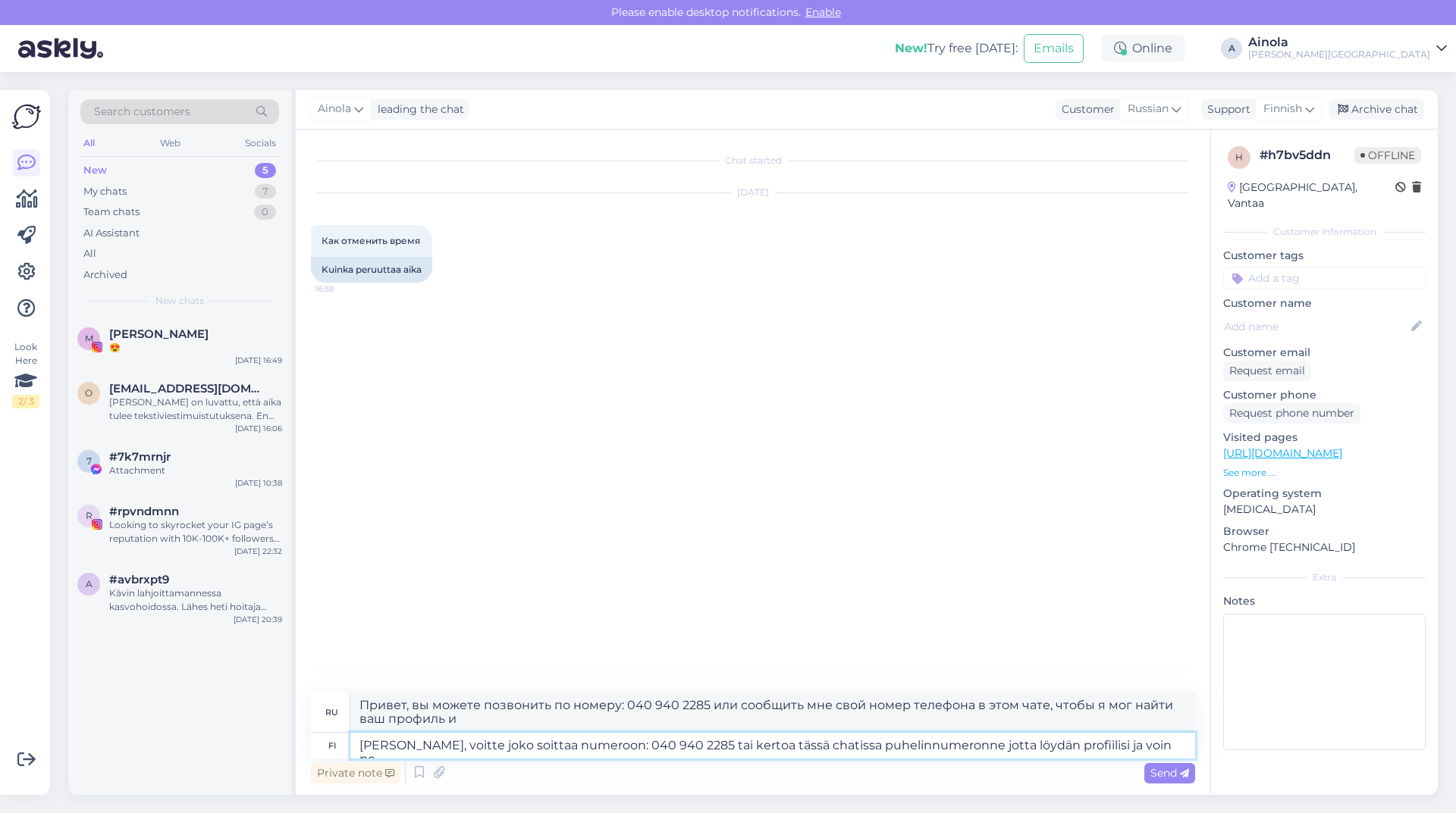
type textarea "Привет, вы можете позвонить по номеру: 040 940 2285 или сообщить мне свой номер…"
type textarea "[PERSON_NAME], voitte joko soittaa numeroon: 040 940 2285 tai kertoa tässä chat…"
type textarea "Привет, вы можете позвонить по номеру: 040 940 2285 или сообщить мне свой номер…"
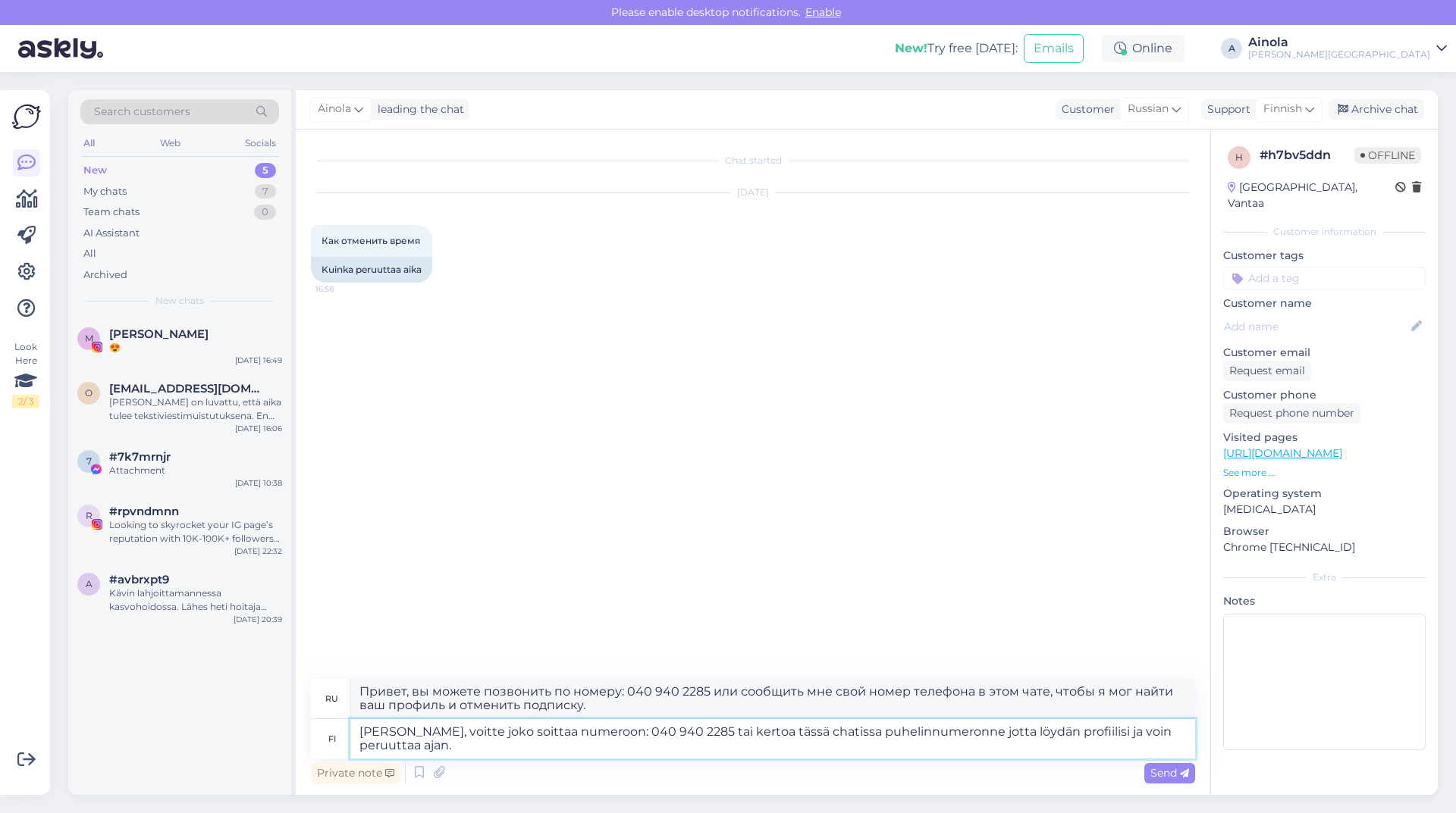
type textarea "[PERSON_NAME], voitte joko soittaa numeroon: 040 940 2285 tai kertoa tässä chat…"
type textarea "Здравствуйте, вы можете позвонить по номеру: 040 940 2285 или сообщить мне свой…"
type textarea "[PERSON_NAME], voitte joko soittaa numeroon: 040 940 2285 tai kertoa tässä chat…"
type textarea "Здравствуйте! Вы можете позвонить по номеру 040 940 2285 или оставить свой номе…"
type textarea "[PERSON_NAME], voitte joko soittaa numeroon: 040 940 2285 tai kertoa tässä chat…"
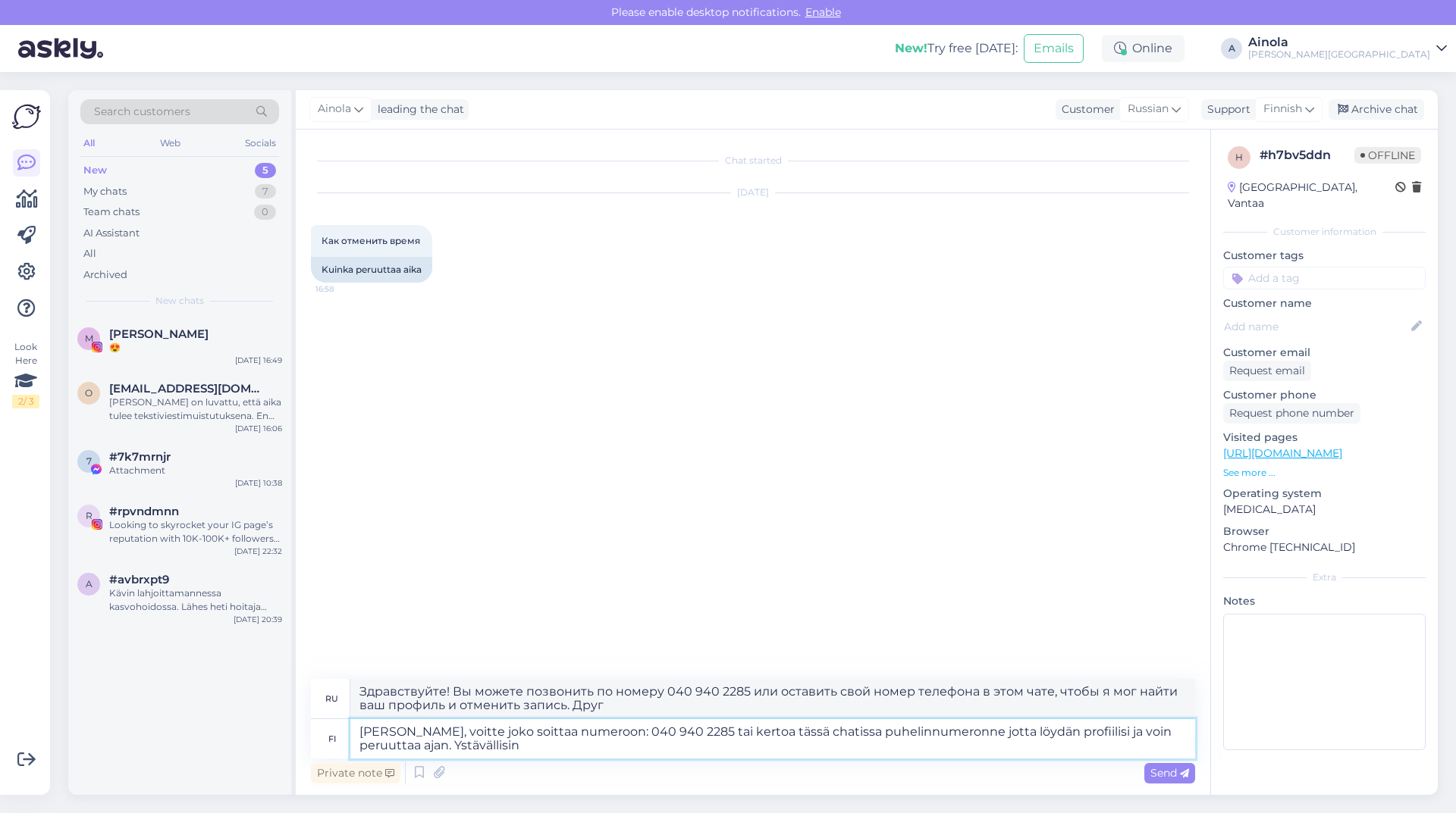
type textarea "Здравствуйте! Вы можете позвонить по номеру 040 940 2285 или оставить свой номе…"
type textarea "[PERSON_NAME], voitte joko soittaa numeroon: 040 940 2285 tai kertoa tässä chat…"
type textarea "Здравствуйте! Вы можете позвонить по номеру 040 940 2285 или оставить свой номе…"
type textarea "[PERSON_NAME], voitte joko soittaa numeroon: 040 940 2285 tai kertoa tässä chat…"
type textarea "Здравствуйте! Вы можете позвонить по номеру 040 940 2285 или оставить свой номе…"
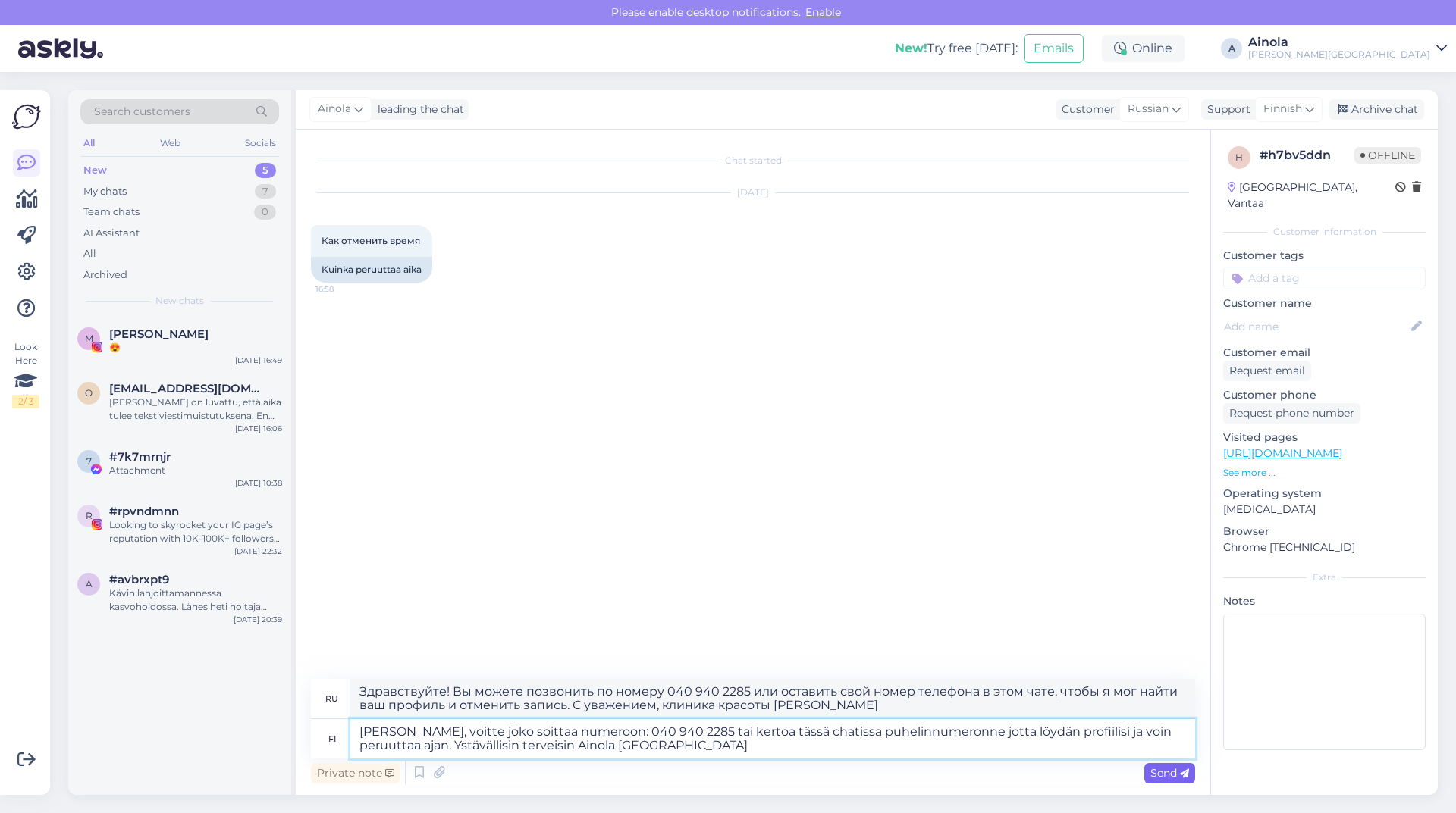
type textarea "[PERSON_NAME], voitte joko soittaa numeroon: 040 940 2285 tai kertoa tässä chat…"
click at [1159, 775] on span "Send" at bounding box center [1170, 773] width 39 height 14
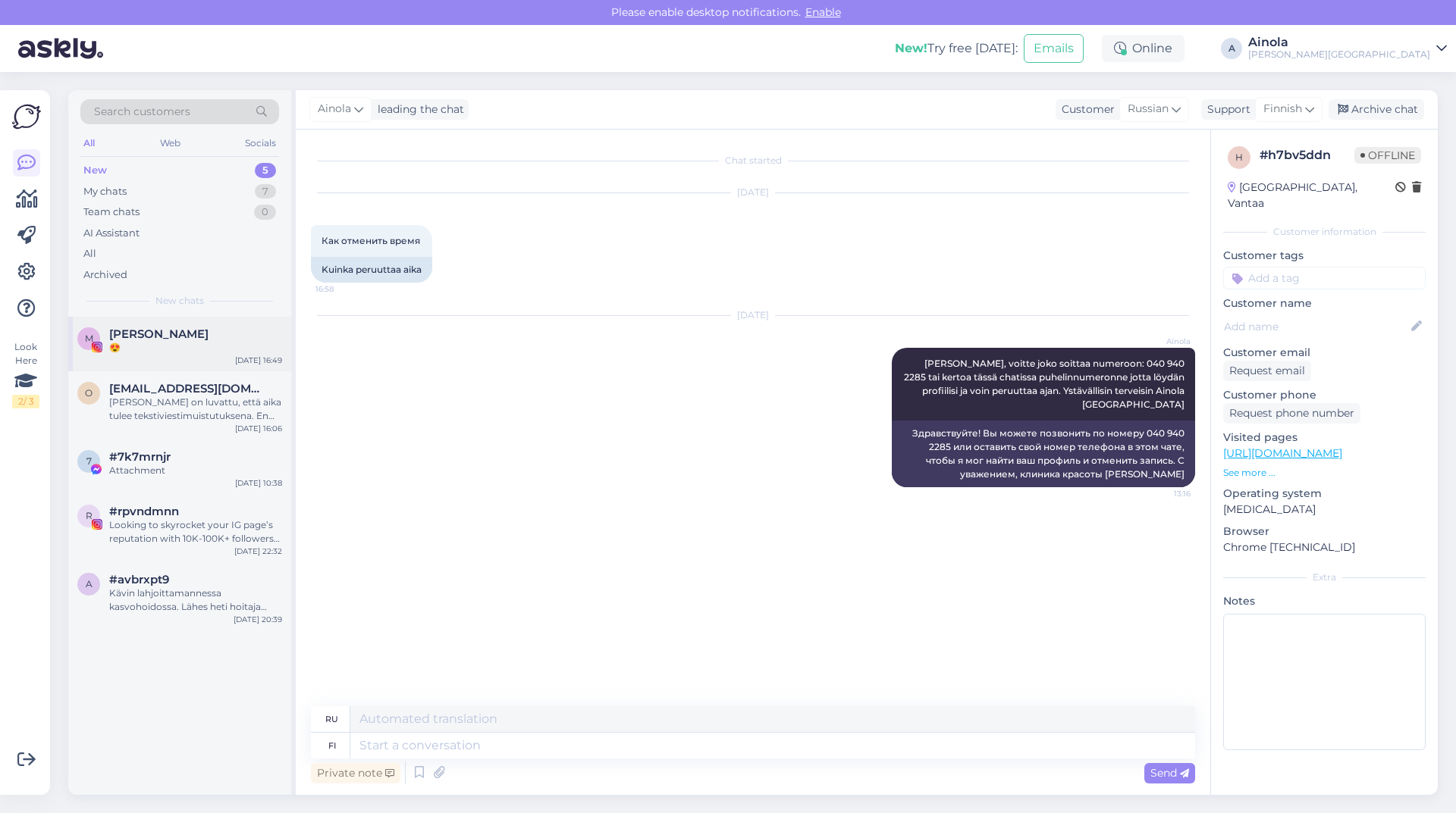
click at [184, 338] on span "[PERSON_NAME]" at bounding box center [159, 335] width 99 height 14
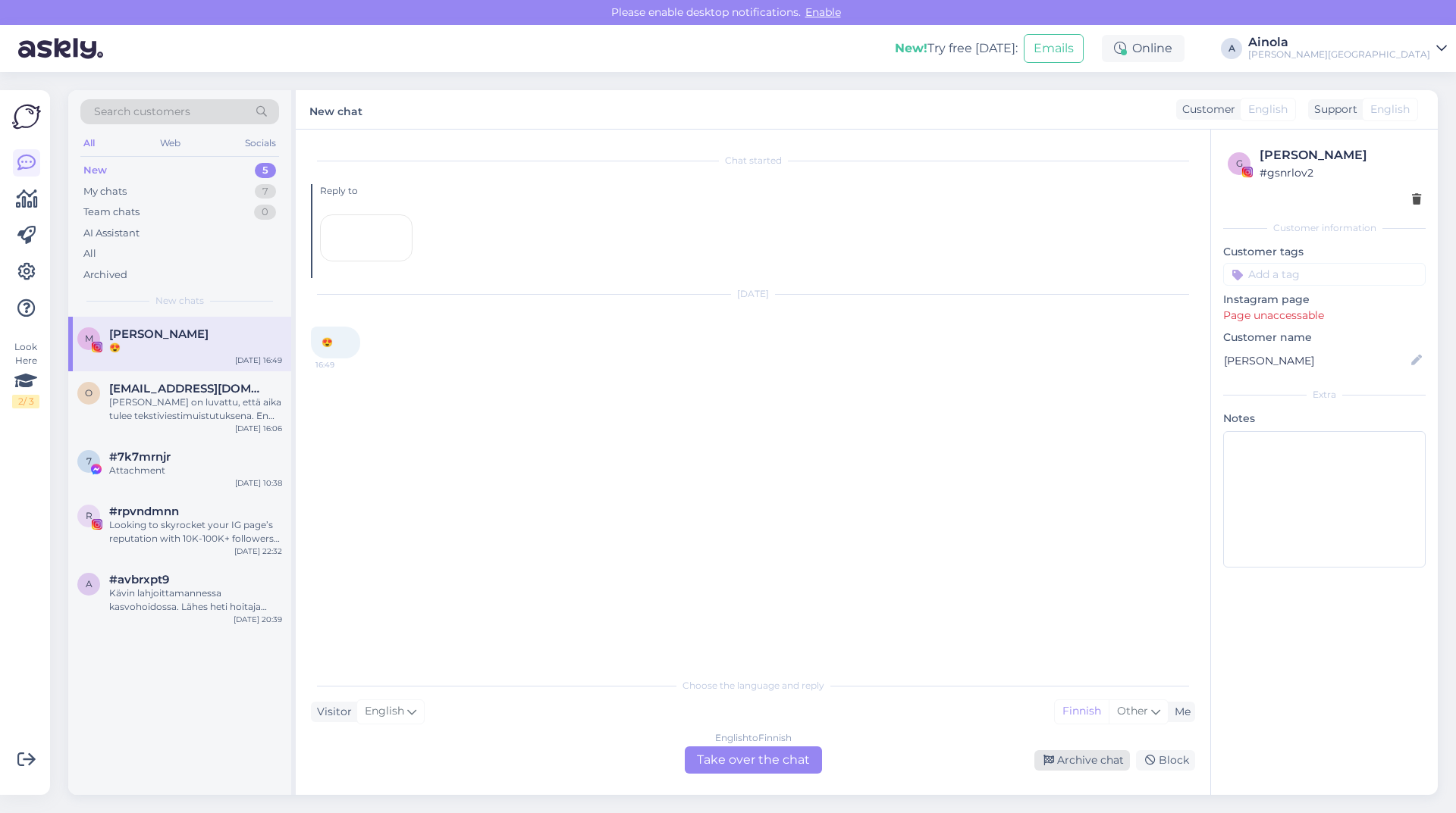
click at [1088, 751] on div "Archive chat" at bounding box center [1083, 760] width 96 height 20
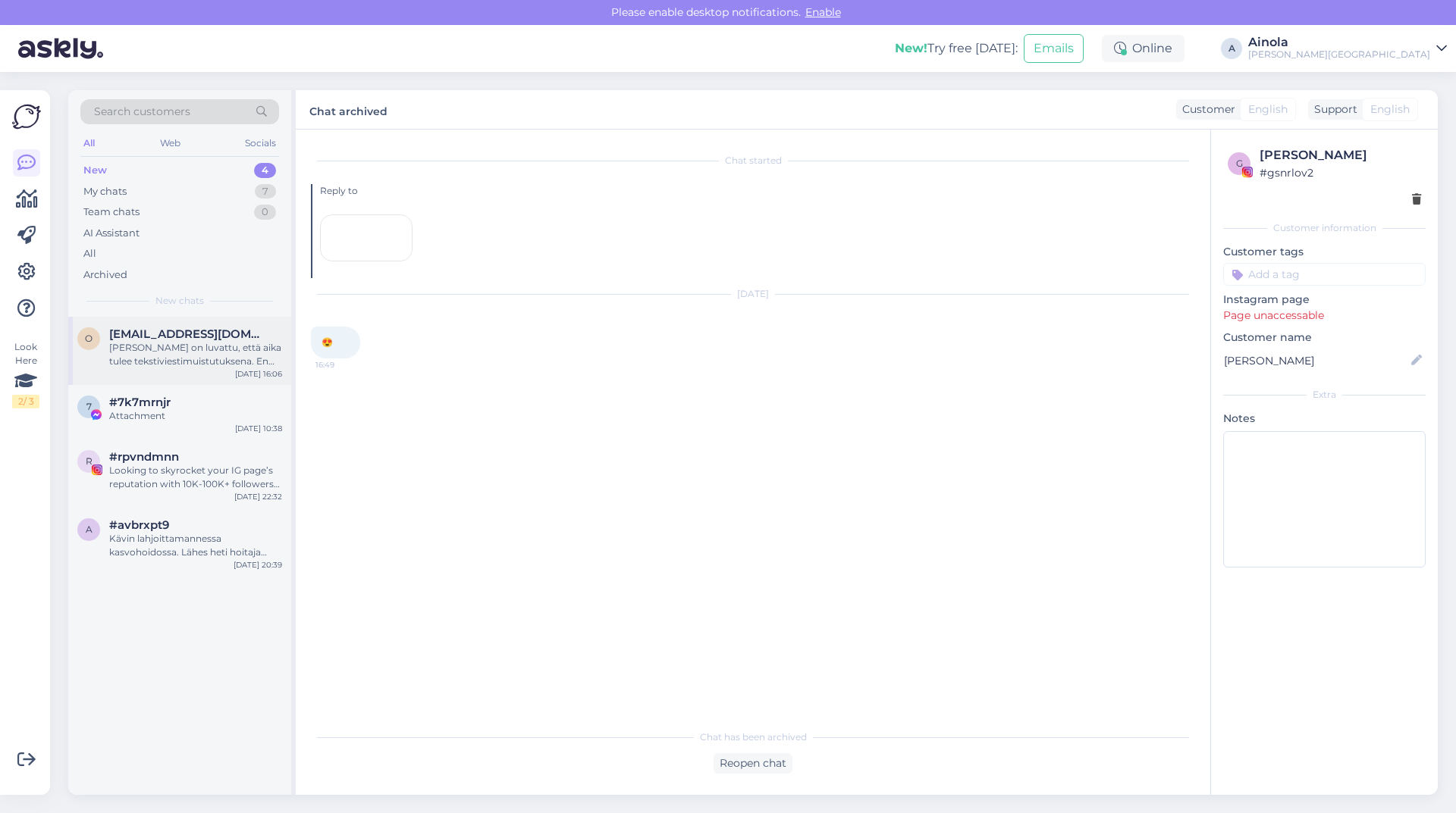
click at [183, 330] on span "[EMAIL_ADDRESS][DOMAIN_NAME]" at bounding box center [188, 335] width 158 height 14
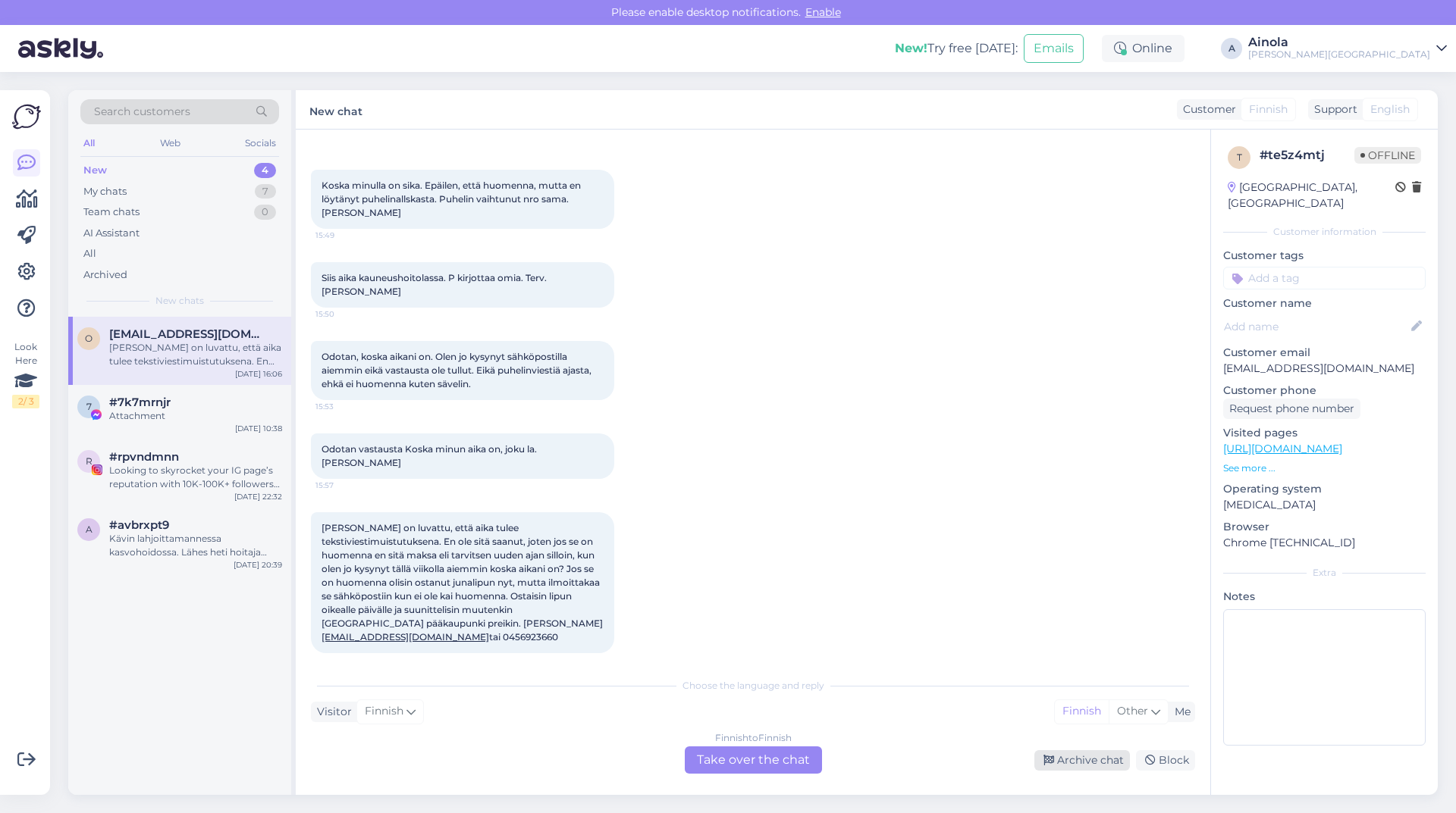
click at [1118, 762] on div "Archive chat" at bounding box center [1083, 760] width 96 height 20
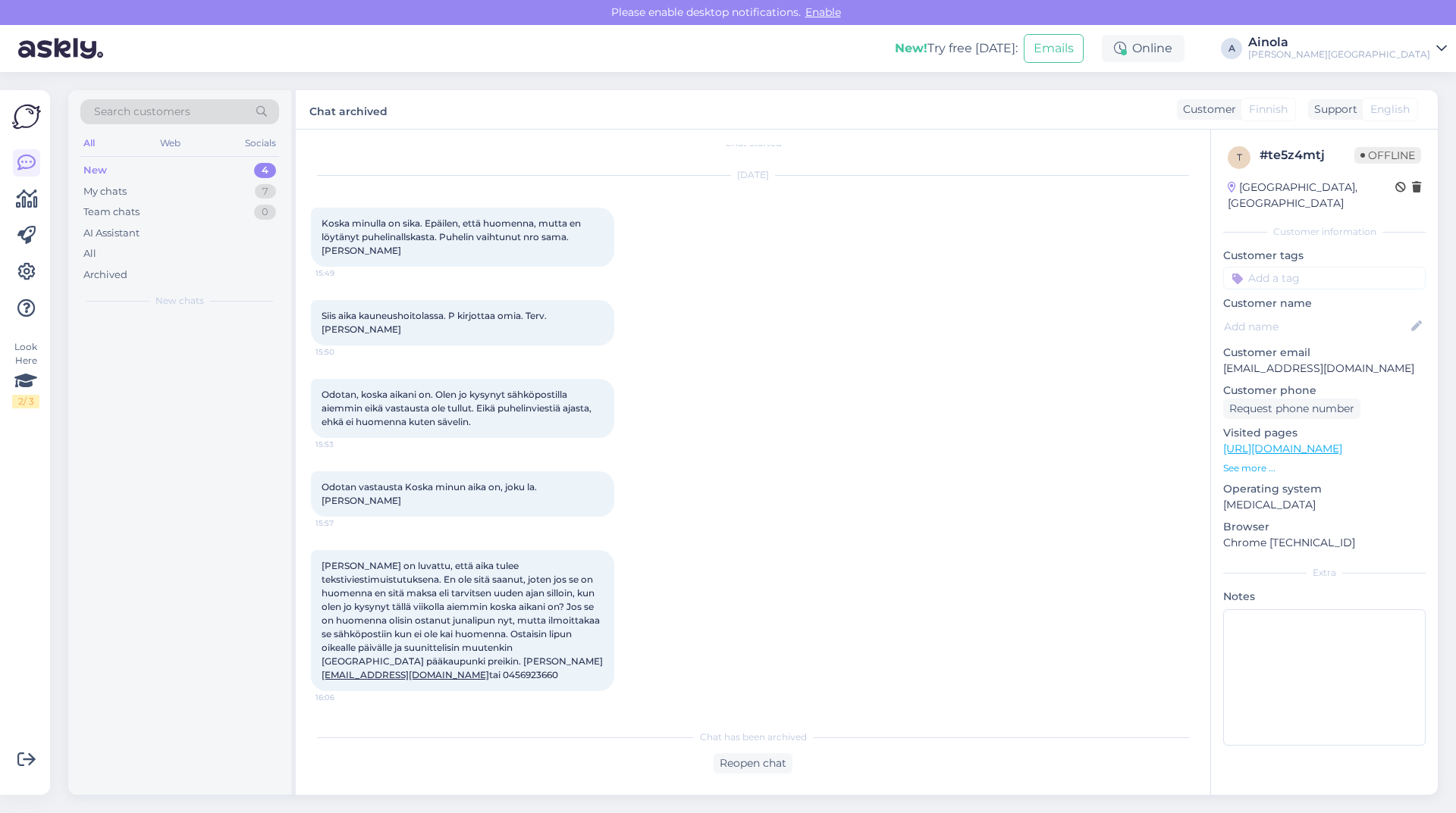
scroll to position [4, 0]
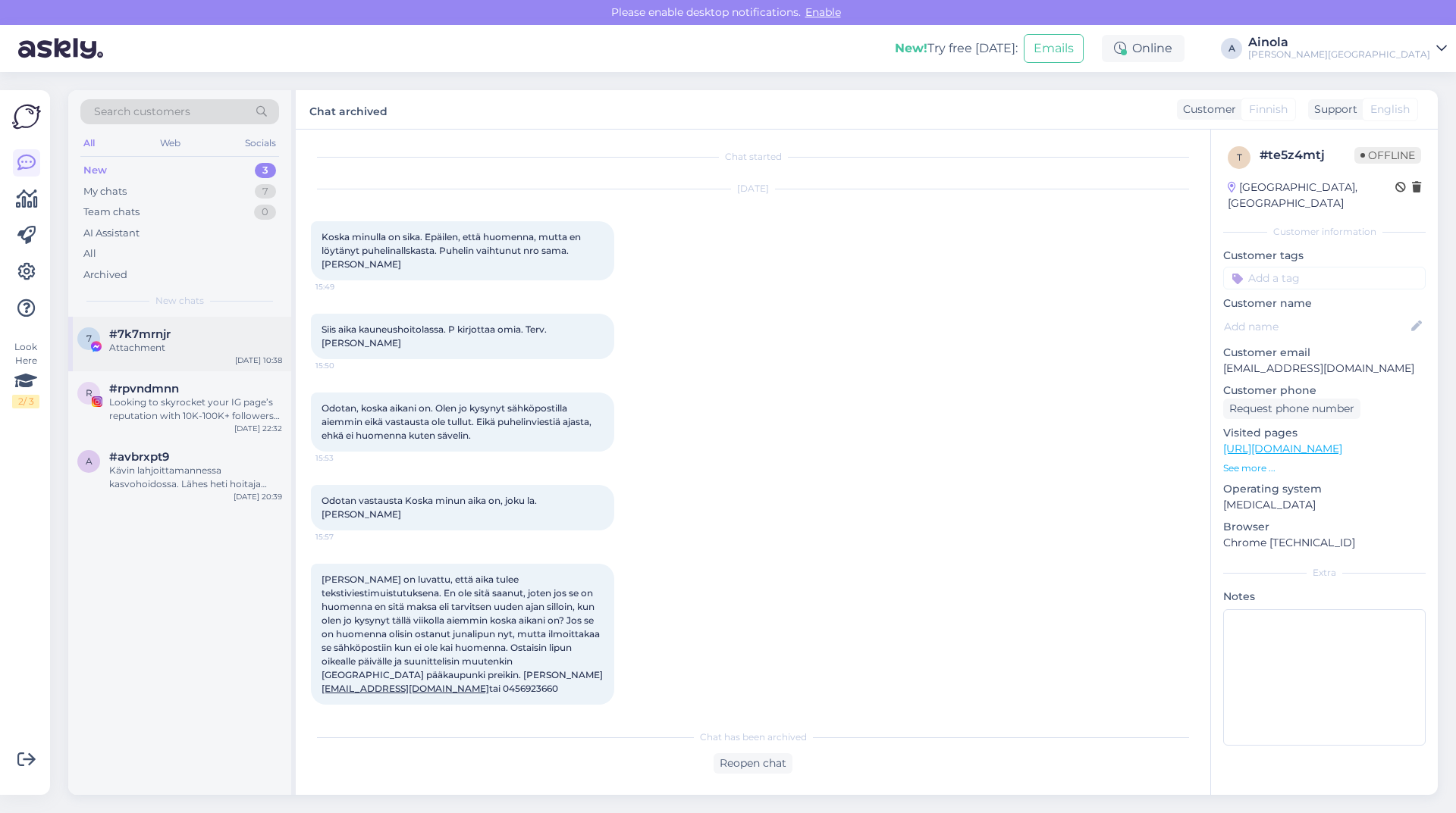
click at [104, 341] on div "7 #7k7mrnjr Attachment" at bounding box center [179, 341] width 205 height 27
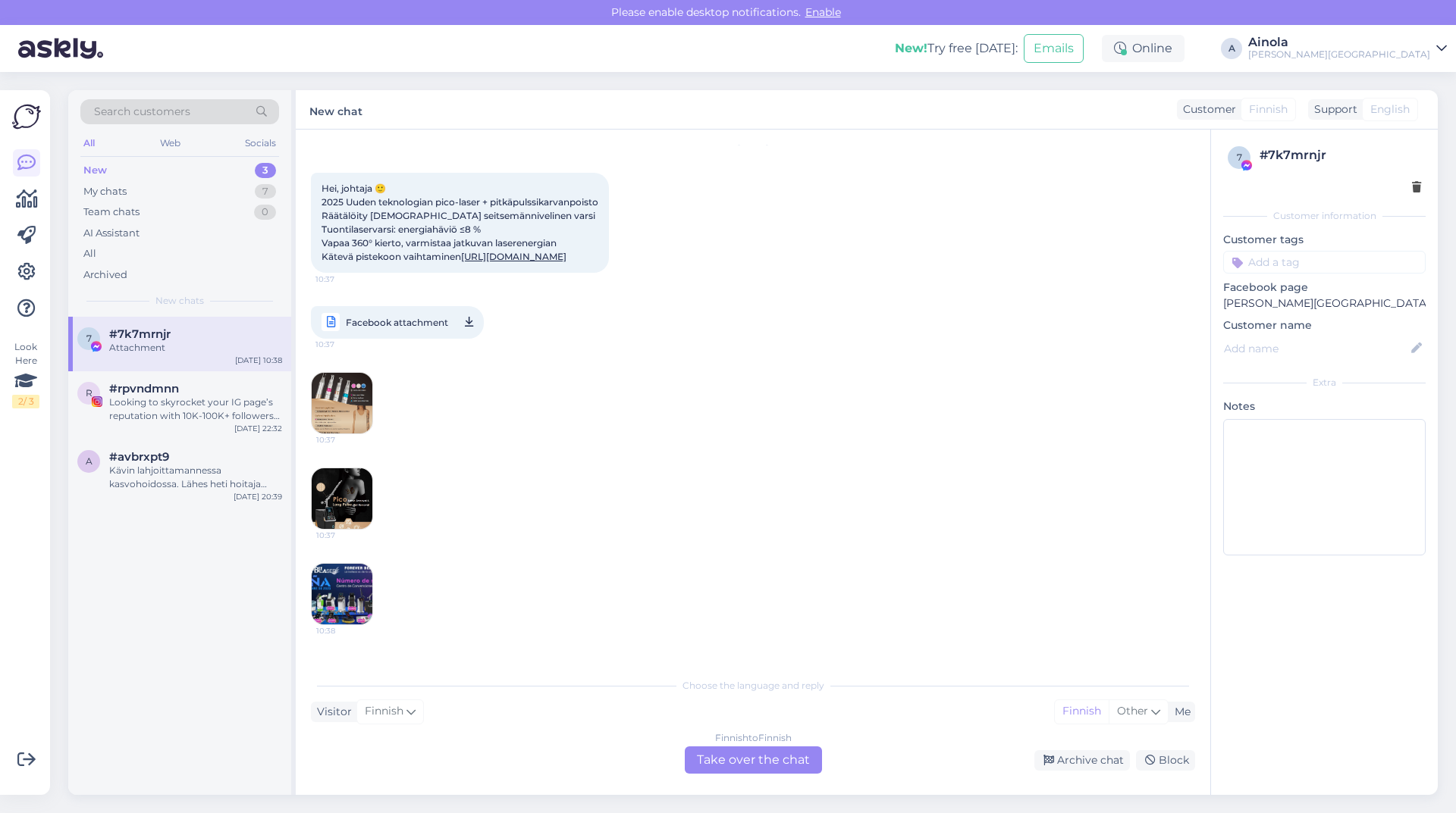
scroll to position [0, 0]
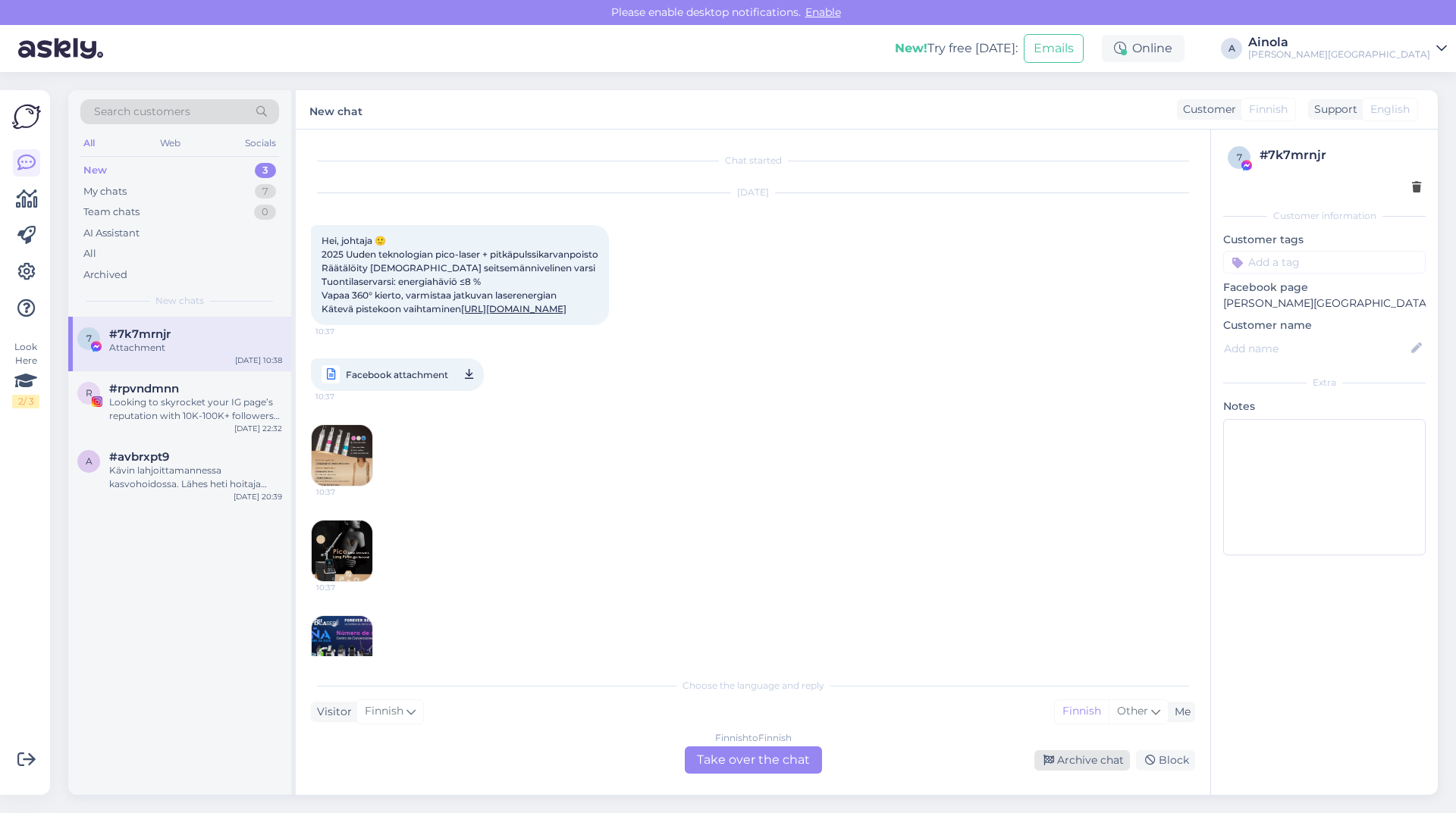
click at [1056, 757] on div "Archive chat" at bounding box center [1083, 760] width 96 height 20
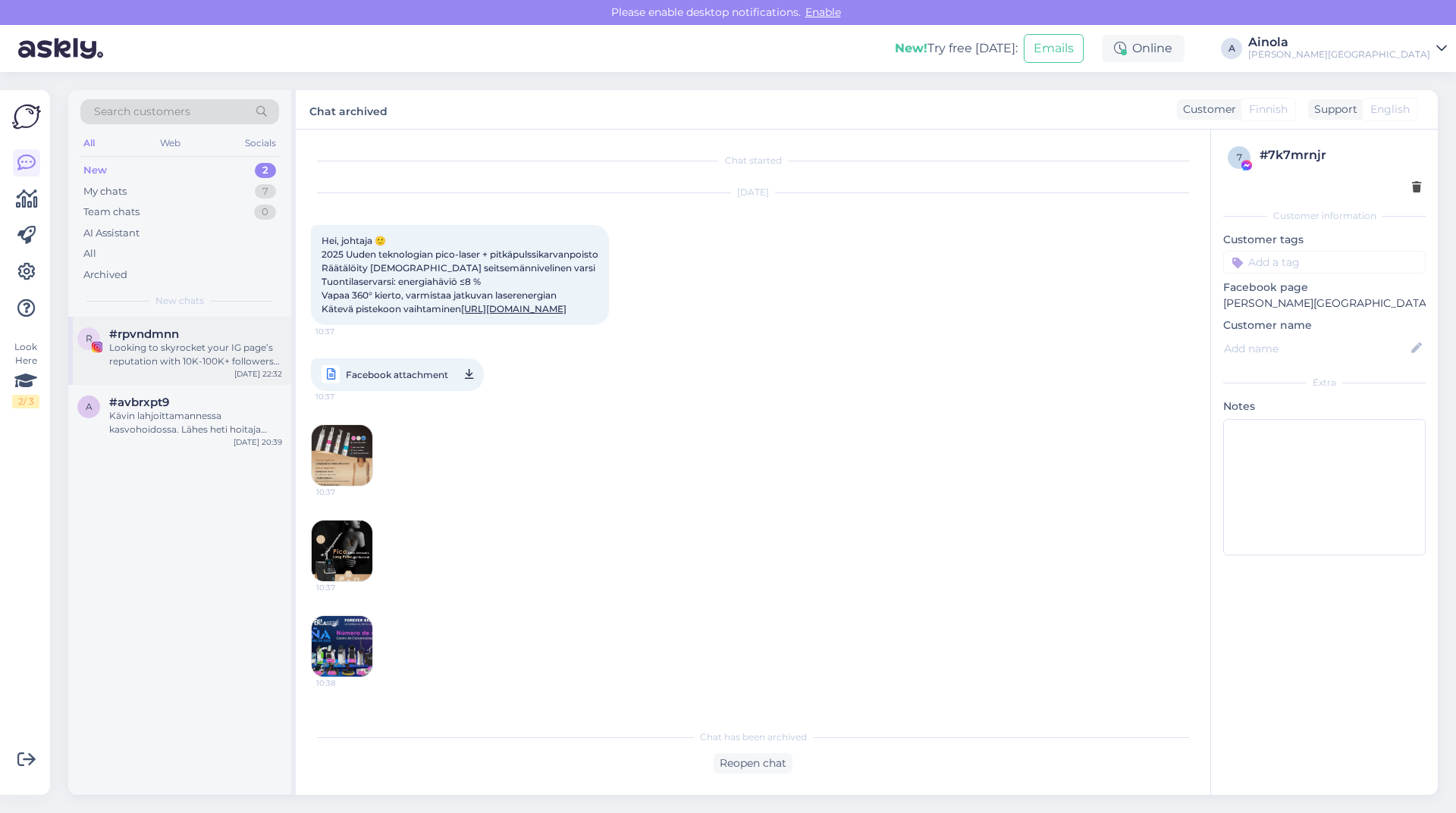
click at [132, 357] on div "Looking to skyrocket your IG page’s reputation with 10K-100K+ followers instant…" at bounding box center [196, 354] width 173 height 27
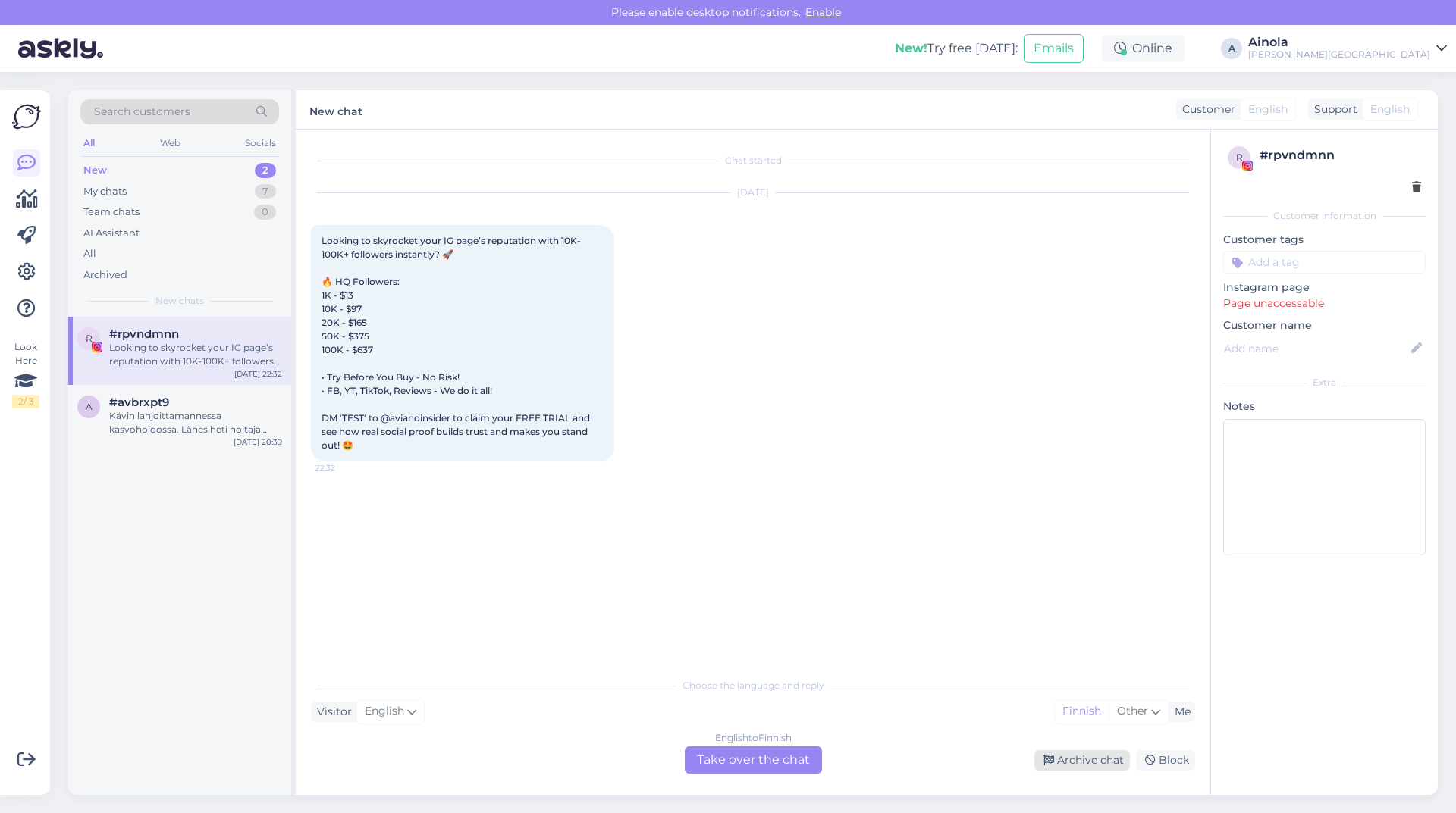
click at [1100, 760] on div "Archive chat" at bounding box center [1083, 760] width 96 height 20
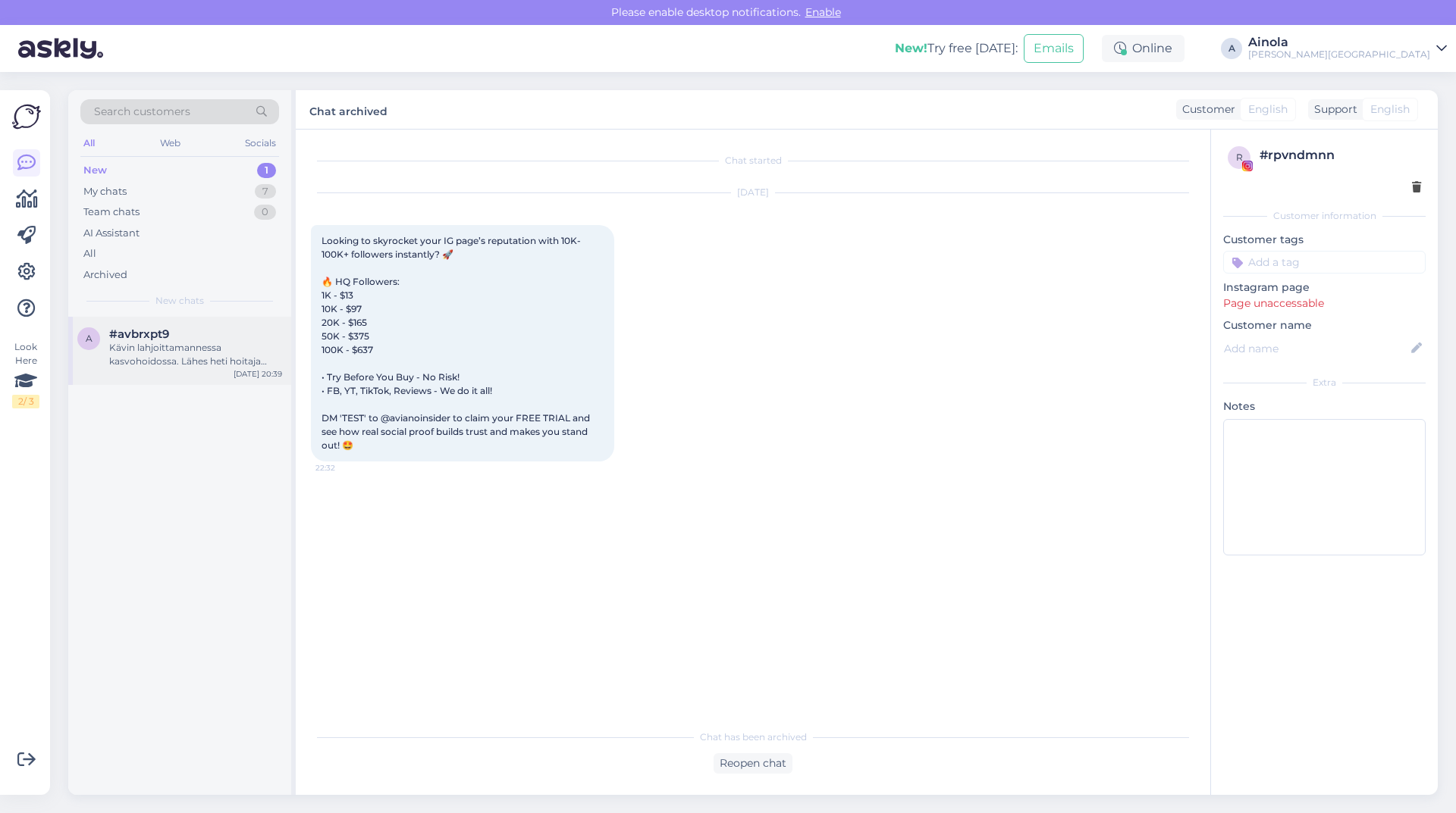
click at [254, 332] on div "#avbrxpt9" at bounding box center [196, 335] width 173 height 14
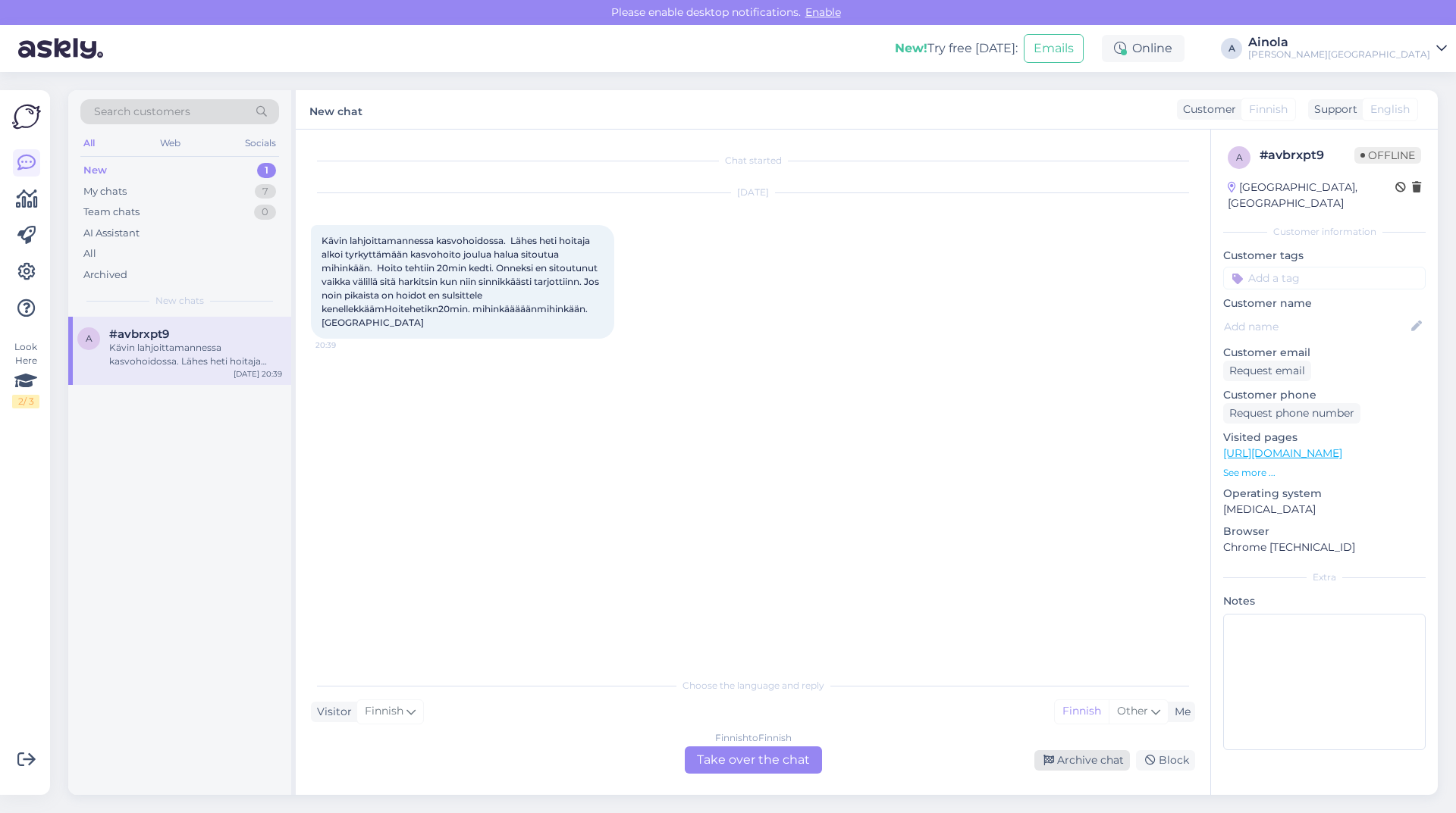
click at [1095, 753] on div "Archive chat" at bounding box center [1083, 760] width 96 height 20
